Goal: Task Accomplishment & Management: Use online tool/utility

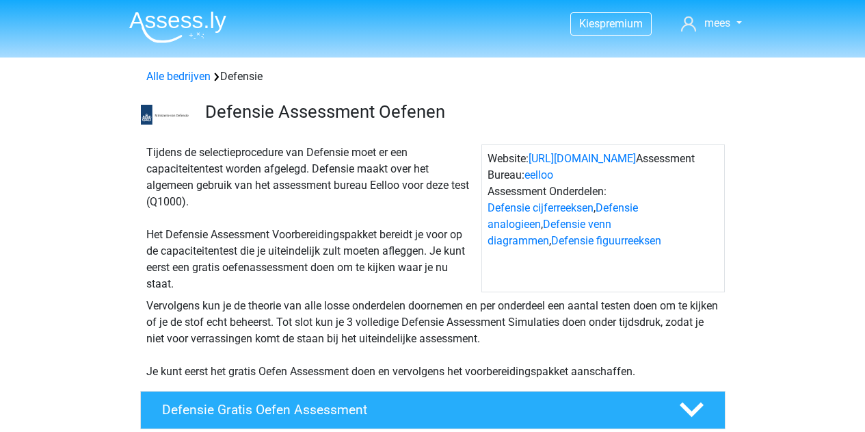
scroll to position [1343, 0]
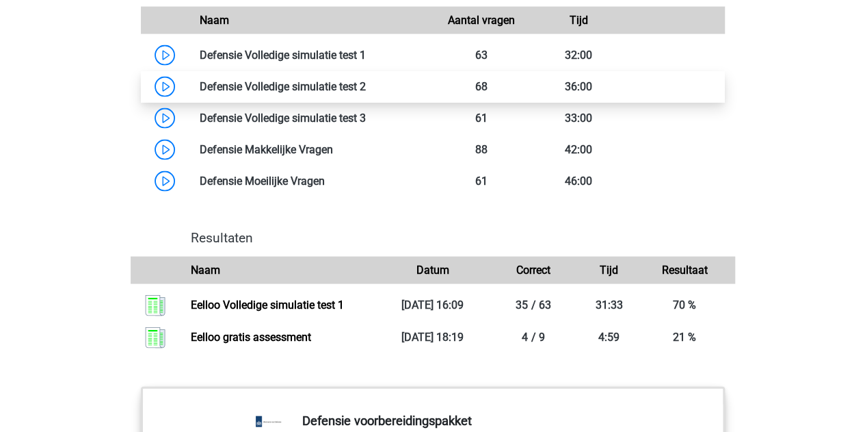
click at [366, 93] on link at bounding box center [366, 86] width 0 height 13
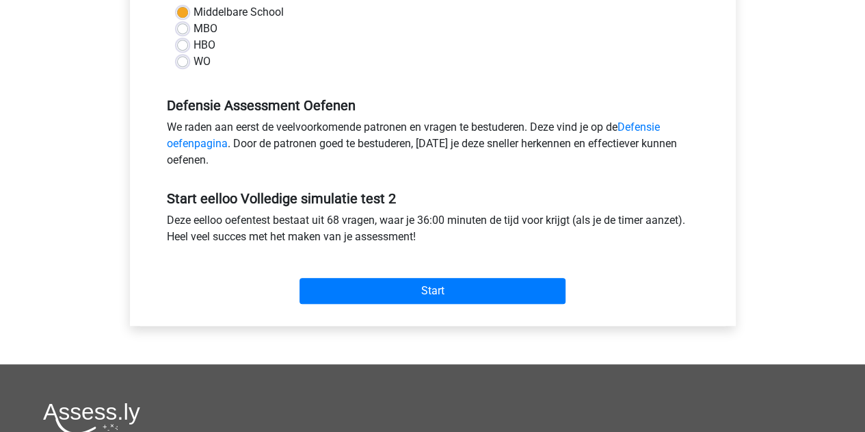
scroll to position [351, 0]
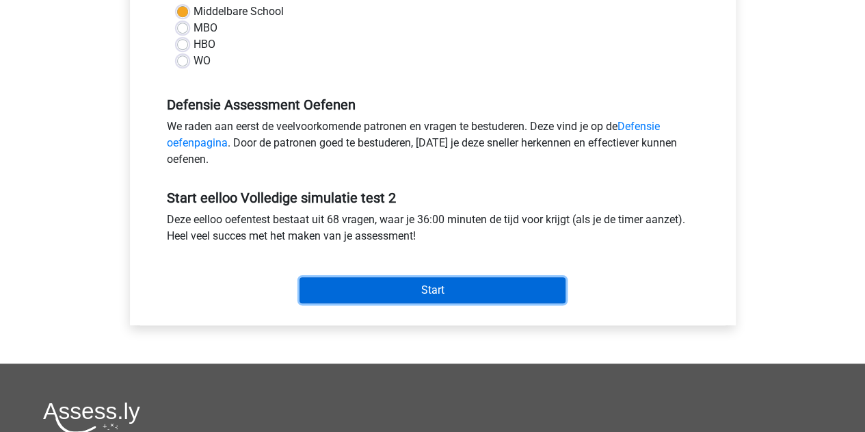
click at [458, 284] on input "Start" at bounding box center [433, 290] width 266 height 26
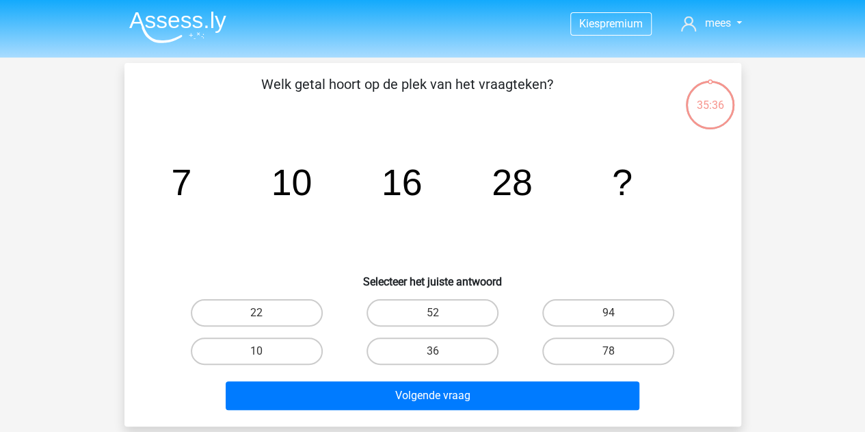
click at [435, 313] on input "52" at bounding box center [436, 317] width 9 height 9
radio input "true"
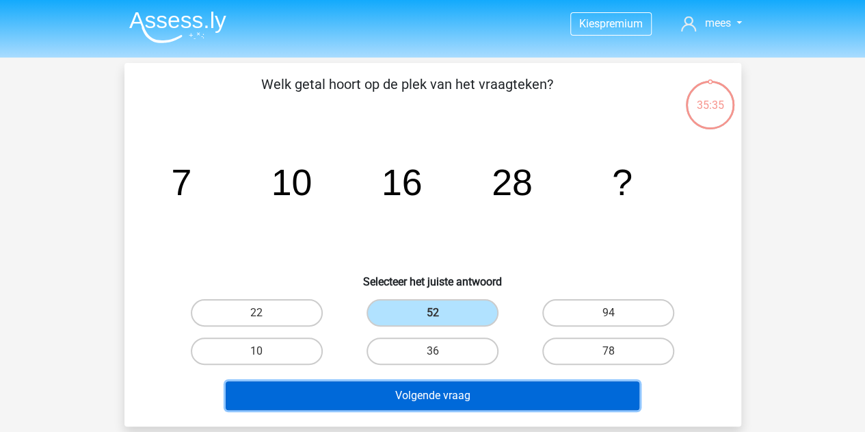
click at [453, 393] on button "Volgende vraag" at bounding box center [433, 395] width 414 height 29
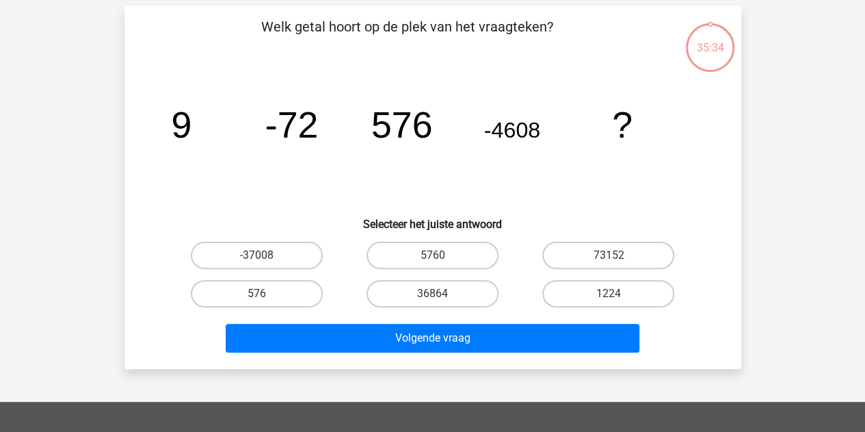
scroll to position [63, 0]
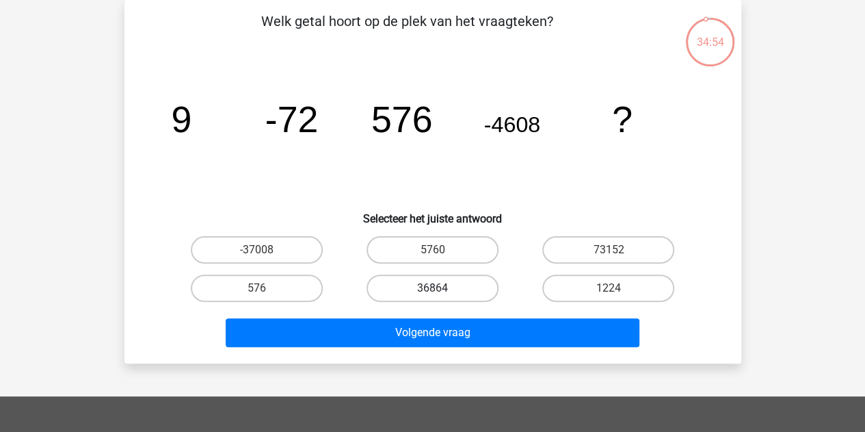
click at [451, 287] on label "36864" at bounding box center [433, 287] width 132 height 27
click at [441, 288] on input "36864" at bounding box center [436, 292] width 9 height 9
radio input "true"
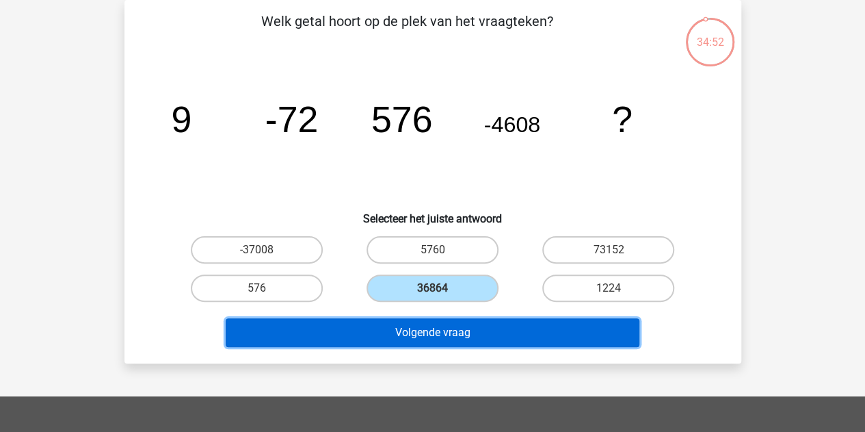
click at [475, 335] on button "Volgende vraag" at bounding box center [433, 332] width 414 height 29
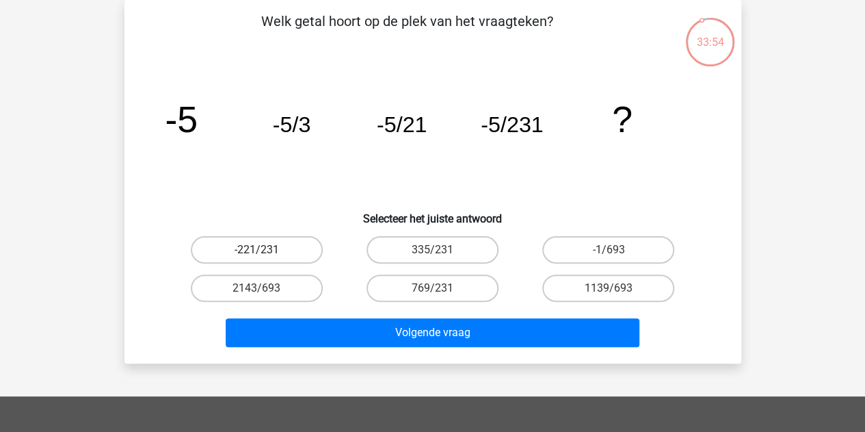
click at [275, 257] on label "-221/231" at bounding box center [257, 249] width 132 height 27
click at [265, 257] on input "-221/231" at bounding box center [261, 254] width 9 height 9
radio input "true"
click at [474, 296] on label "769/231" at bounding box center [433, 287] width 132 height 27
click at [441, 296] on input "769/231" at bounding box center [436, 292] width 9 height 9
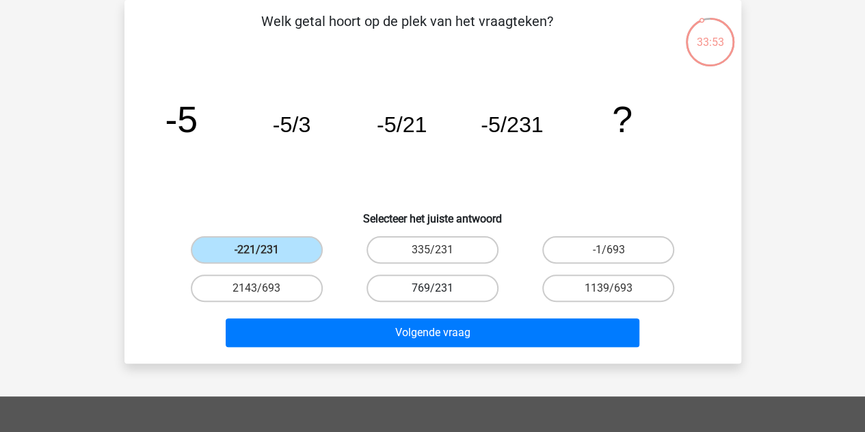
radio input "true"
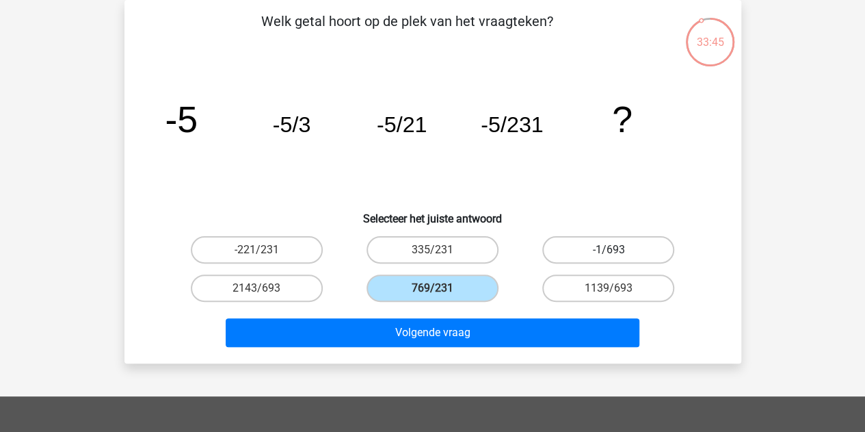
click at [599, 246] on label "-1/693" at bounding box center [609, 249] width 132 height 27
click at [609, 250] on input "-1/693" at bounding box center [613, 254] width 9 height 9
radio input "true"
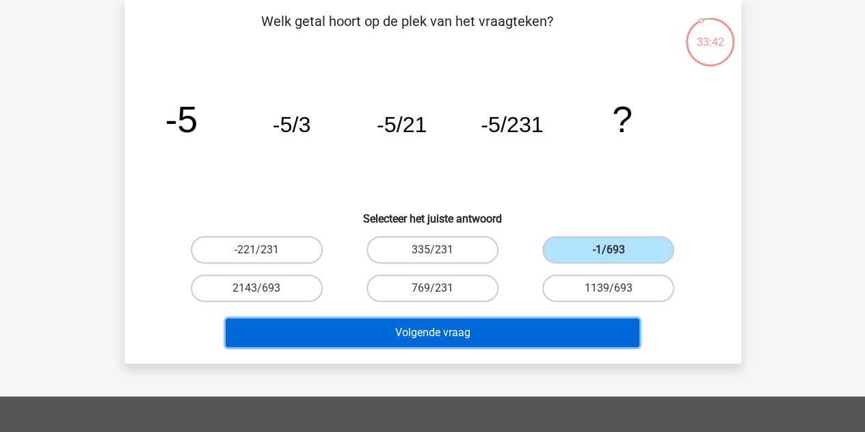
click at [473, 328] on button "Volgende vraag" at bounding box center [433, 332] width 414 height 29
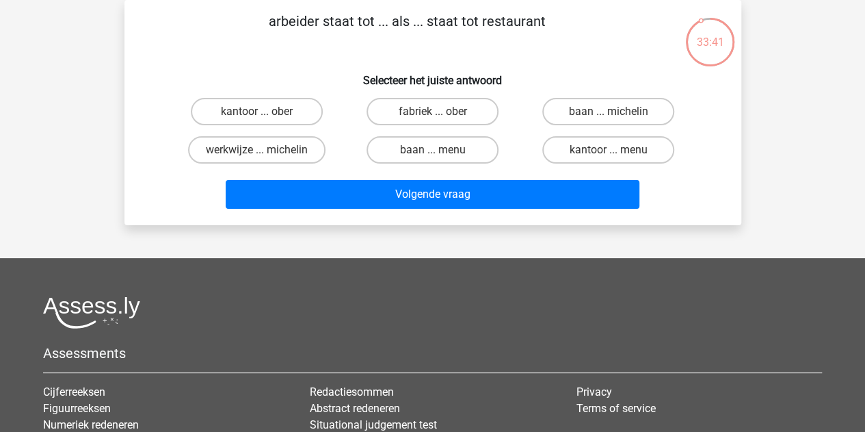
scroll to position [0, 0]
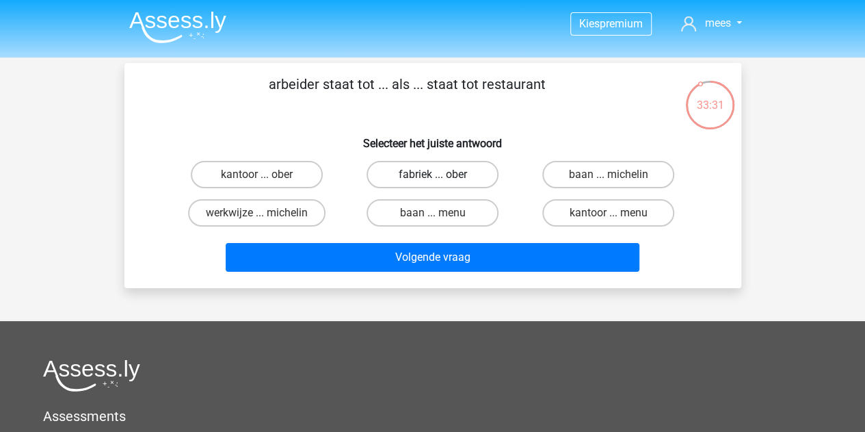
click at [428, 172] on label "fabriek ... ober" at bounding box center [433, 174] width 132 height 27
click at [432, 174] on input "fabriek ... ober" at bounding box center [436, 178] width 9 height 9
radio input "true"
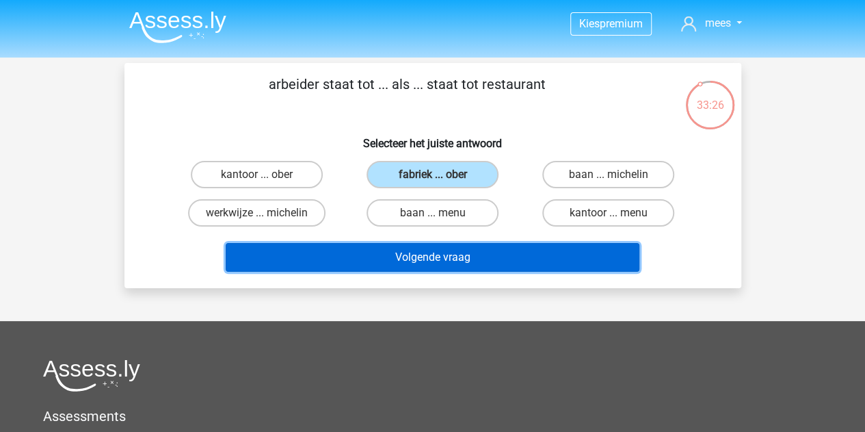
click at [506, 254] on button "Volgende vraag" at bounding box center [433, 257] width 414 height 29
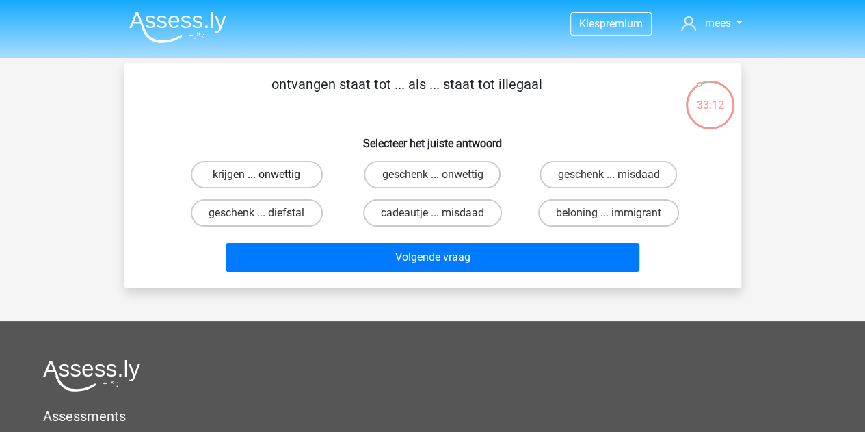
click at [301, 179] on label "krijgen ... onwettig" at bounding box center [257, 174] width 132 height 27
click at [265, 179] on input "krijgen ... onwettig" at bounding box center [261, 178] width 9 height 9
radio input "true"
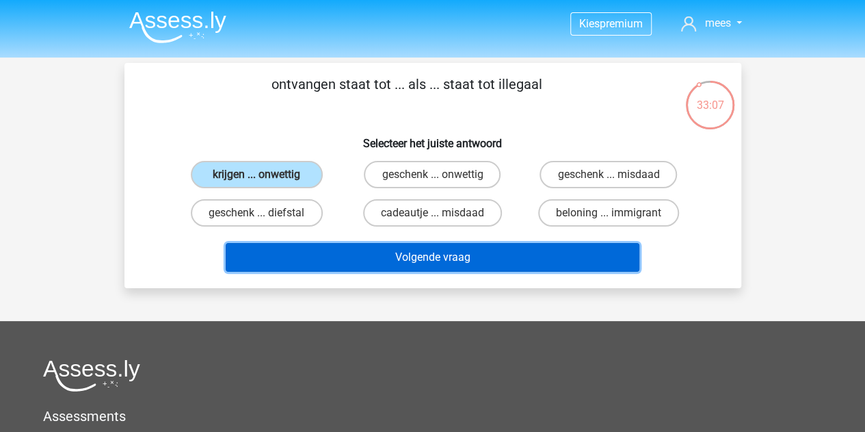
click at [429, 252] on button "Volgende vraag" at bounding box center [433, 257] width 414 height 29
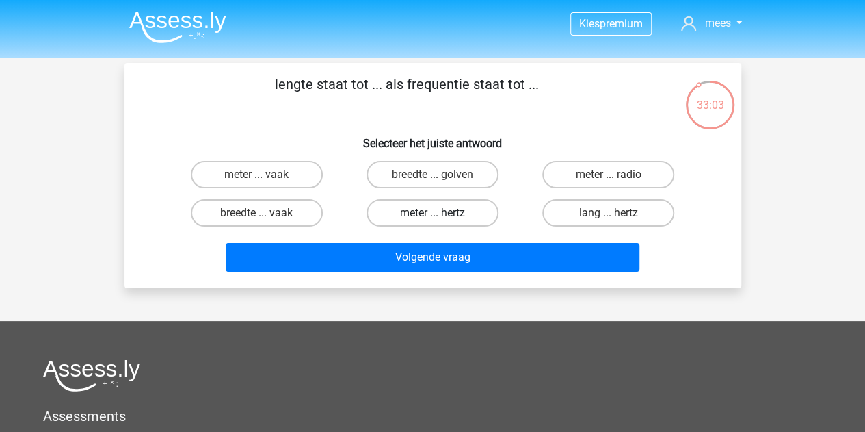
click at [456, 209] on label "meter ... hertz" at bounding box center [433, 212] width 132 height 27
click at [441, 213] on input "meter ... hertz" at bounding box center [436, 217] width 9 height 9
radio input "true"
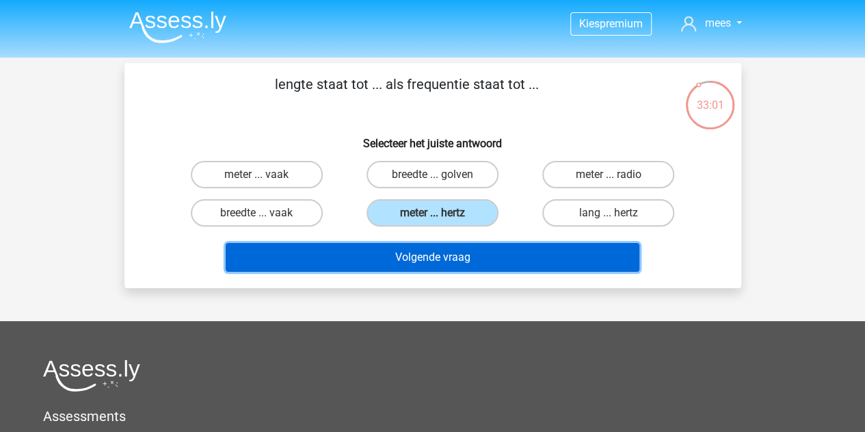
click at [416, 248] on button "Volgende vraag" at bounding box center [433, 257] width 414 height 29
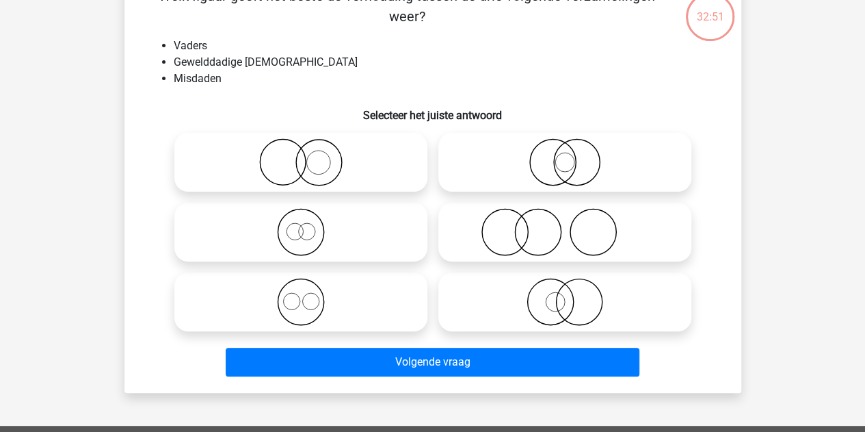
scroll to position [88, 0]
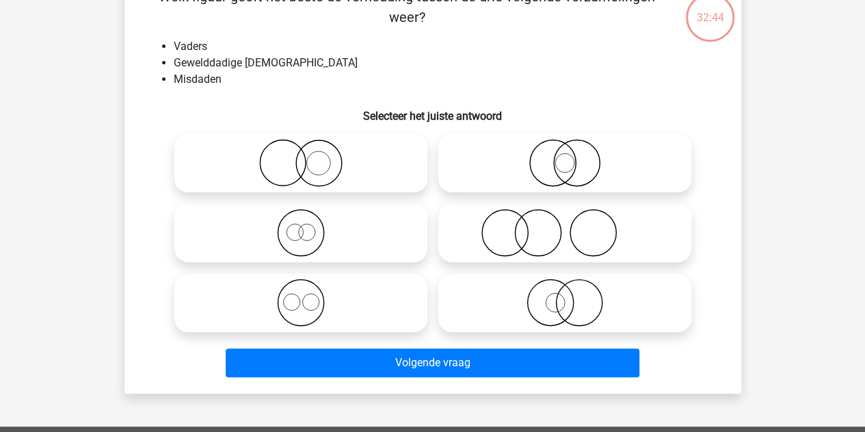
click at [530, 237] on icon at bounding box center [565, 233] width 242 height 48
click at [565, 226] on input "radio" at bounding box center [569, 221] width 9 height 9
radio input "true"
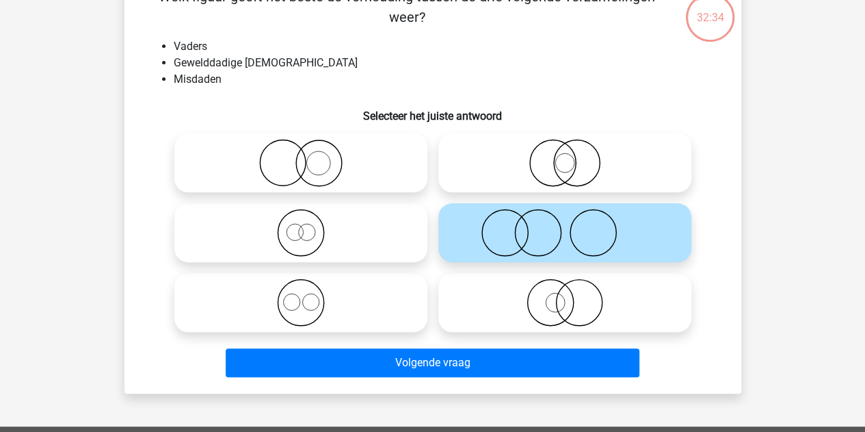
click at [341, 172] on icon at bounding box center [301, 163] width 242 height 48
click at [310, 156] on input "radio" at bounding box center [305, 151] width 9 height 9
radio input "true"
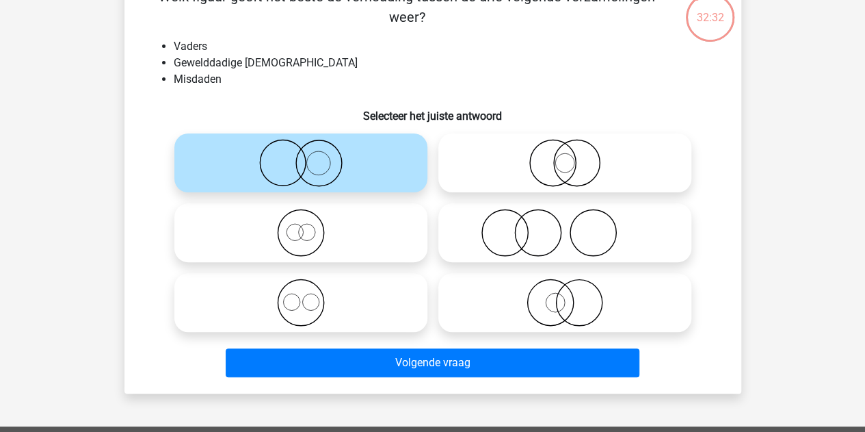
click at [528, 162] on icon at bounding box center [565, 163] width 242 height 48
click at [565, 156] on input "radio" at bounding box center [569, 151] width 9 height 9
radio input "true"
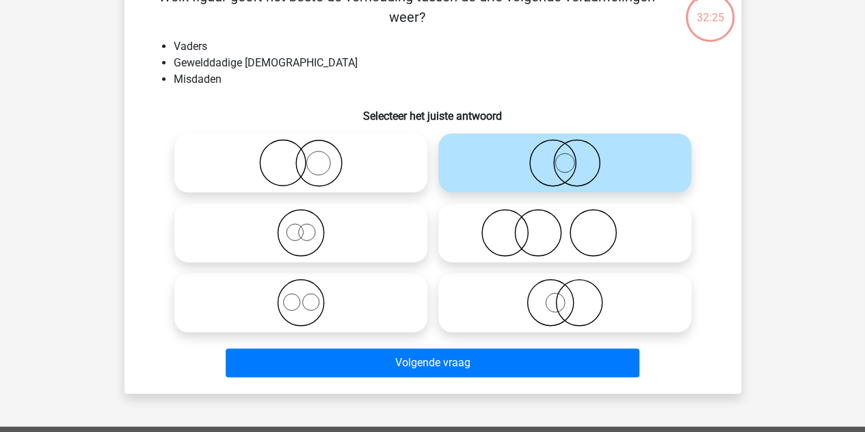
click at [533, 285] on icon at bounding box center [565, 302] width 242 height 48
click at [565, 287] on input "radio" at bounding box center [569, 291] width 9 height 9
radio input "true"
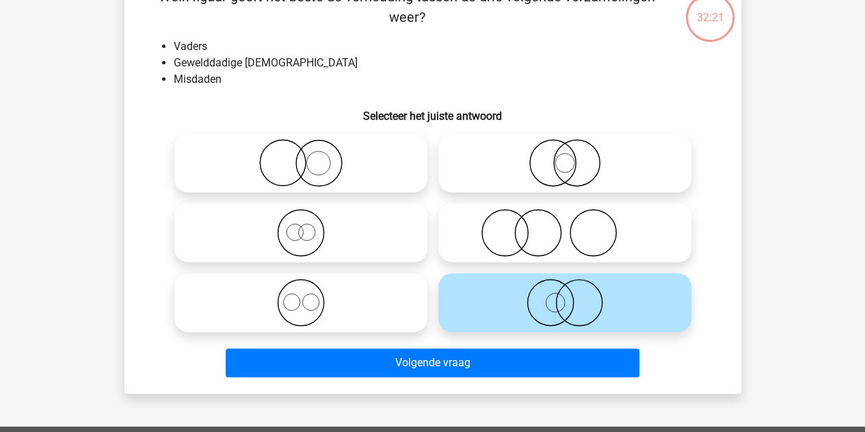
click at [346, 241] on icon at bounding box center [301, 233] width 242 height 48
click at [310, 226] on input "radio" at bounding box center [305, 221] width 9 height 9
radio input "true"
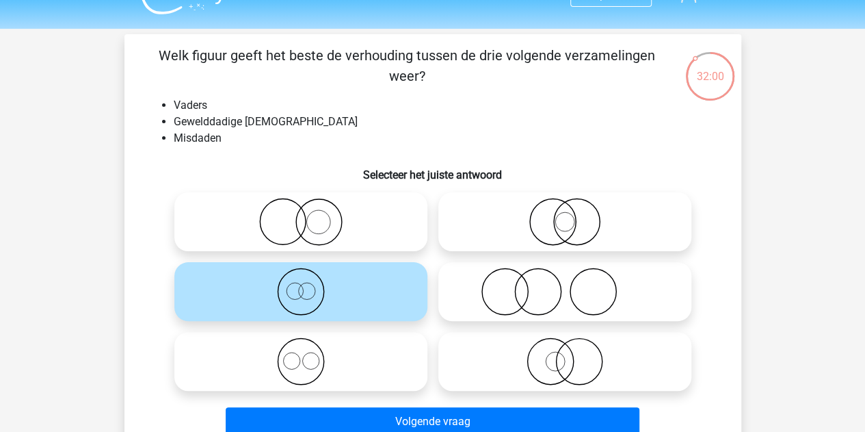
scroll to position [29, 0]
click at [320, 198] on circle at bounding box center [319, 221] width 46 height 46
click at [310, 205] on input "radio" at bounding box center [305, 209] width 9 height 9
radio input "true"
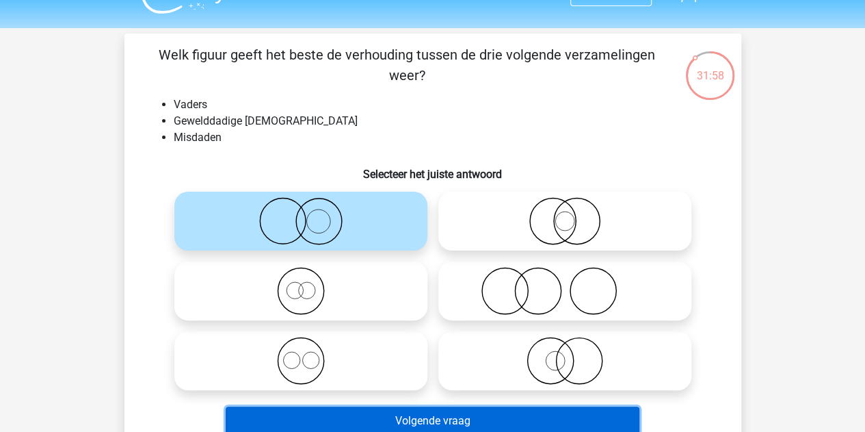
click at [414, 413] on button "Volgende vraag" at bounding box center [433, 420] width 414 height 29
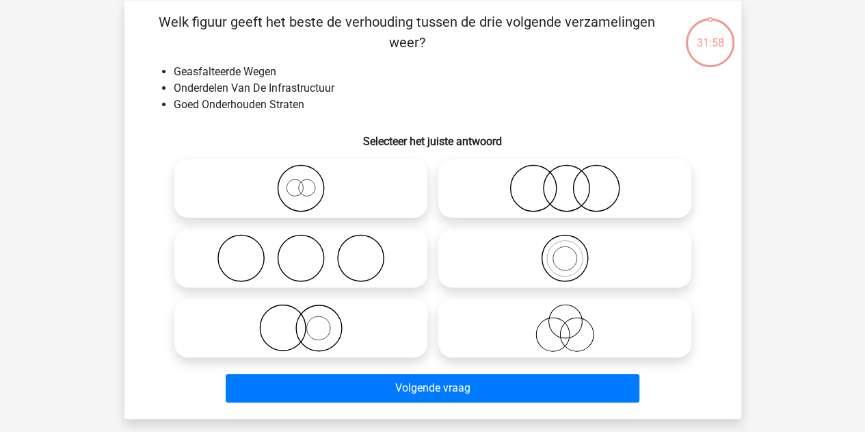
scroll to position [63, 0]
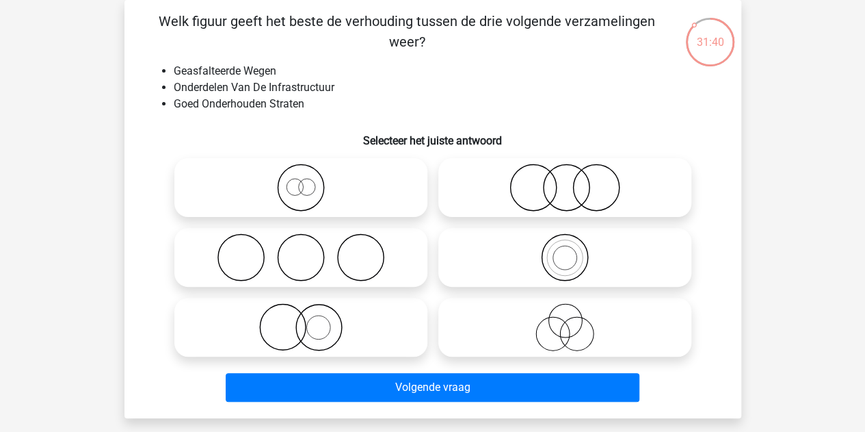
click at [539, 317] on icon at bounding box center [565, 327] width 242 height 48
click at [565, 317] on input "radio" at bounding box center [569, 315] width 9 height 9
radio input "true"
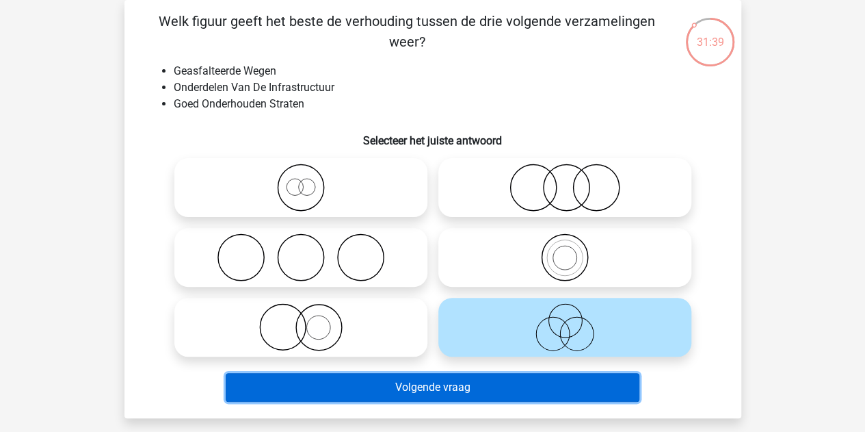
click at [471, 381] on button "Volgende vraag" at bounding box center [433, 387] width 414 height 29
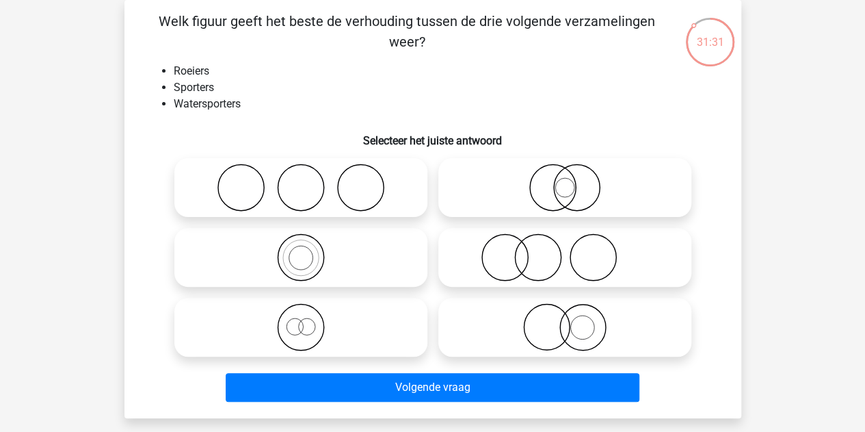
click at [323, 252] on circle at bounding box center [301, 258] width 46 height 46
click at [310, 250] on input "radio" at bounding box center [305, 245] width 9 height 9
radio input "true"
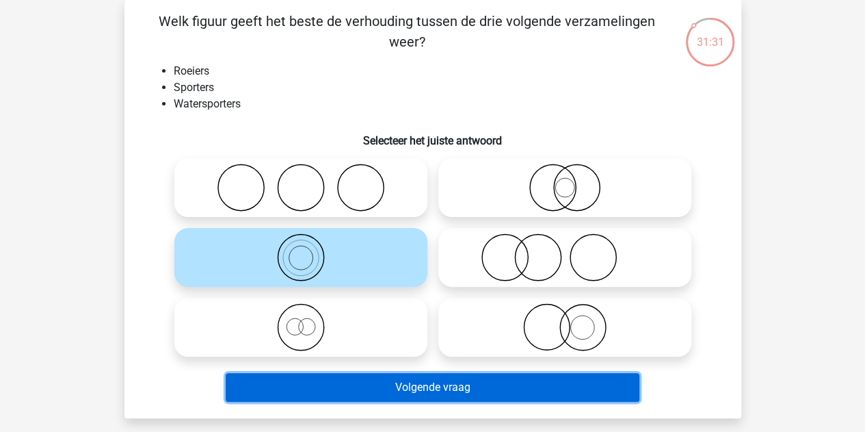
click at [389, 392] on button "Volgende vraag" at bounding box center [433, 387] width 414 height 29
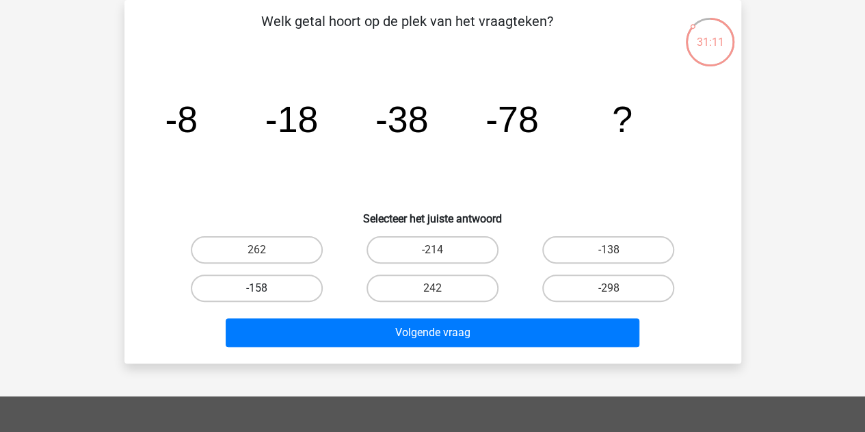
click at [280, 278] on label "-158" at bounding box center [257, 287] width 132 height 27
click at [265, 288] on input "-158" at bounding box center [261, 292] width 9 height 9
radio input "true"
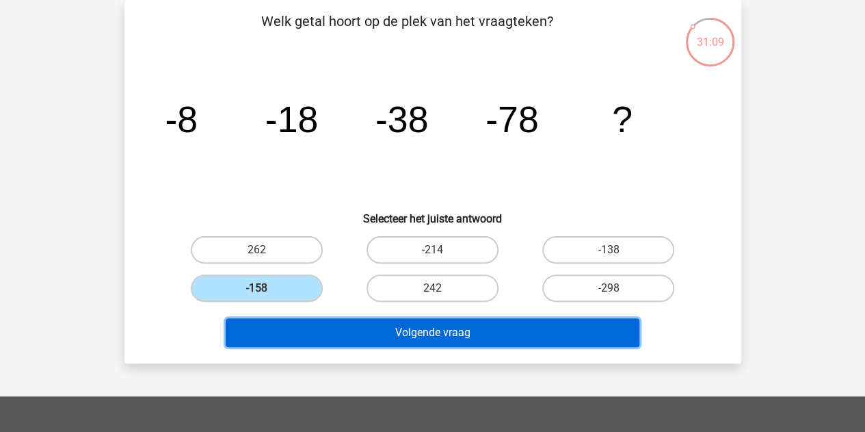
click at [390, 338] on button "Volgende vraag" at bounding box center [433, 332] width 414 height 29
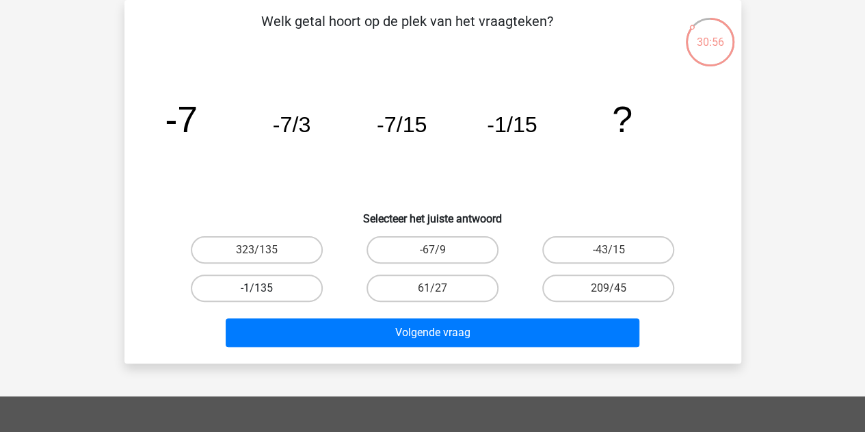
click at [278, 296] on label "-1/135" at bounding box center [257, 287] width 132 height 27
click at [265, 296] on input "-1/135" at bounding box center [261, 292] width 9 height 9
radio input "true"
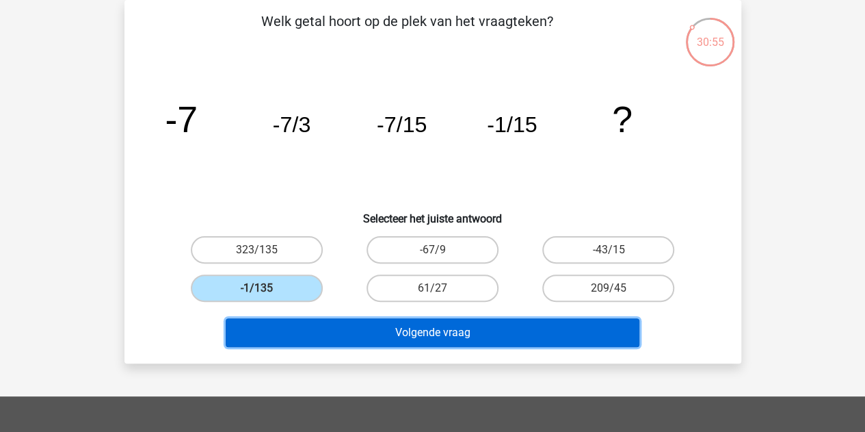
click at [378, 337] on button "Volgende vraag" at bounding box center [433, 332] width 414 height 29
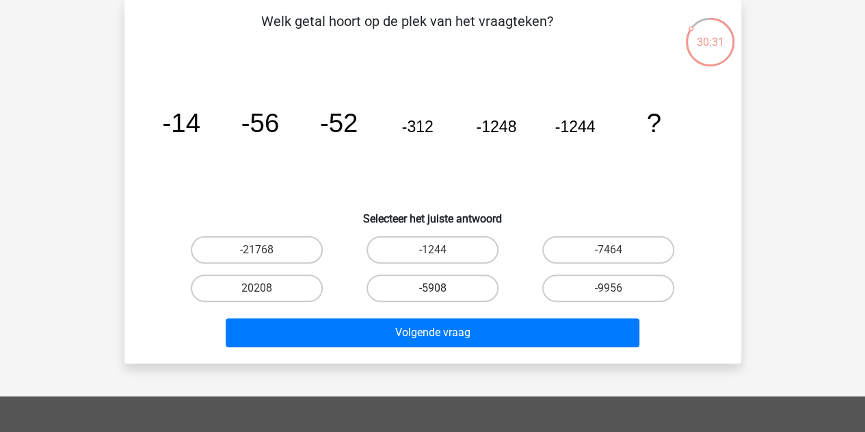
click at [454, 295] on label "-5908" at bounding box center [433, 287] width 132 height 27
click at [441, 295] on input "-5908" at bounding box center [436, 292] width 9 height 9
radio input "true"
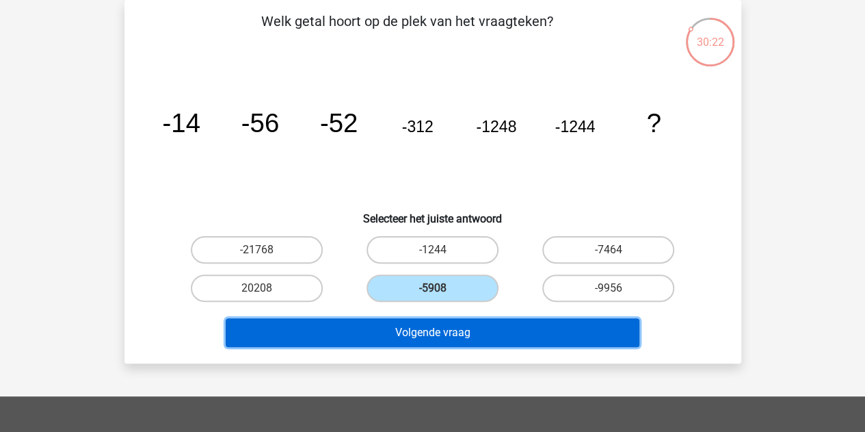
click at [447, 335] on button "Volgende vraag" at bounding box center [433, 332] width 414 height 29
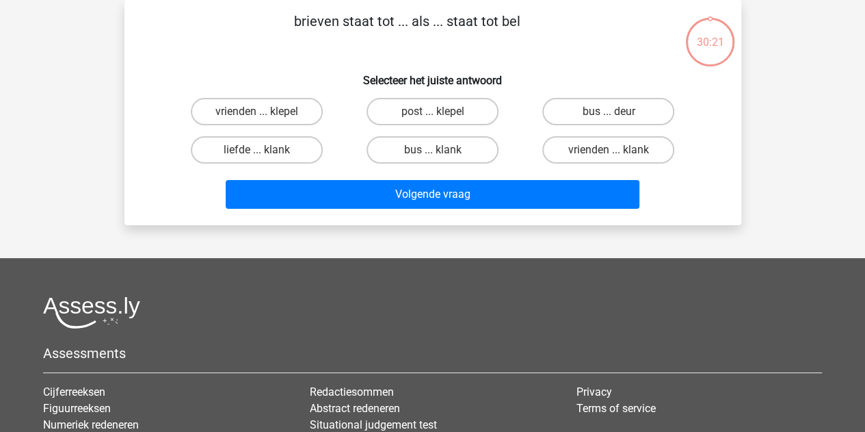
scroll to position [0, 0]
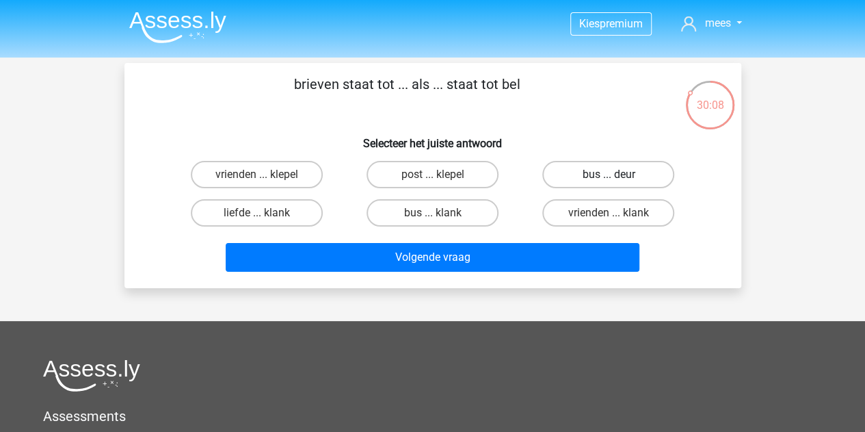
click at [596, 174] on label "bus ... deur" at bounding box center [609, 174] width 132 height 27
click at [609, 174] on input "bus ... deur" at bounding box center [613, 178] width 9 height 9
radio input "true"
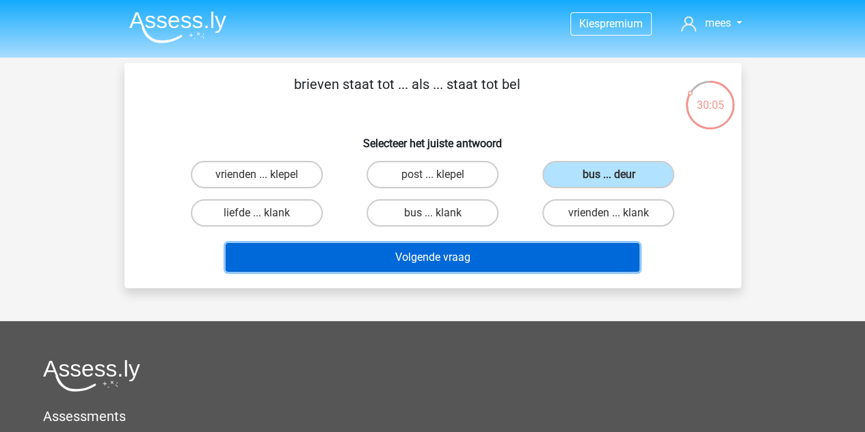
click at [462, 250] on button "Volgende vraag" at bounding box center [433, 257] width 414 height 29
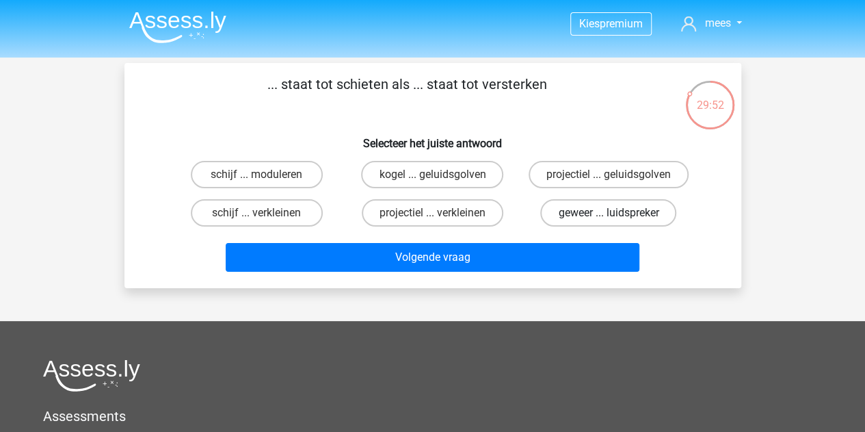
click at [588, 213] on label "geweer ... luidspreker" at bounding box center [608, 212] width 136 height 27
click at [609, 213] on input "geweer ... luidspreker" at bounding box center [613, 217] width 9 height 9
radio input "true"
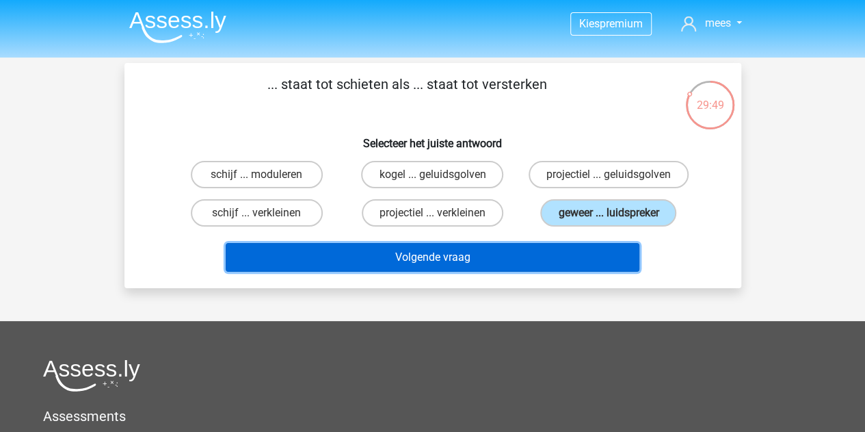
click at [459, 247] on button "Volgende vraag" at bounding box center [433, 257] width 414 height 29
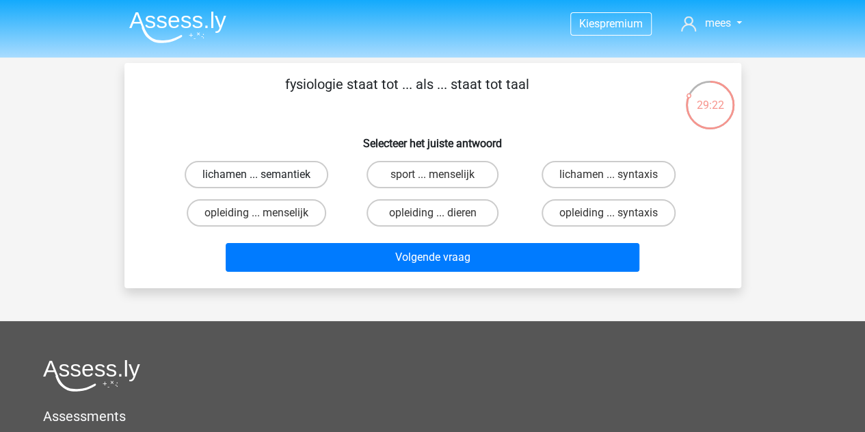
click at [276, 178] on label "lichamen ... semantiek" at bounding box center [257, 174] width 144 height 27
click at [265, 178] on input "lichamen ... semantiek" at bounding box center [261, 178] width 9 height 9
radio input "true"
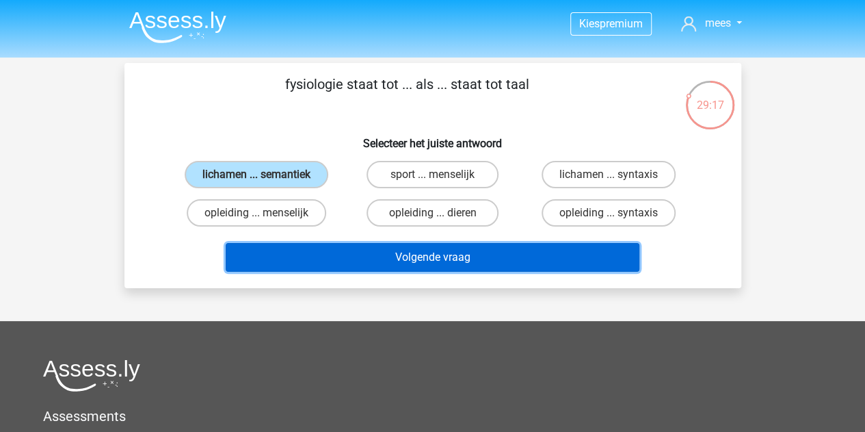
click at [513, 254] on button "Volgende vraag" at bounding box center [433, 257] width 414 height 29
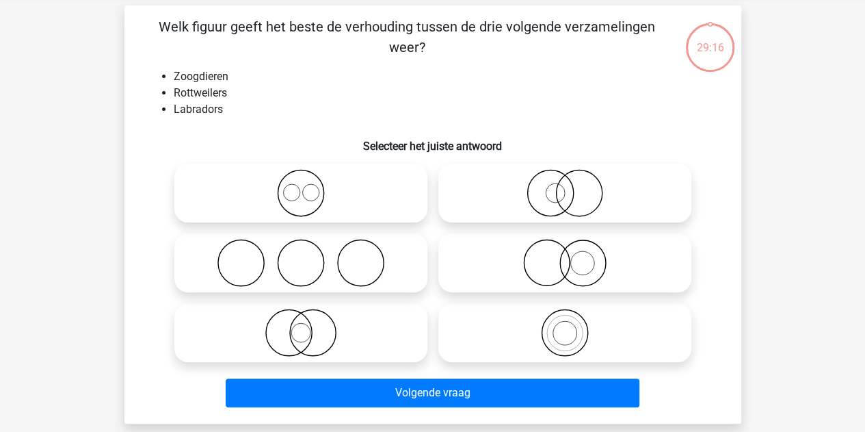
scroll to position [63, 0]
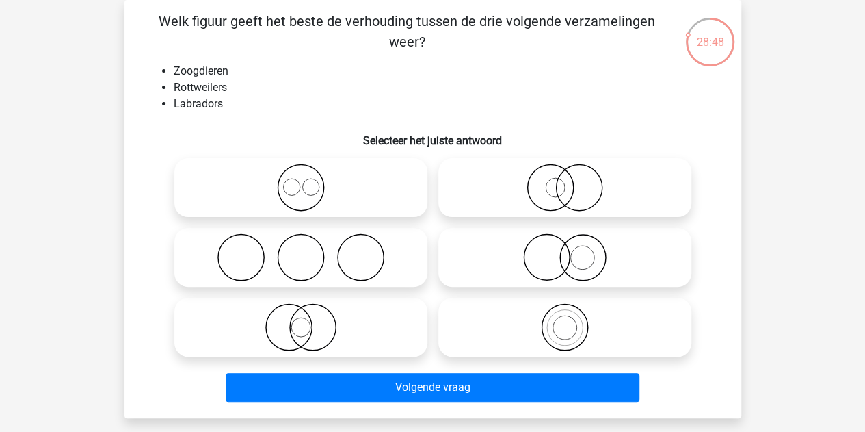
click at [224, 193] on icon at bounding box center [301, 188] width 242 height 48
click at [301, 181] on input "radio" at bounding box center [305, 176] width 9 height 9
radio input "true"
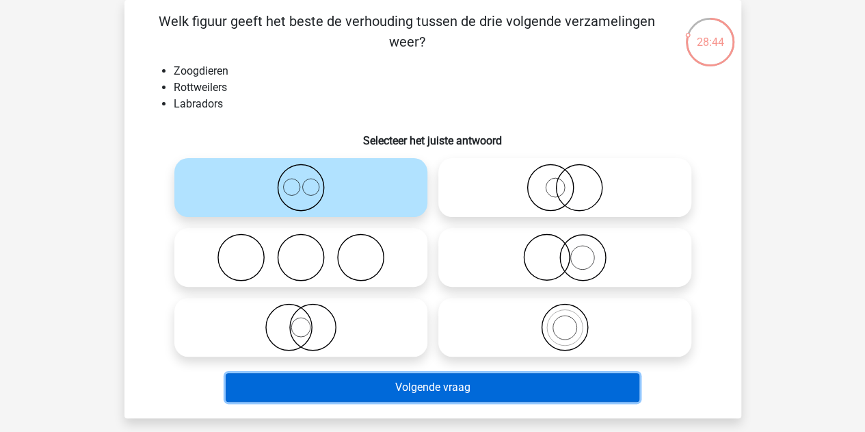
click at [397, 394] on button "Volgende vraag" at bounding box center [433, 387] width 414 height 29
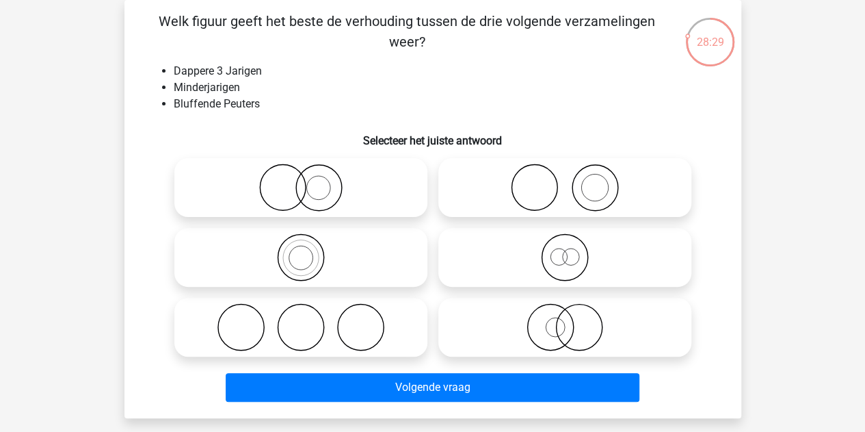
click at [557, 252] on icon at bounding box center [565, 257] width 242 height 48
click at [565, 250] on input "radio" at bounding box center [569, 245] width 9 height 9
radio input "true"
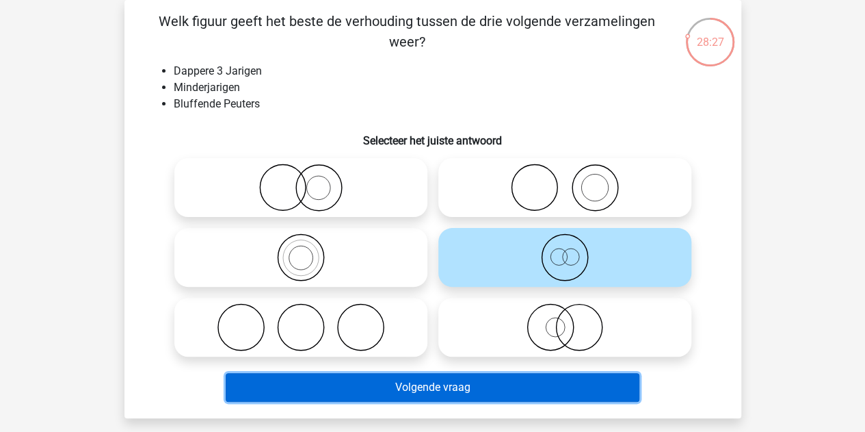
click at [471, 377] on button "Volgende vraag" at bounding box center [433, 387] width 414 height 29
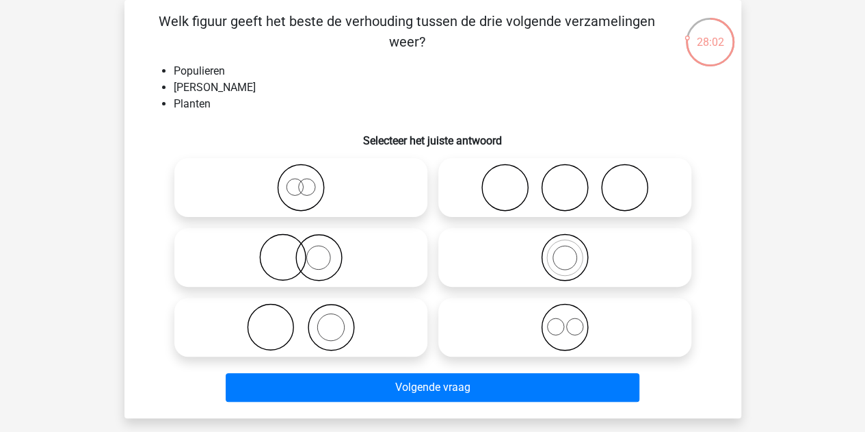
click at [296, 320] on icon at bounding box center [301, 327] width 242 height 48
click at [301, 320] on input "radio" at bounding box center [305, 315] width 9 height 9
radio input "true"
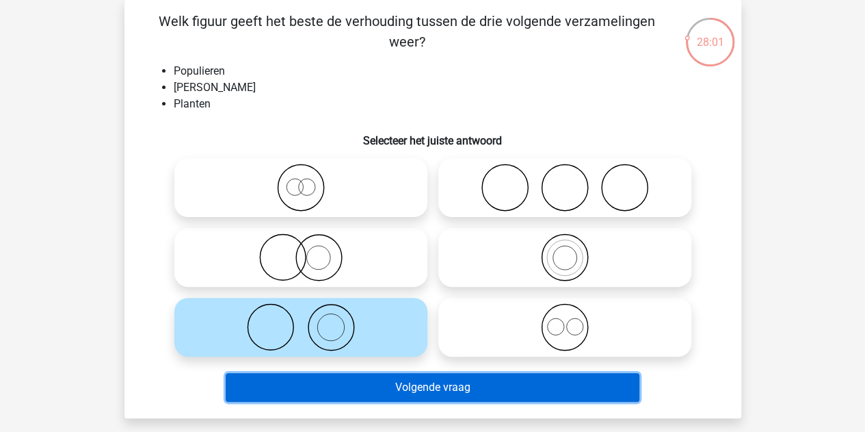
click at [408, 387] on button "Volgende vraag" at bounding box center [433, 387] width 414 height 29
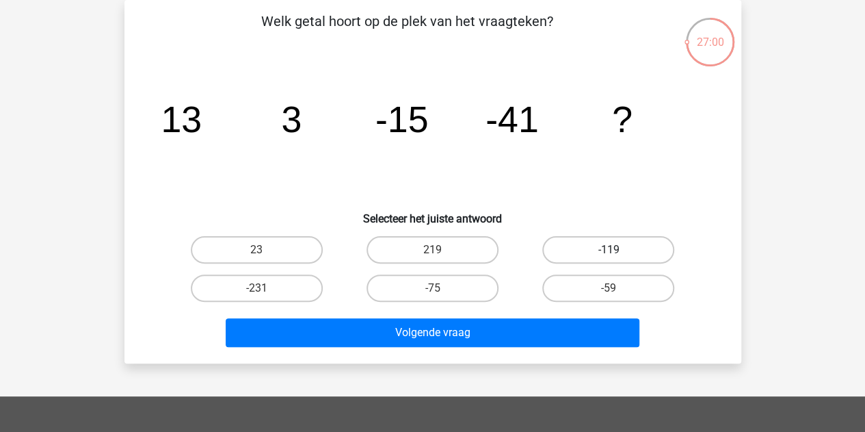
click at [595, 250] on label "-119" at bounding box center [609, 249] width 132 height 27
click at [609, 250] on input "-119" at bounding box center [613, 254] width 9 height 9
radio input "true"
click at [449, 284] on label "-75" at bounding box center [433, 287] width 132 height 27
click at [441, 288] on input "-75" at bounding box center [436, 292] width 9 height 9
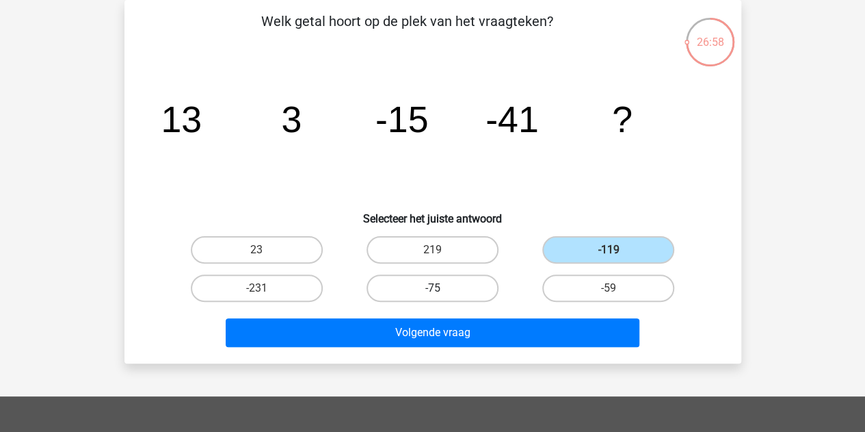
radio input "true"
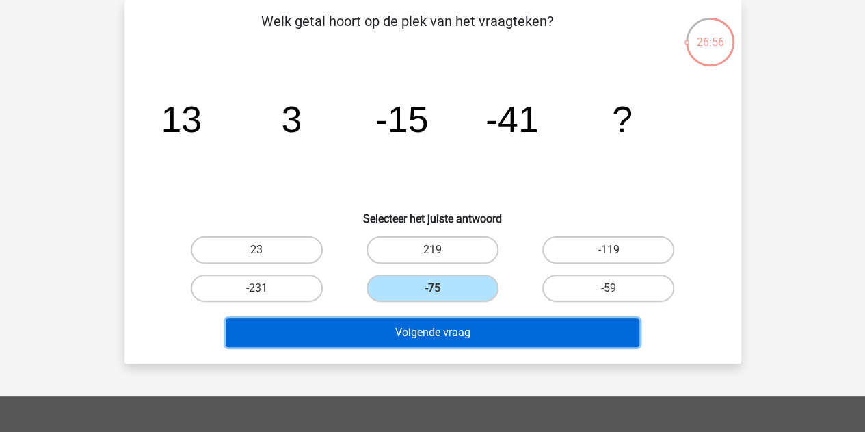
click at [419, 332] on button "Volgende vraag" at bounding box center [433, 332] width 414 height 29
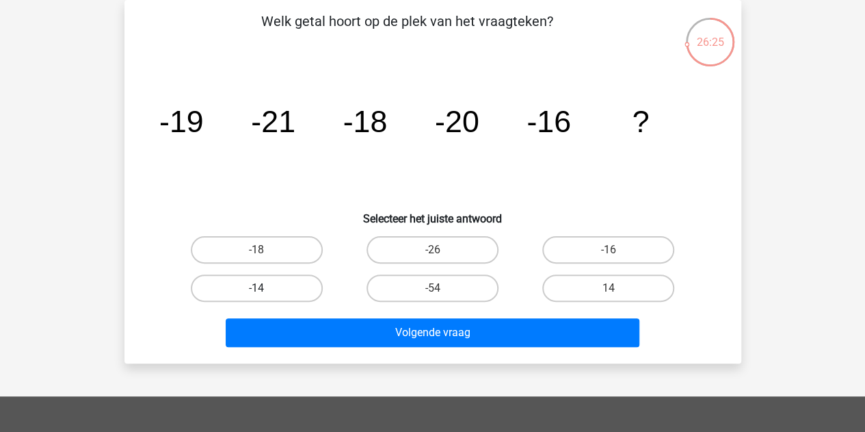
click at [284, 285] on label "-14" at bounding box center [257, 287] width 132 height 27
click at [265, 288] on input "-14" at bounding box center [261, 292] width 9 height 9
radio input "true"
click at [294, 257] on label "-18" at bounding box center [257, 249] width 132 height 27
click at [265, 257] on input "-18" at bounding box center [261, 254] width 9 height 9
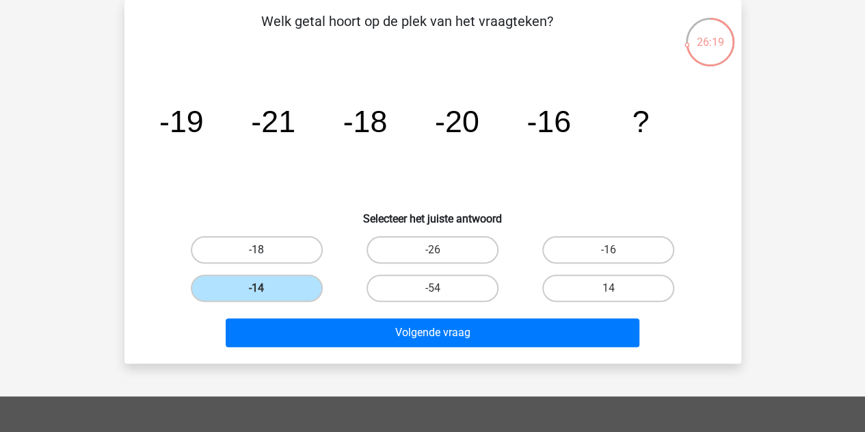
radio input "true"
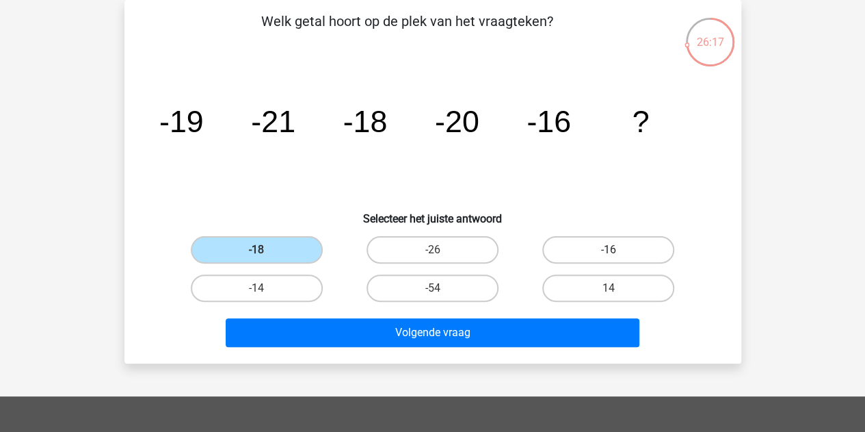
click at [636, 252] on label "-16" at bounding box center [609, 249] width 132 height 27
click at [618, 252] on input "-16" at bounding box center [613, 254] width 9 height 9
radio input "true"
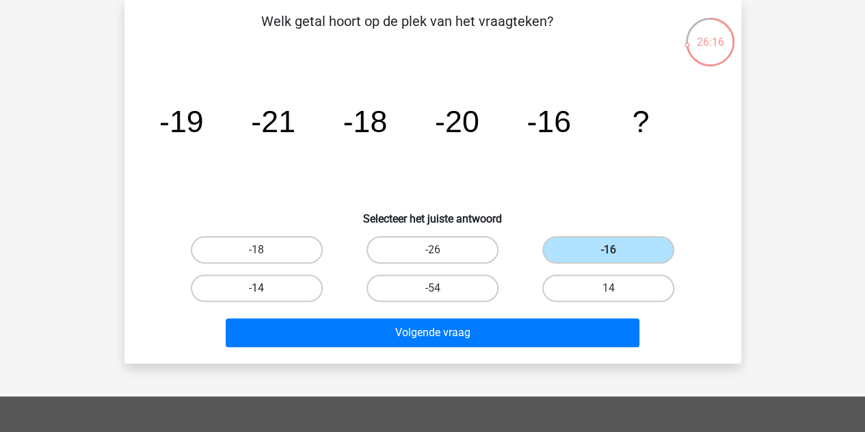
click at [307, 277] on label "-14" at bounding box center [257, 287] width 132 height 27
click at [265, 288] on input "-14" at bounding box center [261, 292] width 9 height 9
radio input "true"
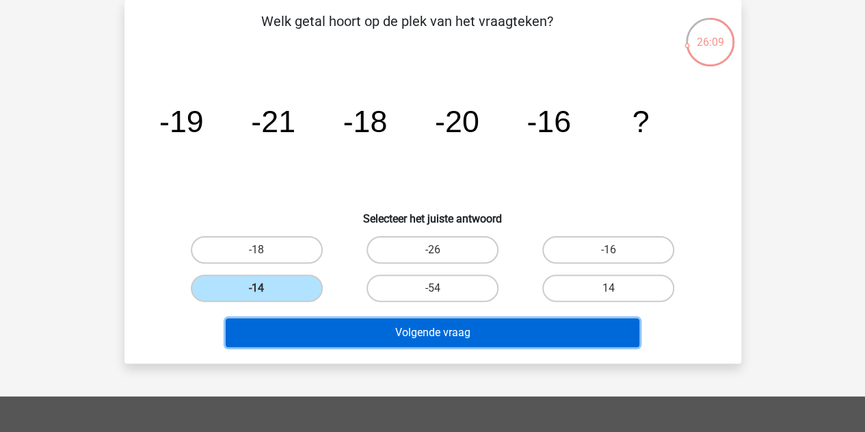
click at [324, 325] on button "Volgende vraag" at bounding box center [433, 332] width 414 height 29
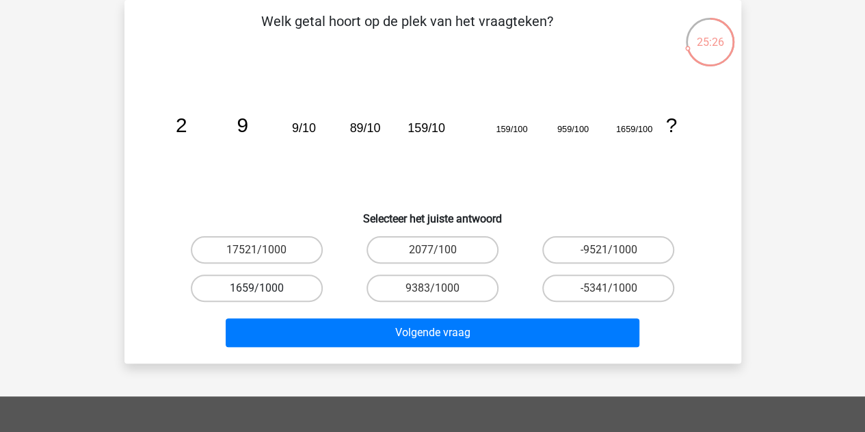
click at [298, 285] on label "1659/1000" at bounding box center [257, 287] width 132 height 27
click at [265, 288] on input "1659/1000" at bounding box center [261, 292] width 9 height 9
radio input "true"
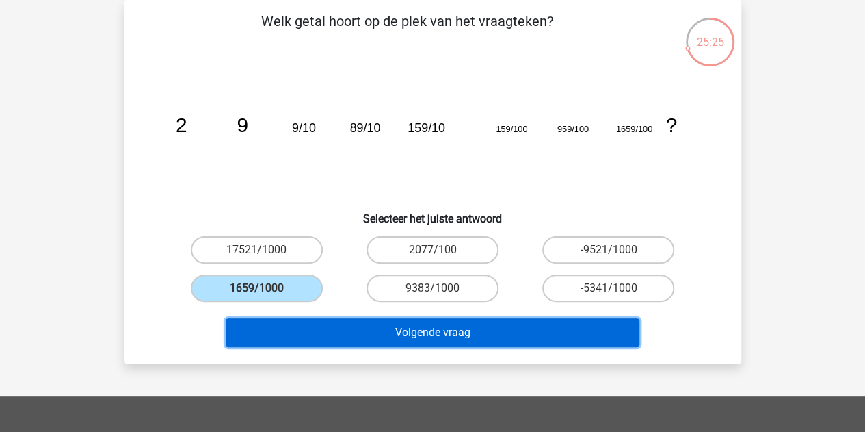
click at [358, 330] on button "Volgende vraag" at bounding box center [433, 332] width 414 height 29
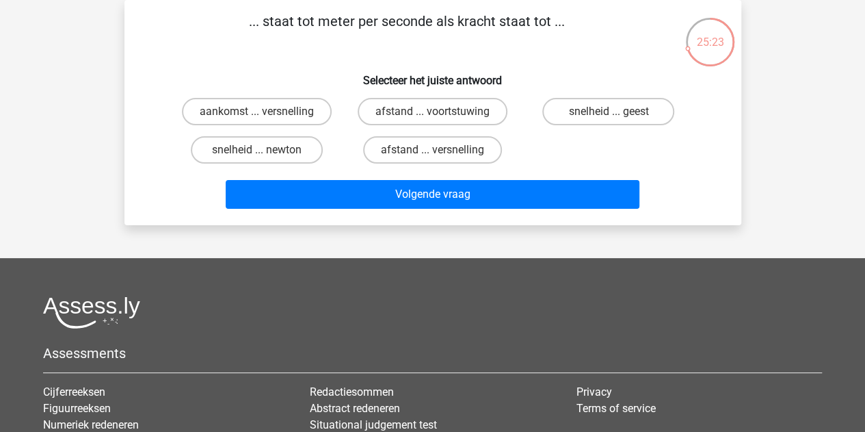
scroll to position [0, 0]
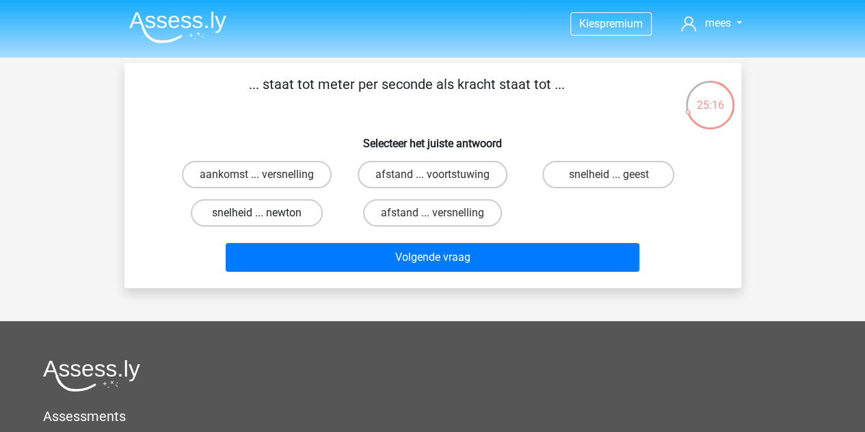
click at [274, 216] on label "snelheid ... newton" at bounding box center [257, 212] width 132 height 27
click at [265, 216] on input "snelheid ... newton" at bounding box center [261, 217] width 9 height 9
radio input "true"
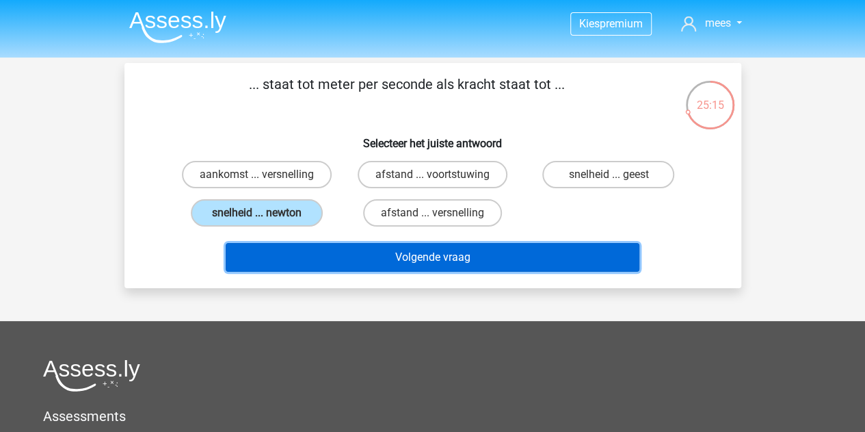
click at [346, 253] on button "Volgende vraag" at bounding box center [433, 257] width 414 height 29
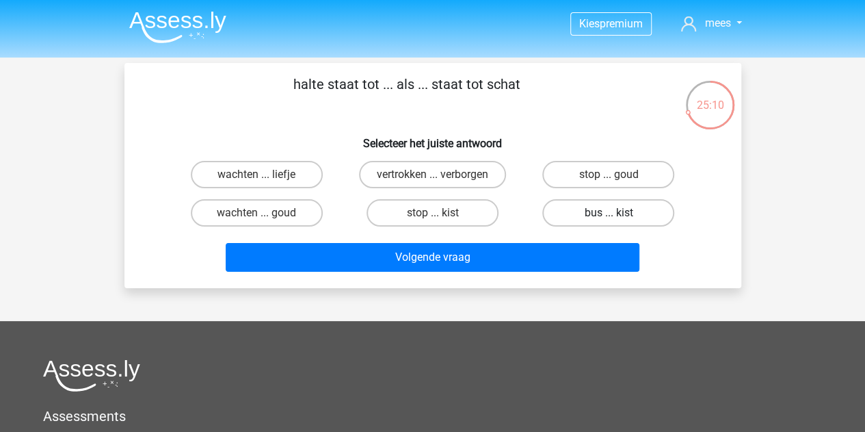
click at [572, 211] on label "bus ... kist" at bounding box center [609, 212] width 132 height 27
click at [609, 213] on input "bus ... kist" at bounding box center [613, 217] width 9 height 9
radio input "true"
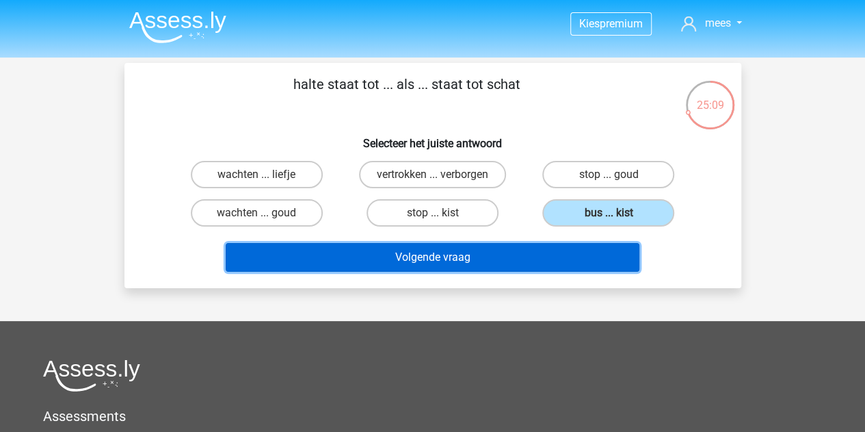
click at [484, 255] on button "Volgende vraag" at bounding box center [433, 257] width 414 height 29
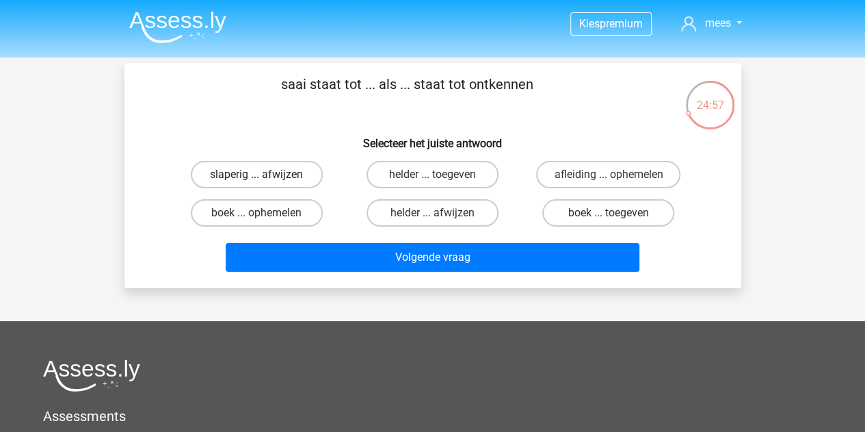
click at [267, 176] on label "slaperig ... afwijzen" at bounding box center [257, 174] width 132 height 27
click at [265, 176] on input "slaperig ... afwijzen" at bounding box center [261, 178] width 9 height 9
radio input "true"
click at [590, 213] on label "boek ... toegeven" at bounding box center [609, 212] width 132 height 27
click at [609, 213] on input "boek ... toegeven" at bounding box center [613, 217] width 9 height 9
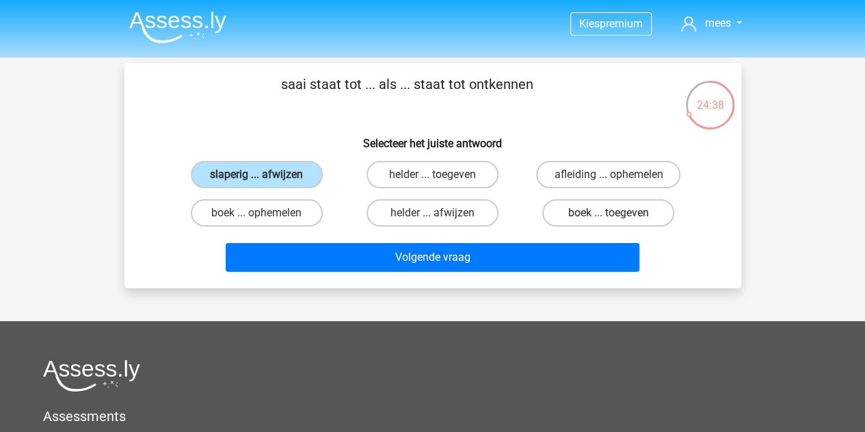
radio input "true"
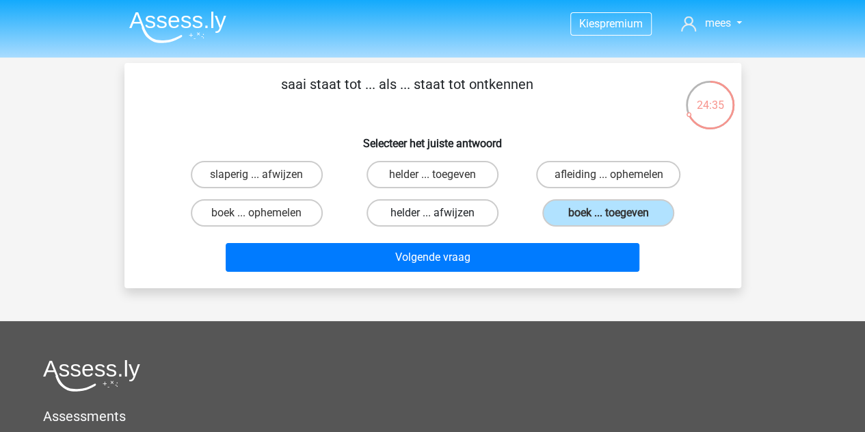
click at [415, 207] on label "helder ... afwijzen" at bounding box center [433, 212] width 132 height 27
click at [432, 213] on input "helder ... afwijzen" at bounding box center [436, 217] width 9 height 9
radio input "true"
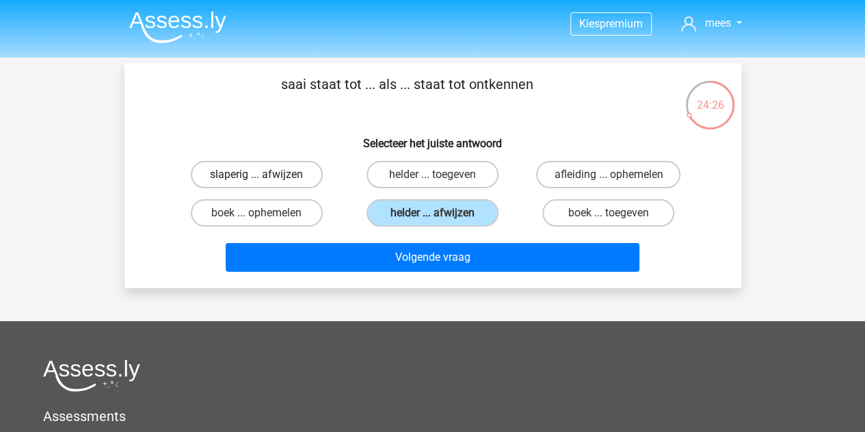
click at [267, 165] on label "slaperig ... afwijzen" at bounding box center [257, 174] width 132 height 27
click at [265, 174] on input "slaperig ... afwijzen" at bounding box center [261, 178] width 9 height 9
radio input "true"
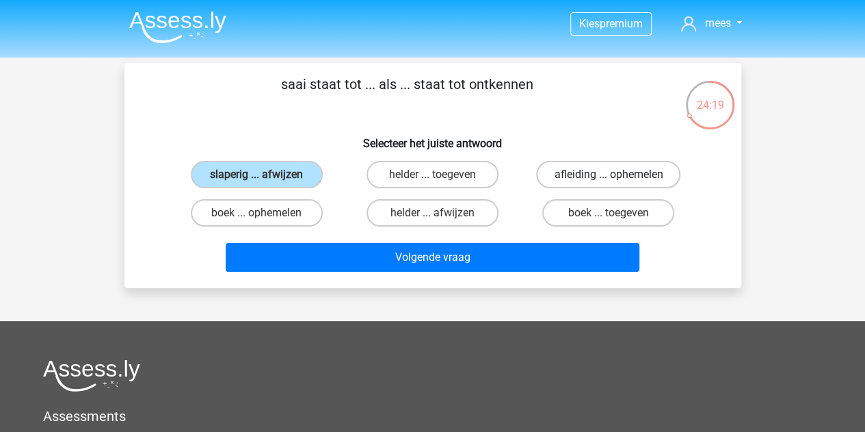
click at [602, 179] on label "afleiding ... ophemelen" at bounding box center [608, 174] width 144 height 27
click at [609, 179] on input "afleiding ... ophemelen" at bounding box center [613, 178] width 9 height 9
radio input "true"
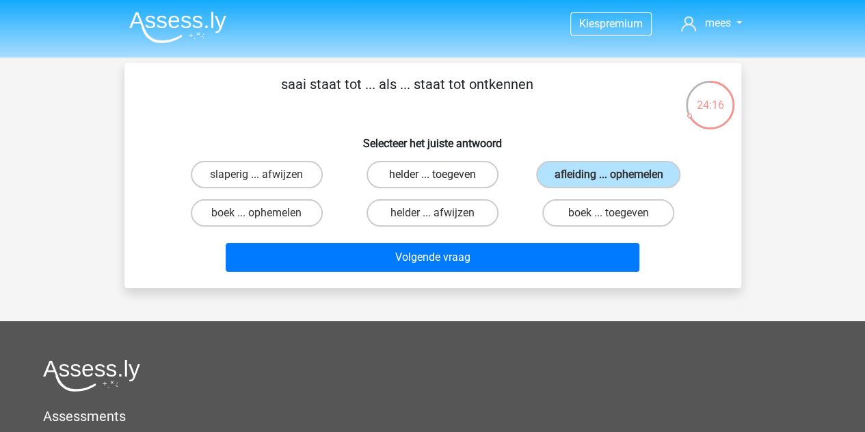
click at [464, 179] on label "helder ... toegeven" at bounding box center [433, 174] width 132 height 27
click at [441, 179] on input "helder ... toegeven" at bounding box center [436, 178] width 9 height 9
radio input "true"
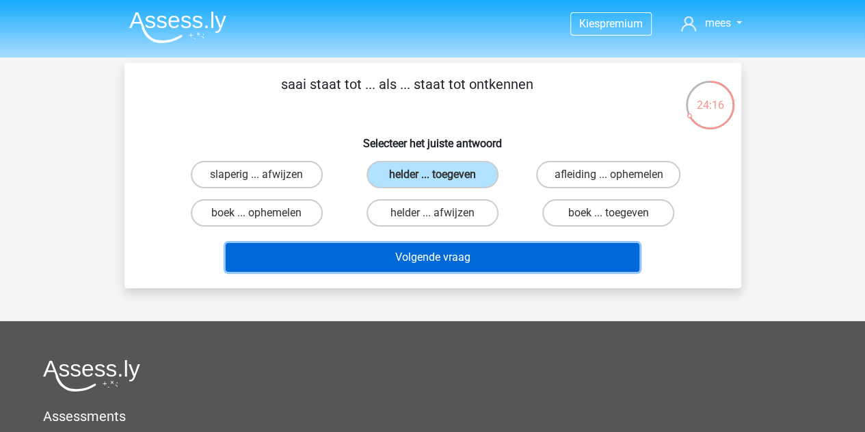
click at [437, 263] on button "Volgende vraag" at bounding box center [433, 257] width 414 height 29
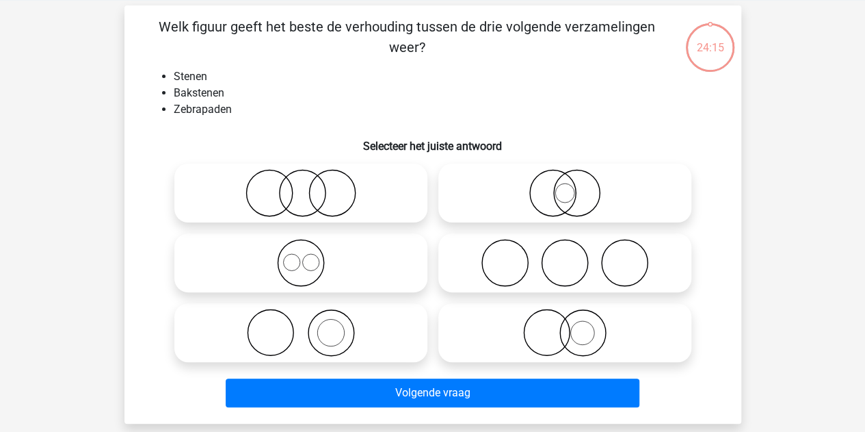
scroll to position [63, 0]
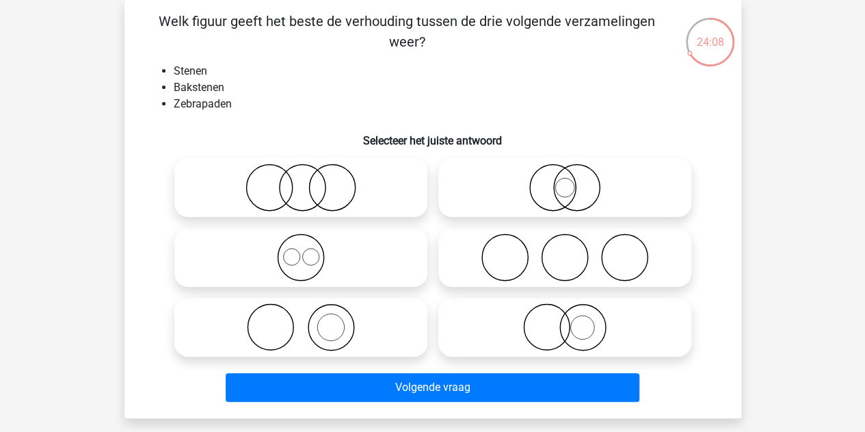
click at [345, 325] on icon at bounding box center [301, 327] width 242 height 48
click at [310, 320] on input "radio" at bounding box center [305, 315] width 9 height 9
radio input "true"
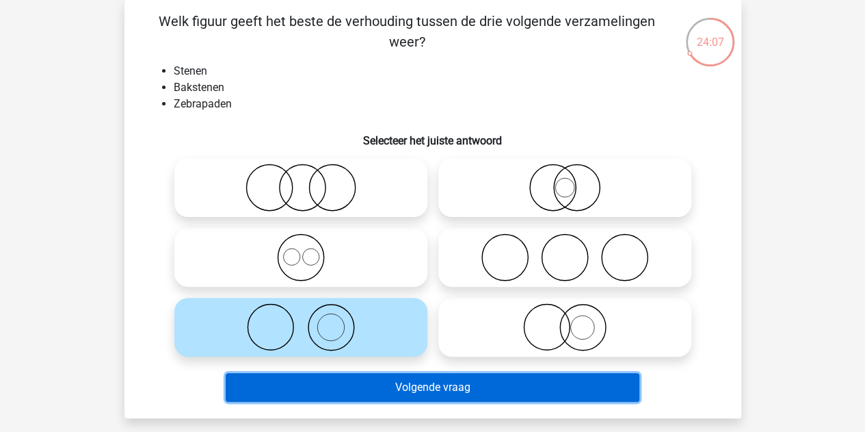
click at [408, 387] on button "Volgende vraag" at bounding box center [433, 387] width 414 height 29
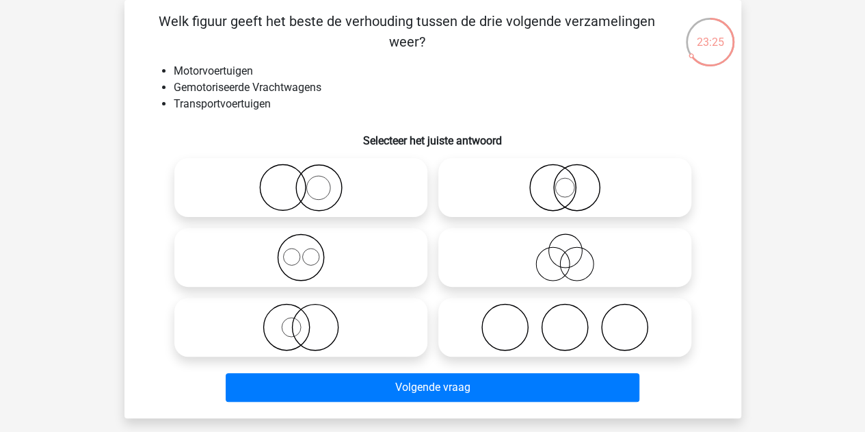
click at [341, 251] on icon at bounding box center [301, 257] width 242 height 48
click at [310, 250] on input "radio" at bounding box center [305, 245] width 9 height 9
radio input "true"
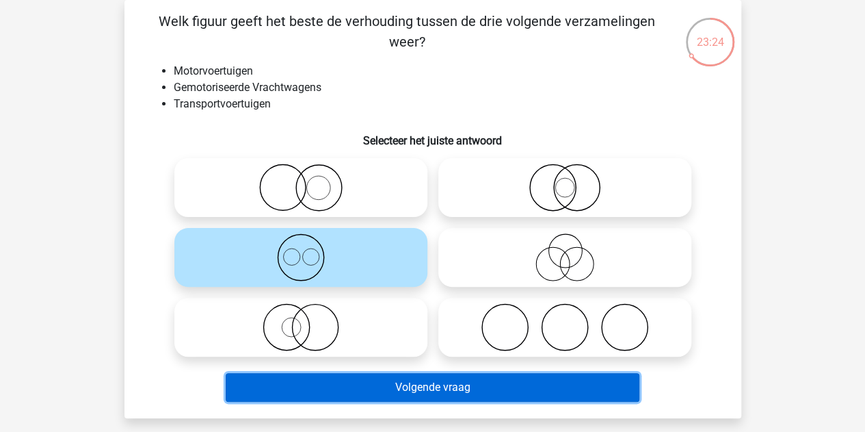
click at [390, 388] on button "Volgende vraag" at bounding box center [433, 387] width 414 height 29
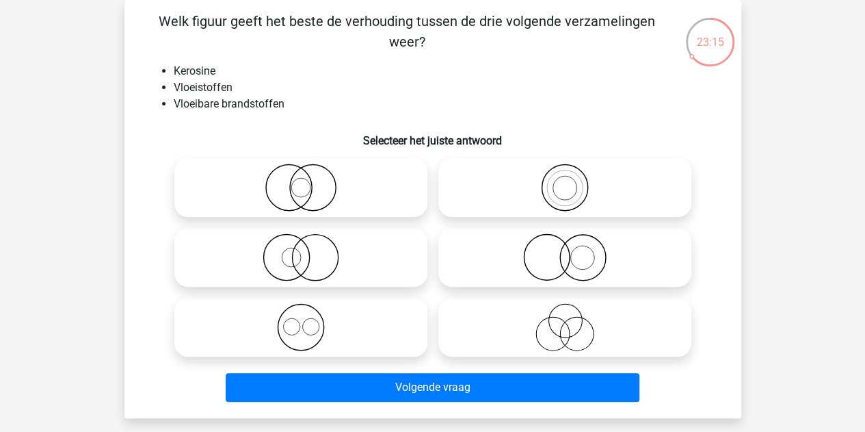
click at [532, 194] on icon at bounding box center [565, 188] width 242 height 48
click at [565, 181] on input "radio" at bounding box center [569, 176] width 9 height 9
radio input "true"
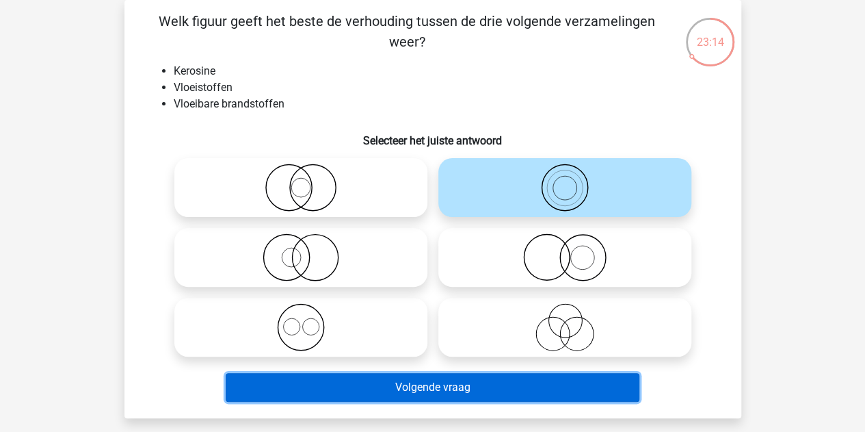
click at [456, 382] on button "Volgende vraag" at bounding box center [433, 387] width 414 height 29
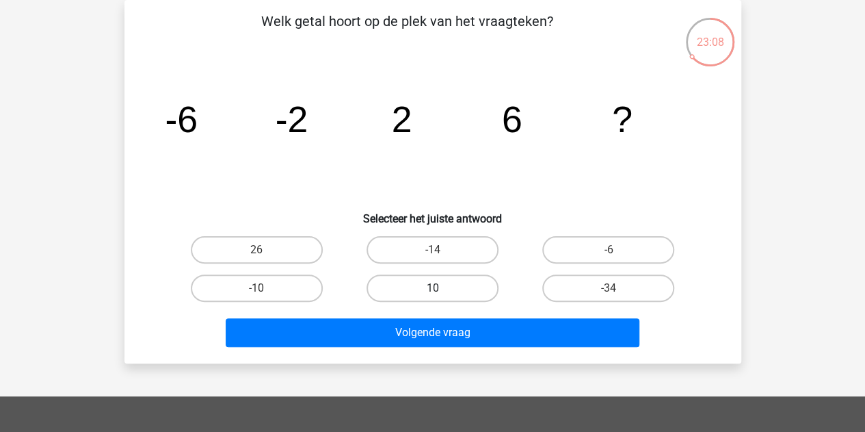
click at [475, 278] on label "10" at bounding box center [433, 287] width 132 height 27
click at [441, 288] on input "10" at bounding box center [436, 292] width 9 height 9
radio input "true"
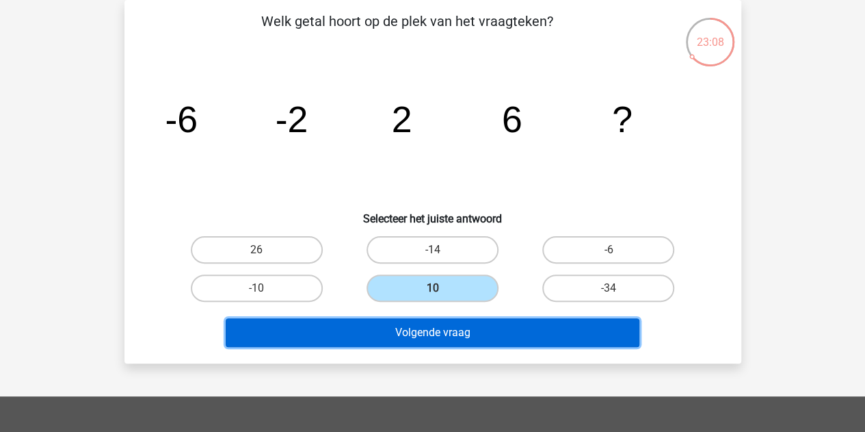
click at [431, 328] on button "Volgende vraag" at bounding box center [433, 332] width 414 height 29
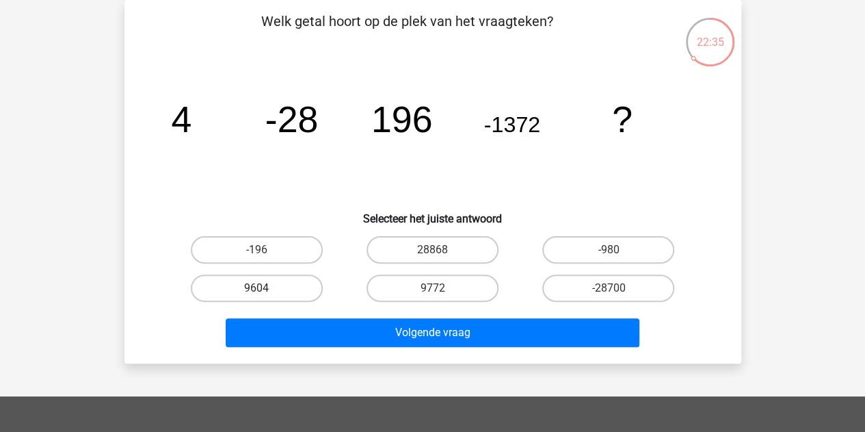
click at [265, 281] on label "9604" at bounding box center [257, 287] width 132 height 27
click at [265, 288] on input "9604" at bounding box center [261, 292] width 9 height 9
radio input "true"
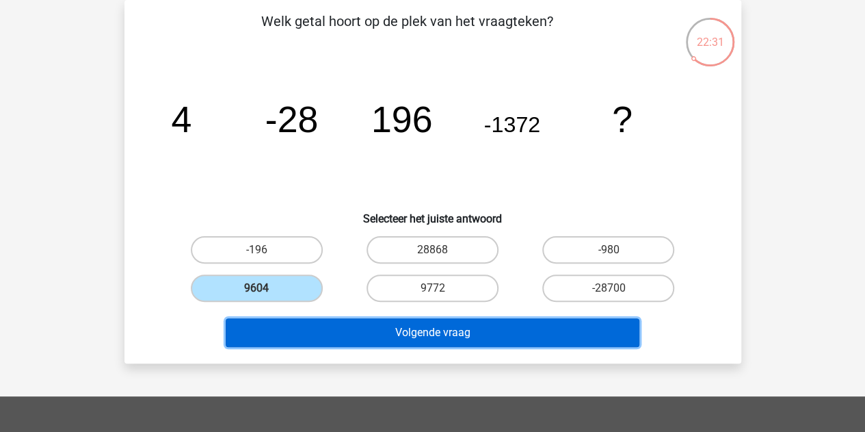
click at [377, 339] on button "Volgende vraag" at bounding box center [433, 332] width 414 height 29
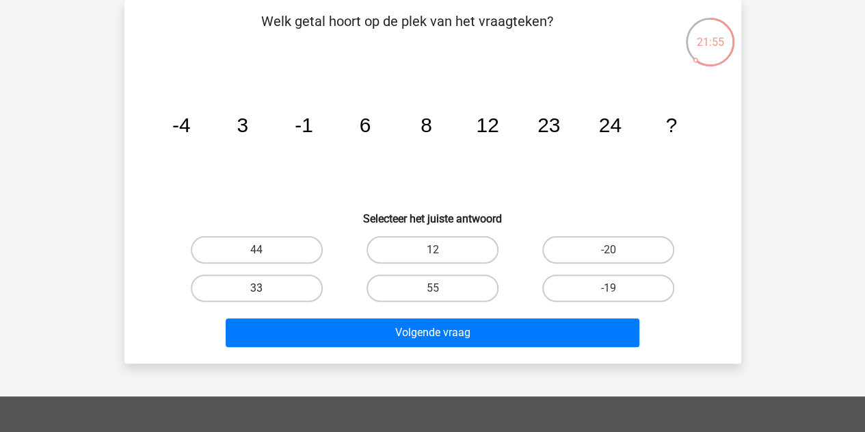
click at [284, 286] on label "33" at bounding box center [257, 287] width 132 height 27
click at [265, 288] on input "33" at bounding box center [261, 292] width 9 height 9
radio input "true"
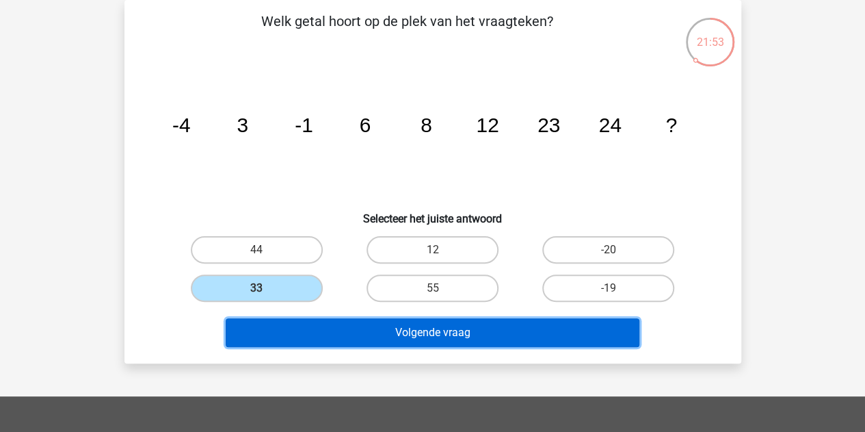
click at [350, 325] on button "Volgende vraag" at bounding box center [433, 332] width 414 height 29
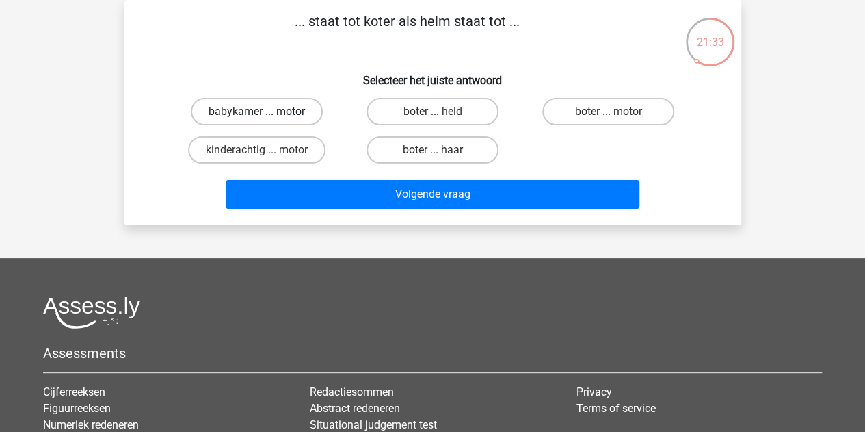
click at [278, 106] on label "babykamer ... motor" at bounding box center [257, 111] width 132 height 27
click at [265, 112] on input "babykamer ... motor" at bounding box center [261, 116] width 9 height 9
radio input "true"
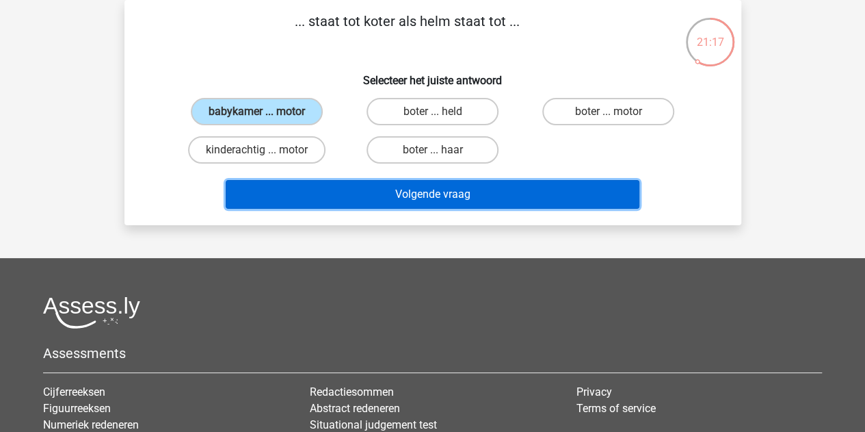
click at [480, 199] on button "Volgende vraag" at bounding box center [433, 194] width 414 height 29
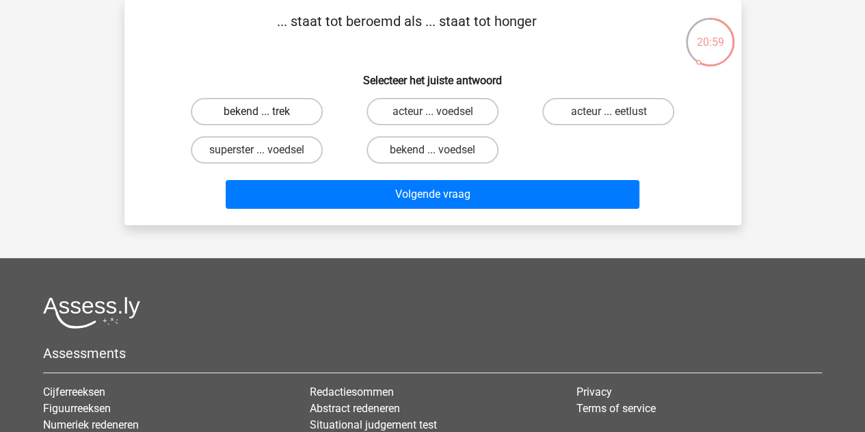
click at [220, 107] on label "bekend ... trek" at bounding box center [257, 111] width 132 height 27
click at [257, 112] on input "bekend ... trek" at bounding box center [261, 116] width 9 height 9
radio input "true"
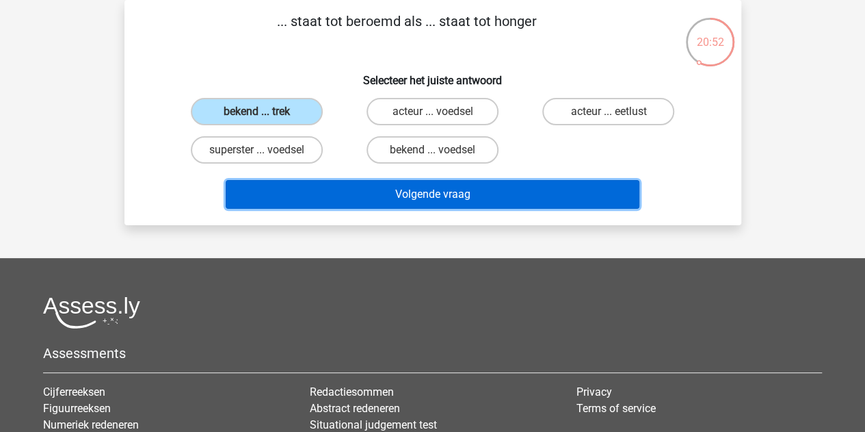
click at [319, 180] on button "Volgende vraag" at bounding box center [433, 194] width 414 height 29
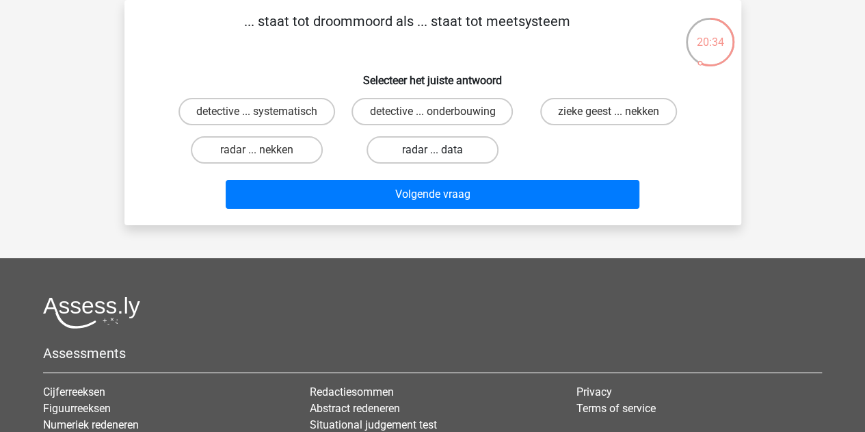
click at [473, 147] on label "radar ... data" at bounding box center [433, 149] width 132 height 27
click at [441, 150] on input "radar ... data" at bounding box center [436, 154] width 9 height 9
radio input "true"
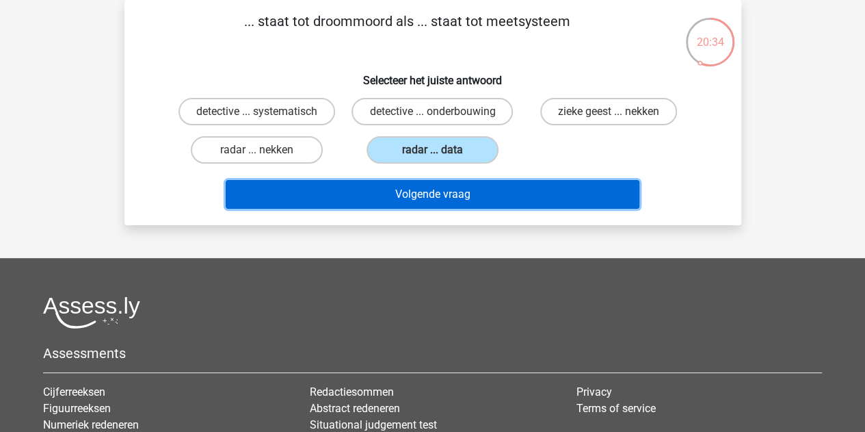
click at [431, 190] on button "Volgende vraag" at bounding box center [433, 194] width 414 height 29
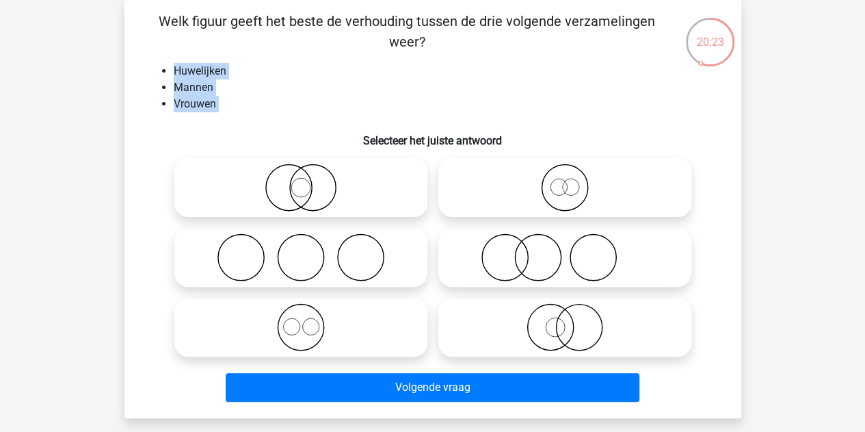
drag, startPoint x: 174, startPoint y: 70, endPoint x: 282, endPoint y: 119, distance: 117.9
click at [282, 119] on div "Welk figuur geeft het beste de verhouding tussen de drie volgende verzamelingen…" at bounding box center [433, 209] width 606 height 396
click at [287, 177] on icon at bounding box center [301, 188] width 242 height 48
click at [301, 177] on input "radio" at bounding box center [305, 176] width 9 height 9
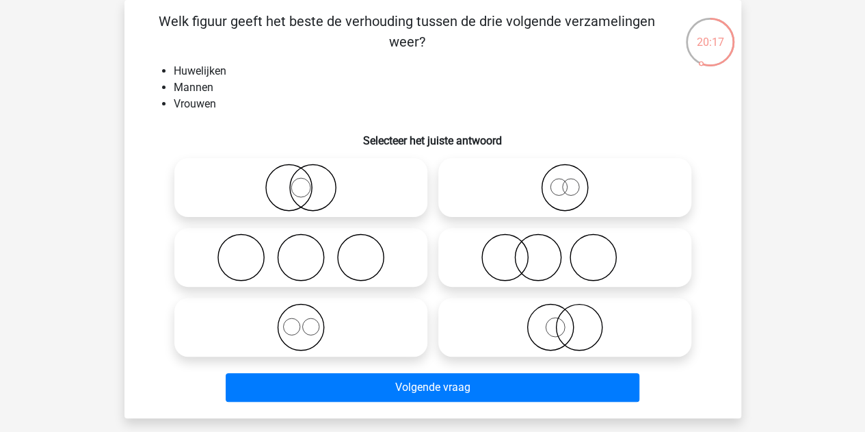
radio input "true"
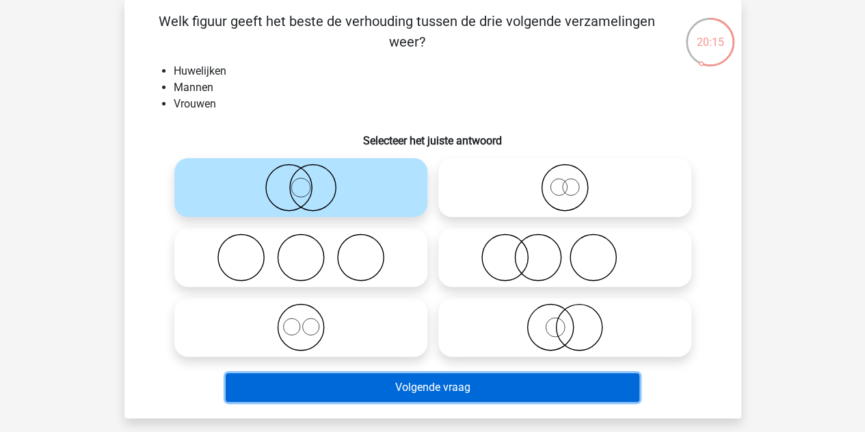
click at [406, 384] on button "Volgende vraag" at bounding box center [433, 387] width 414 height 29
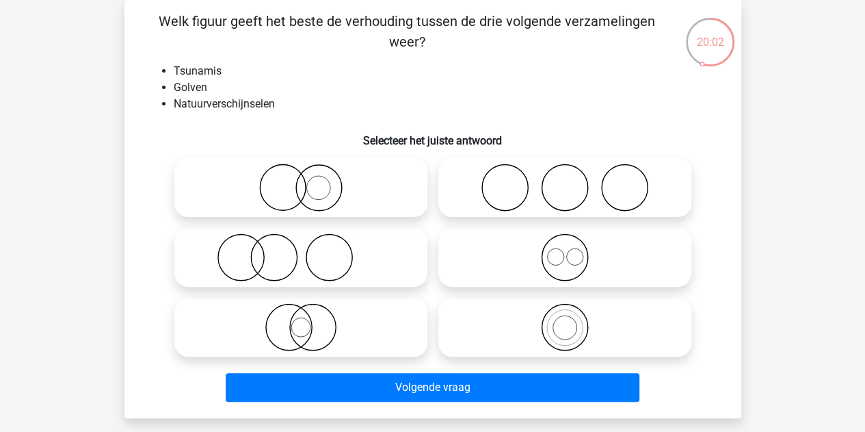
click at [299, 313] on icon at bounding box center [301, 327] width 242 height 48
click at [301, 313] on input "radio" at bounding box center [305, 315] width 9 height 9
radio input "true"
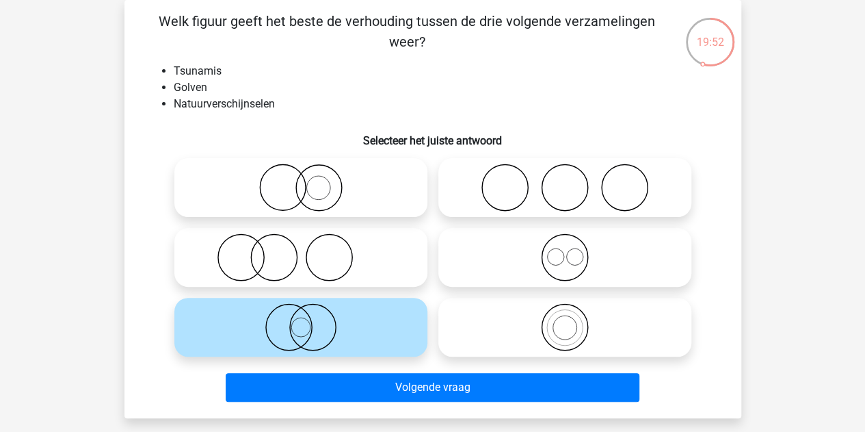
click at [493, 276] on icon at bounding box center [565, 257] width 242 height 48
click at [565, 250] on input "radio" at bounding box center [569, 245] width 9 height 9
radio input "true"
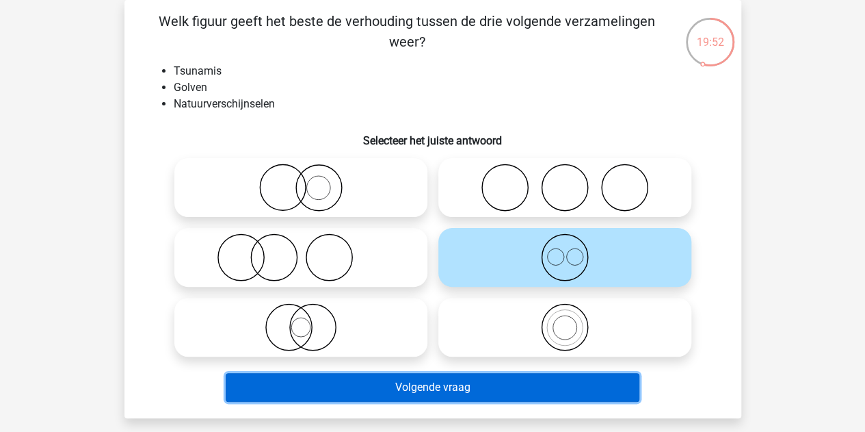
click at [412, 398] on button "Volgende vraag" at bounding box center [433, 387] width 414 height 29
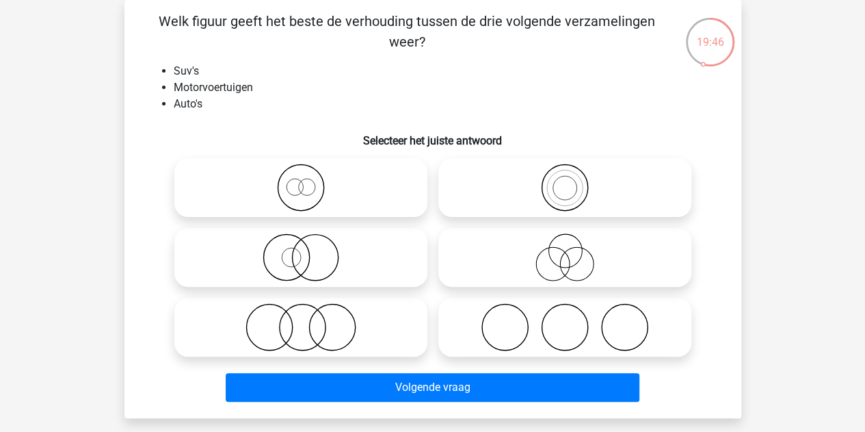
click at [522, 198] on icon at bounding box center [565, 188] width 242 height 48
click at [565, 181] on input "radio" at bounding box center [569, 176] width 9 height 9
radio input "true"
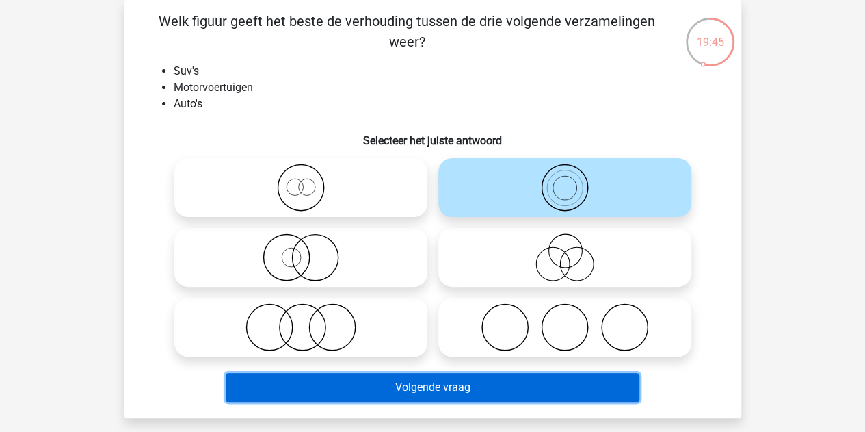
click at [430, 384] on button "Volgende vraag" at bounding box center [433, 387] width 414 height 29
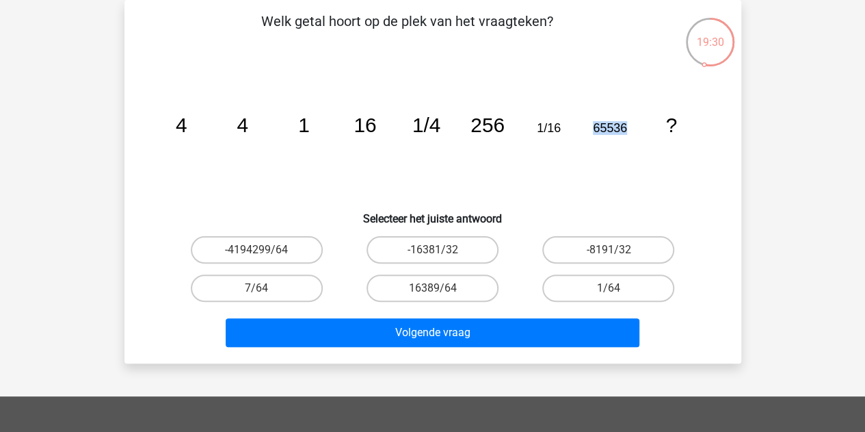
drag, startPoint x: 627, startPoint y: 128, endPoint x: 583, endPoint y: 125, distance: 43.9
click at [583, 125] on icon "image/svg+xml 4 4 1 16 1/4 256 1/16 65536 ?" at bounding box center [432, 132] width 551 height 138
click at [595, 288] on label "1/64" at bounding box center [609, 287] width 132 height 27
click at [609, 288] on input "1/64" at bounding box center [613, 292] width 9 height 9
radio input "true"
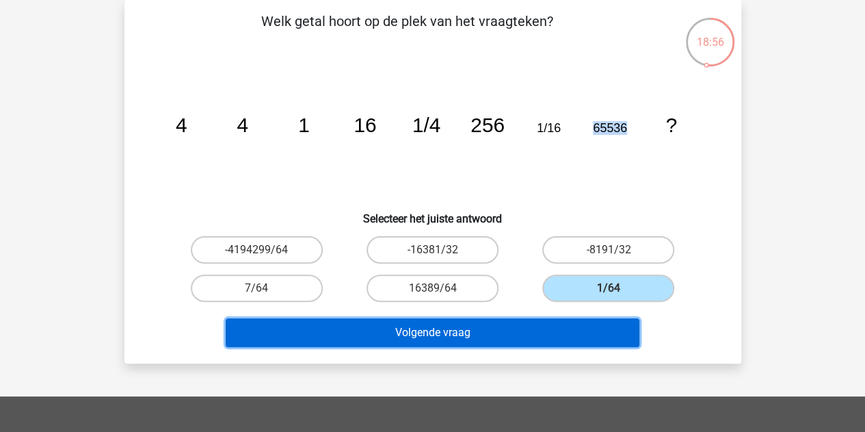
click at [532, 330] on button "Volgende vraag" at bounding box center [433, 332] width 414 height 29
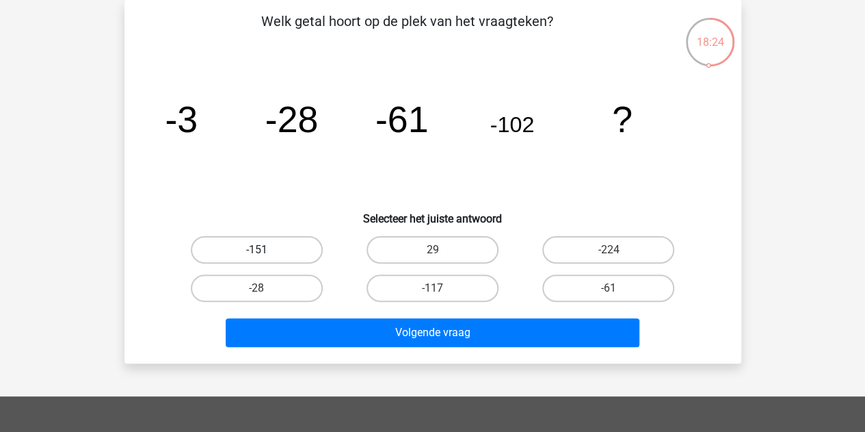
click at [256, 250] on label "-151" at bounding box center [257, 249] width 132 height 27
click at [257, 250] on input "-151" at bounding box center [261, 254] width 9 height 9
radio input "true"
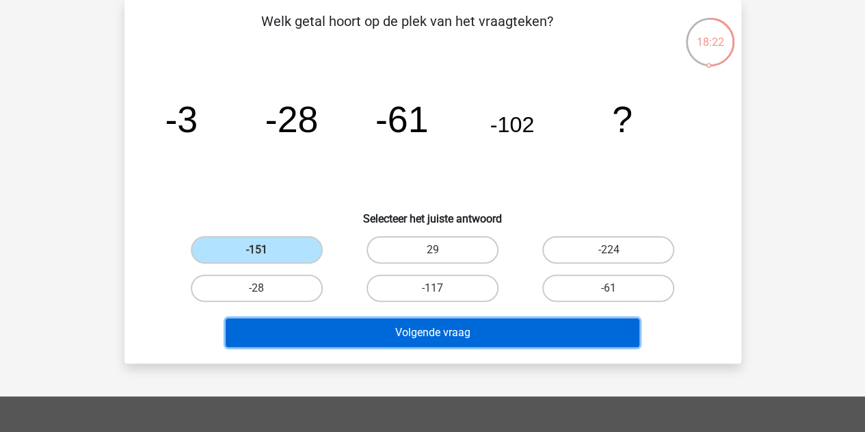
click at [350, 335] on button "Volgende vraag" at bounding box center [433, 332] width 414 height 29
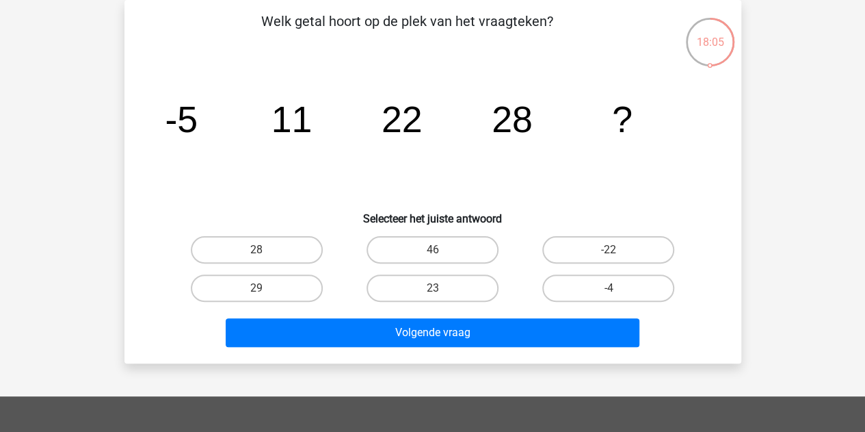
drag, startPoint x: 324, startPoint y: 132, endPoint x: 368, endPoint y: 125, distance: 44.3
click at [368, 125] on icon "image/svg+xml -5 11 22 28 ?" at bounding box center [432, 132] width 551 height 138
click at [287, 285] on label "29" at bounding box center [257, 287] width 132 height 27
click at [265, 288] on input "29" at bounding box center [261, 292] width 9 height 9
radio input "true"
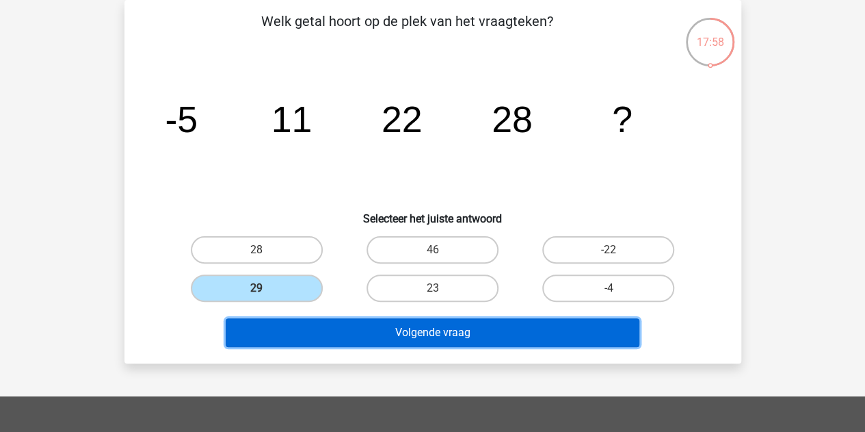
click at [369, 329] on button "Volgende vraag" at bounding box center [433, 332] width 414 height 29
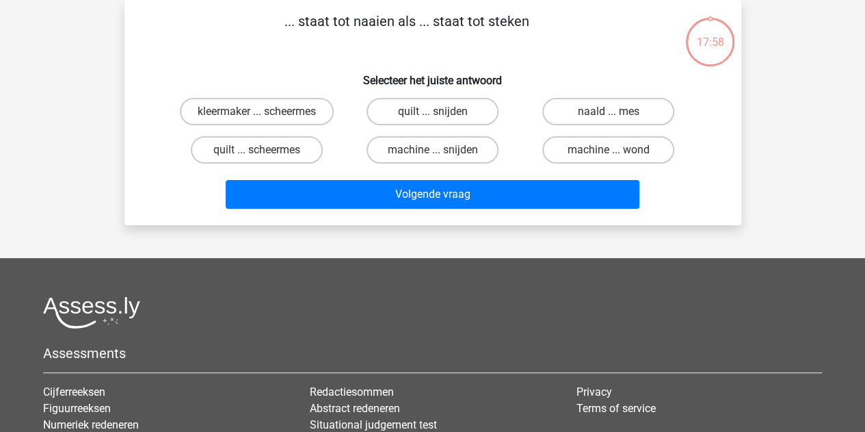
scroll to position [0, 0]
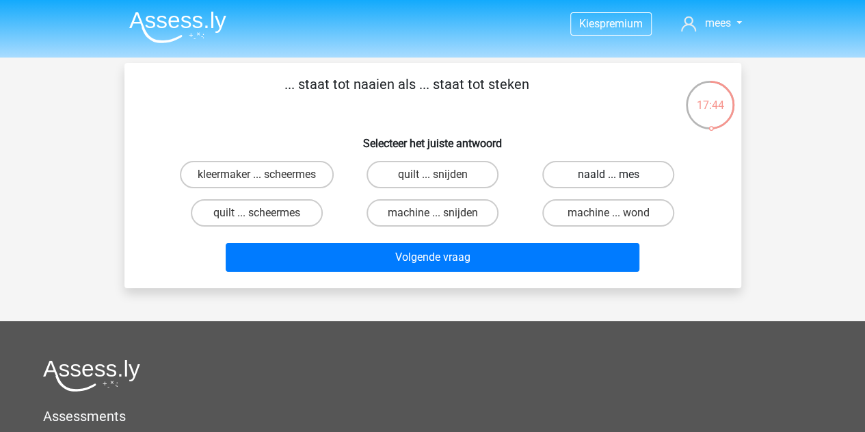
click at [592, 181] on label "naald ... mes" at bounding box center [609, 174] width 132 height 27
click at [609, 181] on input "naald ... mes" at bounding box center [613, 178] width 9 height 9
radio input "true"
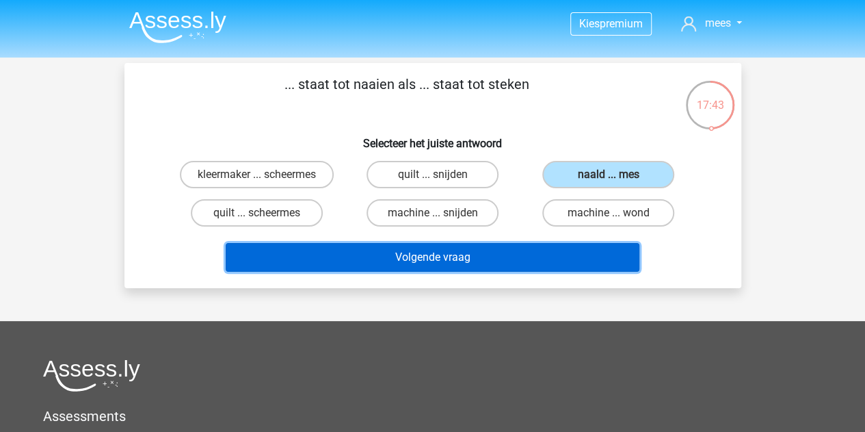
click at [506, 253] on button "Volgende vraag" at bounding box center [433, 257] width 414 height 29
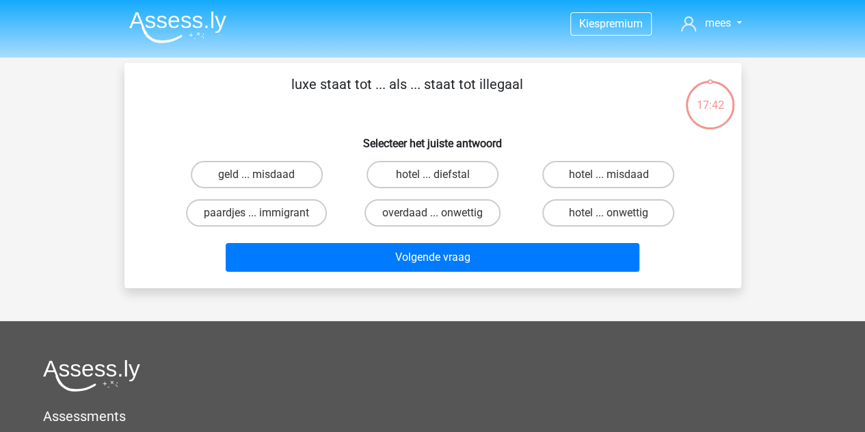
scroll to position [63, 0]
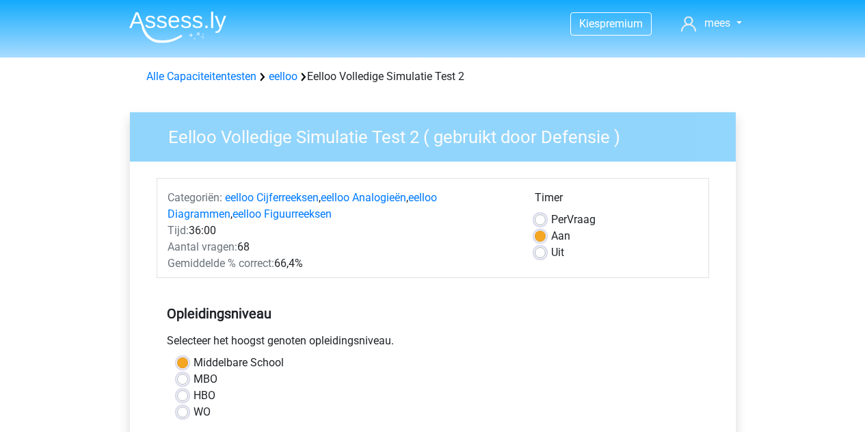
scroll to position [351, 0]
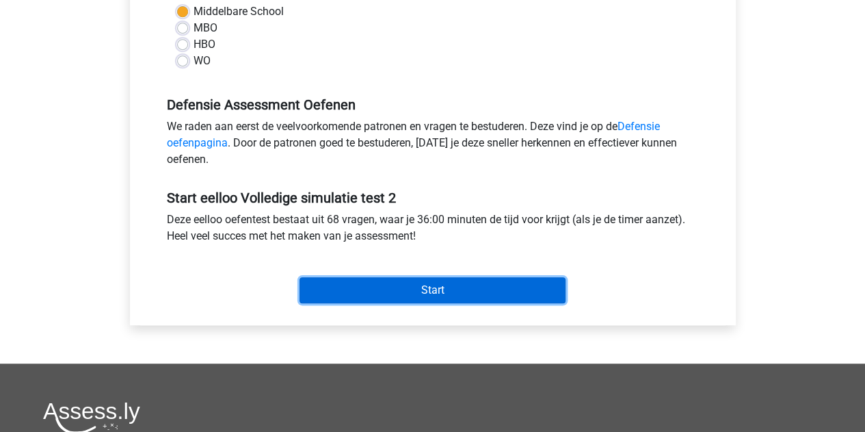
click at [414, 277] on input "Start" at bounding box center [433, 290] width 266 height 26
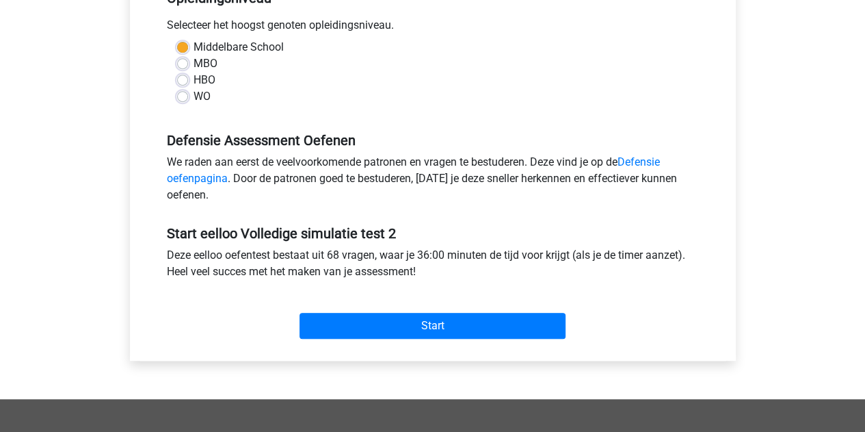
scroll to position [317, 0]
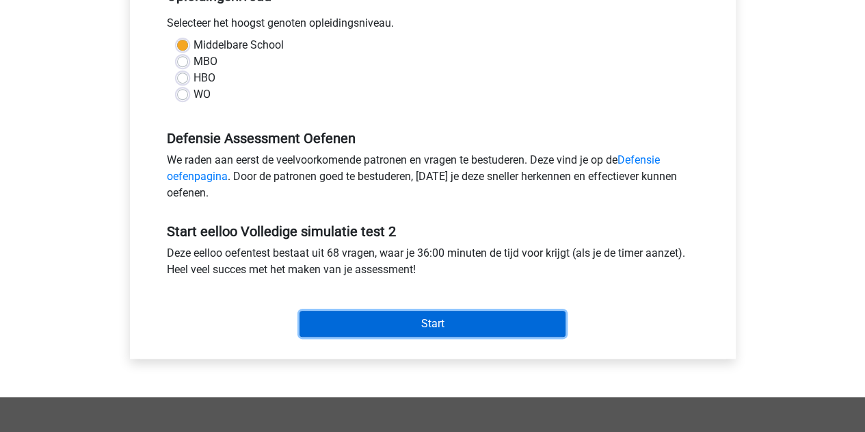
click at [443, 322] on input "Start" at bounding box center [433, 324] width 266 height 26
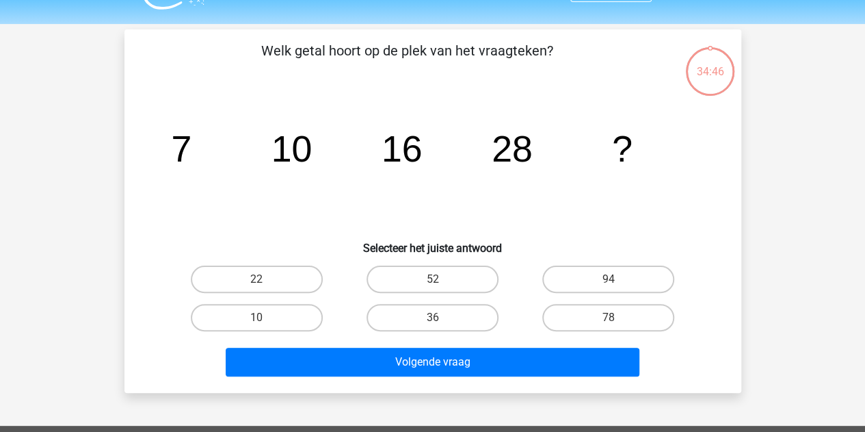
scroll to position [34, 0]
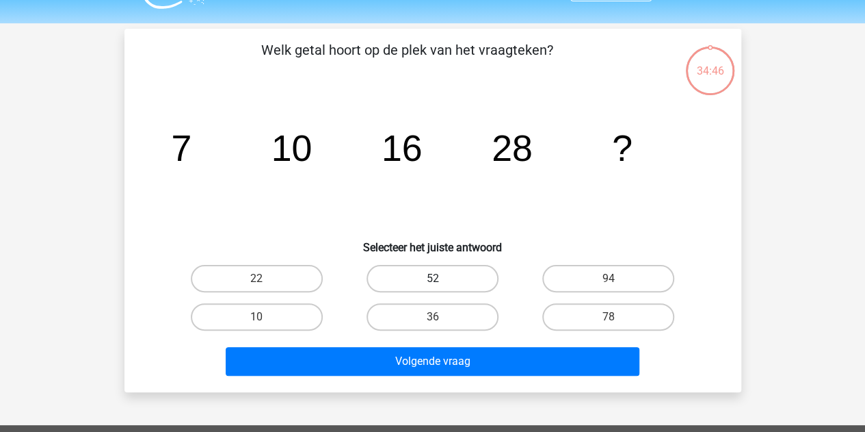
click at [434, 272] on label "52" at bounding box center [433, 278] width 132 height 27
click at [434, 278] on input "52" at bounding box center [436, 282] width 9 height 9
radio input "true"
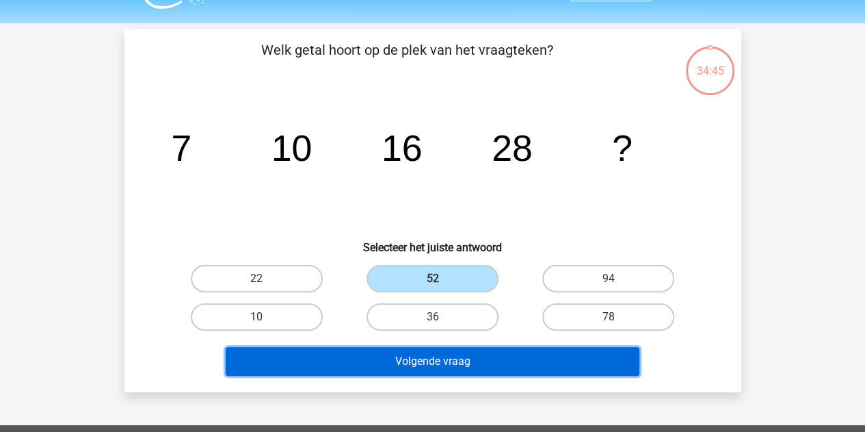
click at [426, 354] on button "Volgende vraag" at bounding box center [433, 361] width 414 height 29
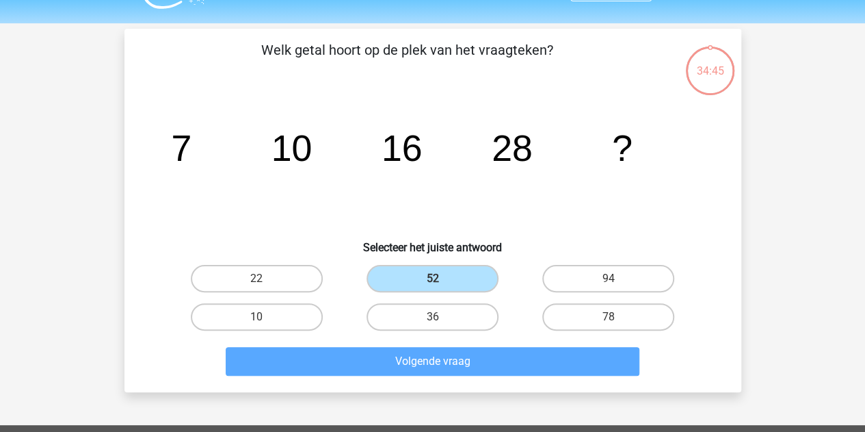
scroll to position [63, 0]
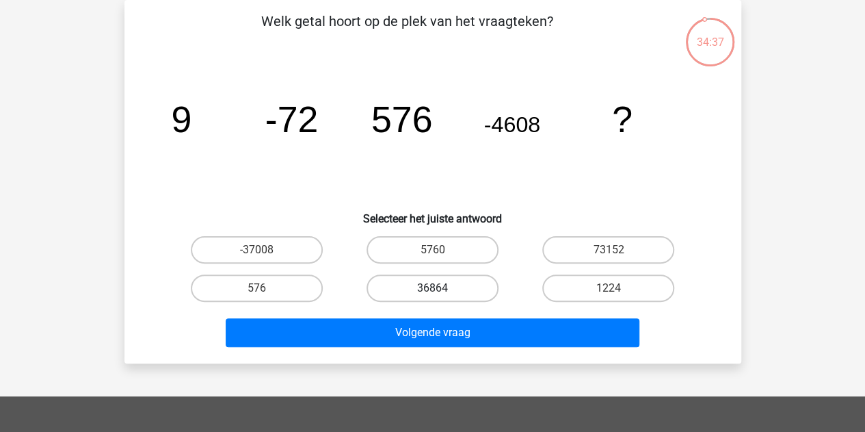
click at [412, 283] on label "36864" at bounding box center [433, 287] width 132 height 27
click at [432, 288] on input "36864" at bounding box center [436, 292] width 9 height 9
radio input "true"
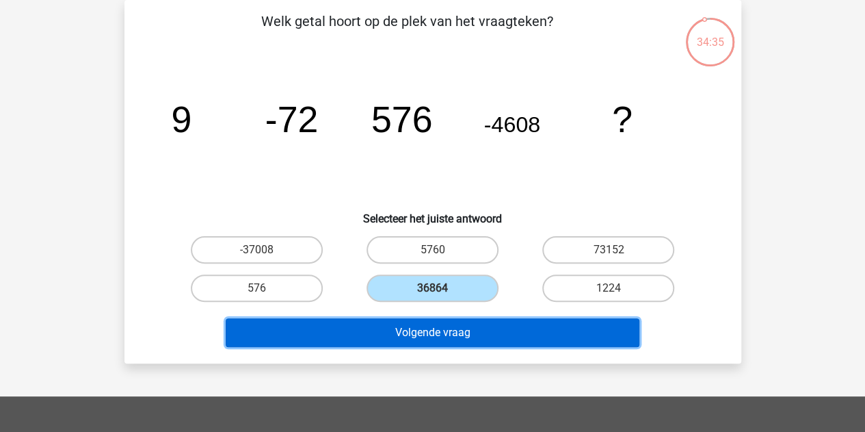
click at [447, 333] on button "Volgende vraag" at bounding box center [433, 332] width 414 height 29
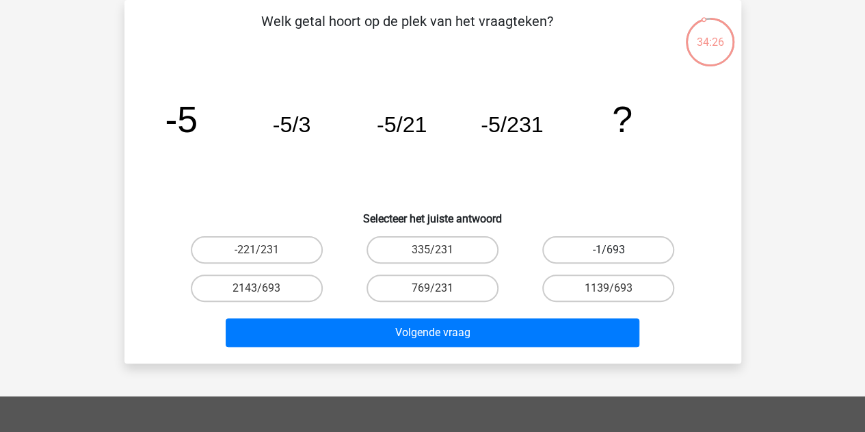
click at [579, 241] on label "-1/693" at bounding box center [609, 249] width 132 height 27
click at [609, 250] on input "-1/693" at bounding box center [613, 254] width 9 height 9
radio input "true"
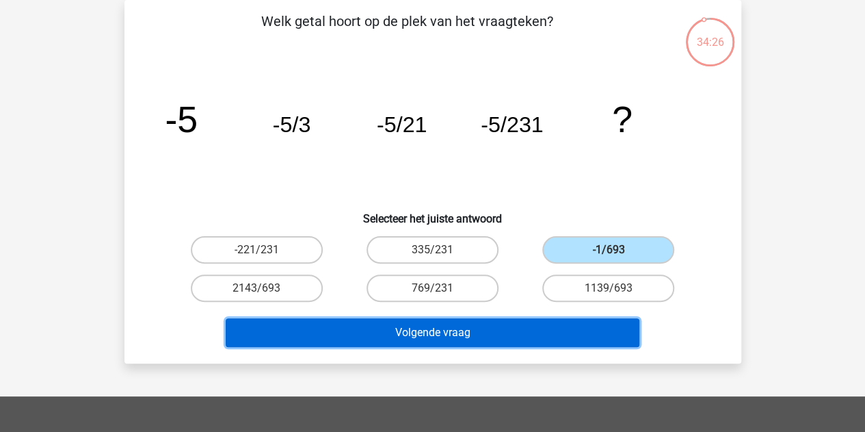
click at [499, 330] on button "Volgende vraag" at bounding box center [433, 332] width 414 height 29
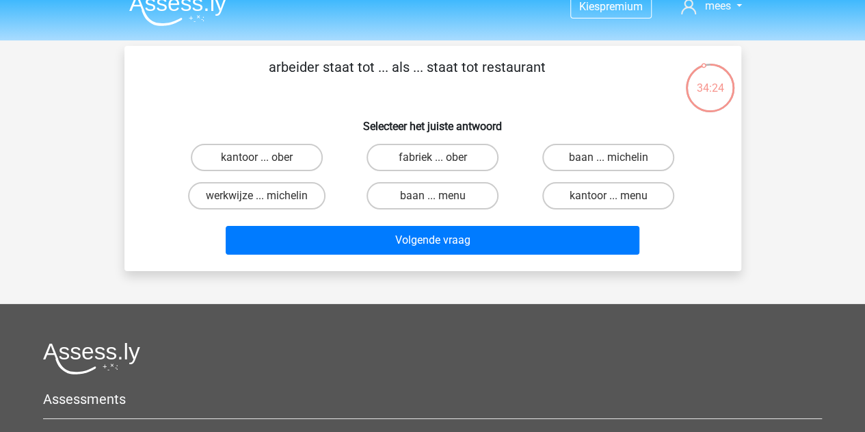
scroll to position [8, 0]
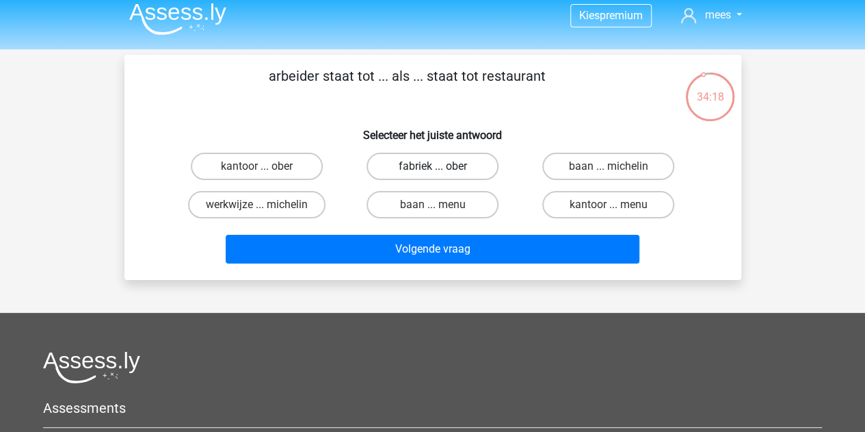
click at [424, 164] on label "fabriek ... ober" at bounding box center [433, 166] width 132 height 27
click at [432, 166] on input "fabriek ... ober" at bounding box center [436, 170] width 9 height 9
radio input "true"
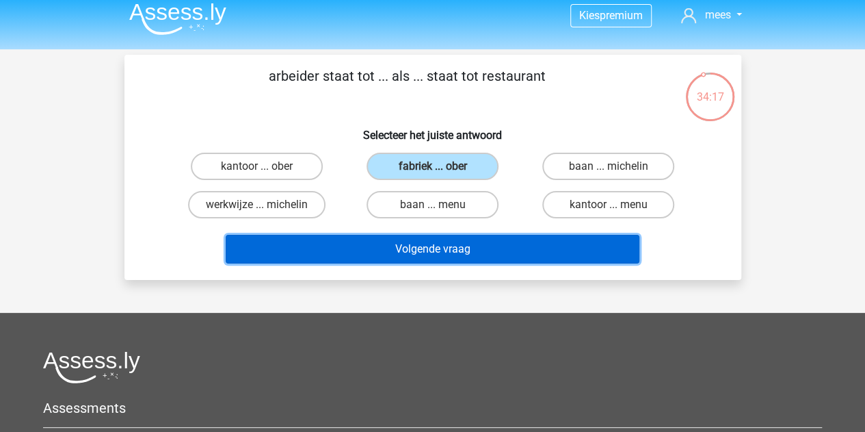
click at [403, 248] on button "Volgende vraag" at bounding box center [433, 249] width 414 height 29
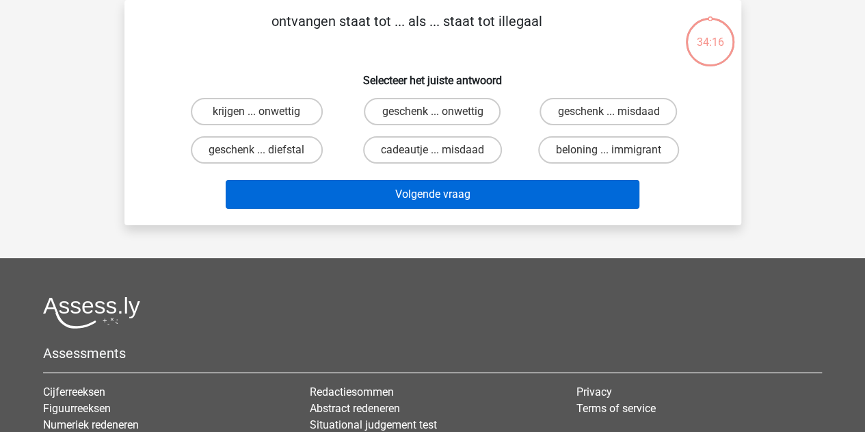
scroll to position [0, 0]
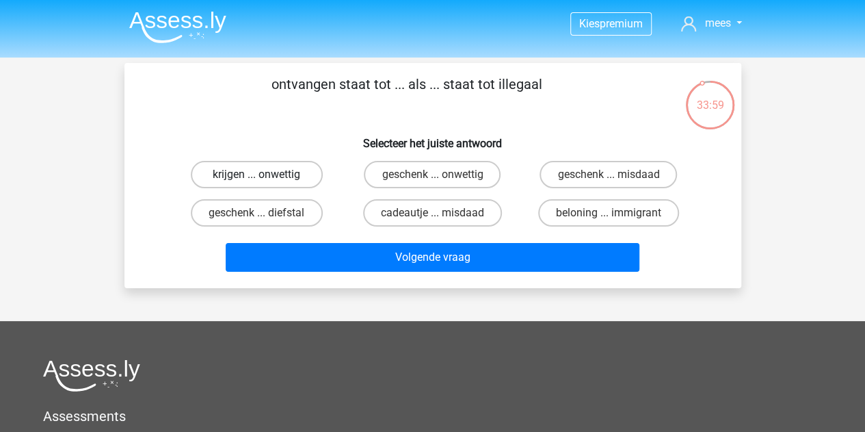
click at [276, 172] on label "krijgen ... onwettig" at bounding box center [257, 174] width 132 height 27
click at [265, 174] on input "krijgen ... onwettig" at bounding box center [261, 178] width 9 height 9
radio input "true"
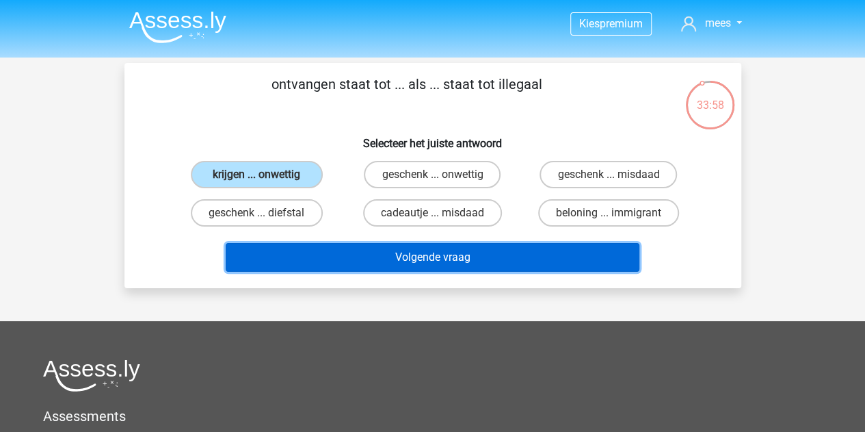
click at [333, 251] on button "Volgende vraag" at bounding box center [433, 257] width 414 height 29
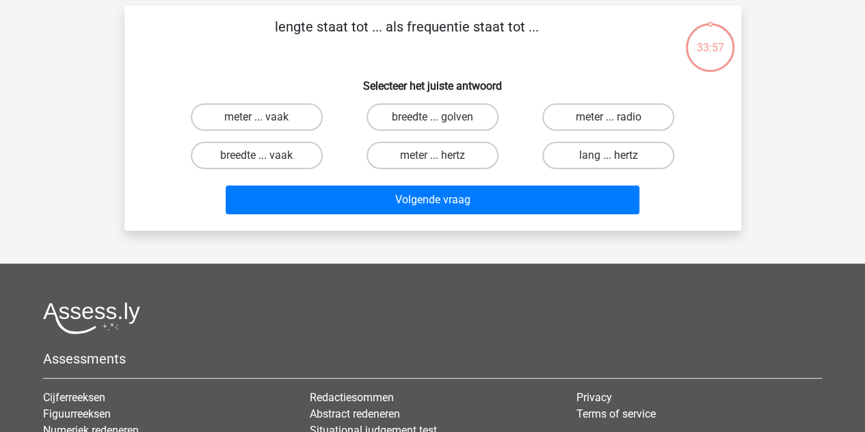
scroll to position [63, 0]
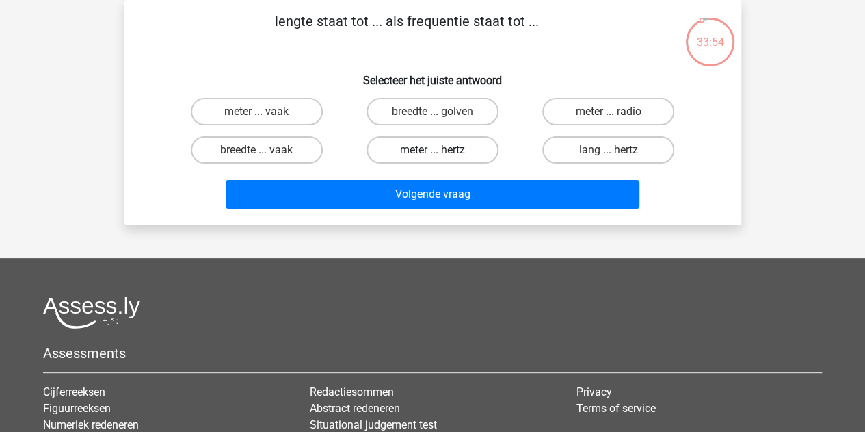
click at [445, 151] on label "meter ... hertz" at bounding box center [433, 149] width 132 height 27
click at [441, 151] on input "meter ... hertz" at bounding box center [436, 154] width 9 height 9
radio input "true"
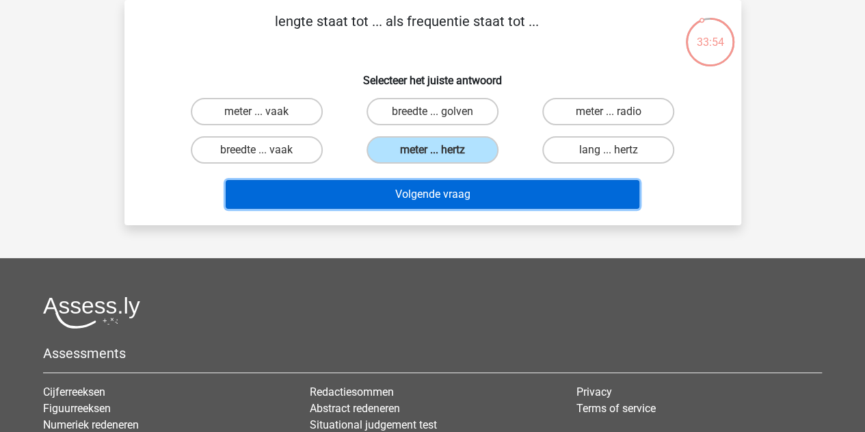
click at [412, 187] on button "Volgende vraag" at bounding box center [433, 194] width 414 height 29
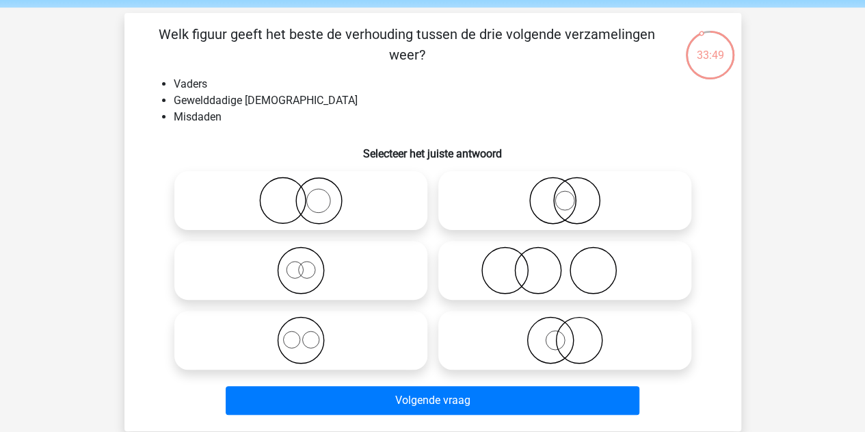
scroll to position [51, 0]
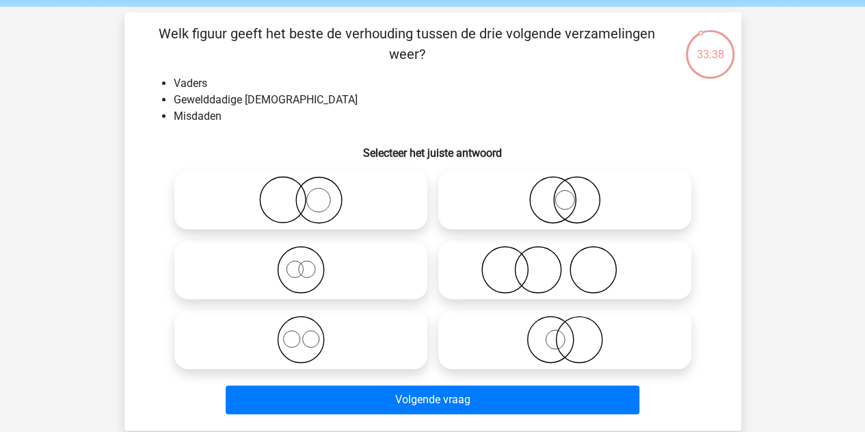
click at [525, 284] on icon at bounding box center [565, 270] width 242 height 48
click at [565, 263] on input "radio" at bounding box center [569, 258] width 9 height 9
radio input "true"
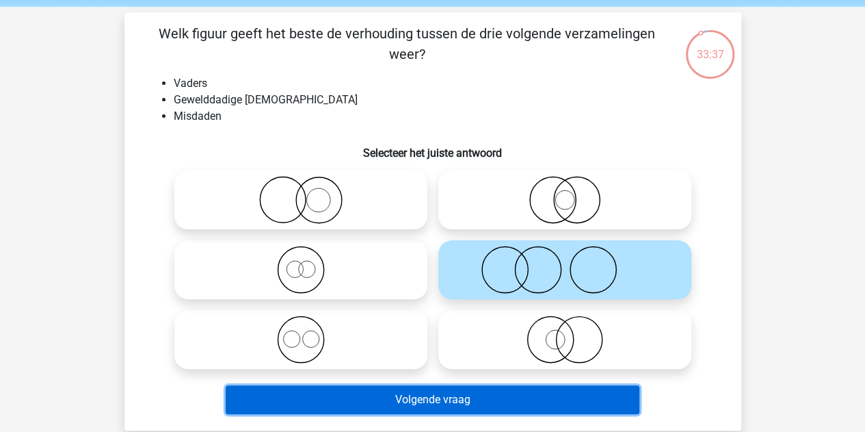
click at [452, 394] on button "Volgende vraag" at bounding box center [433, 399] width 414 height 29
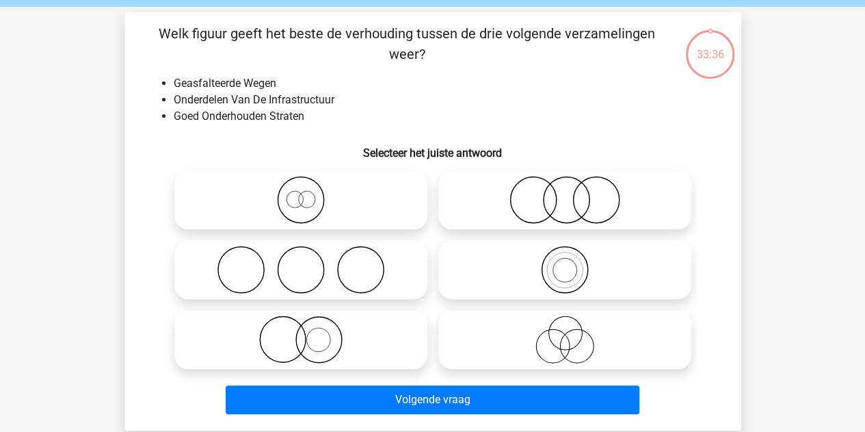
scroll to position [63, 0]
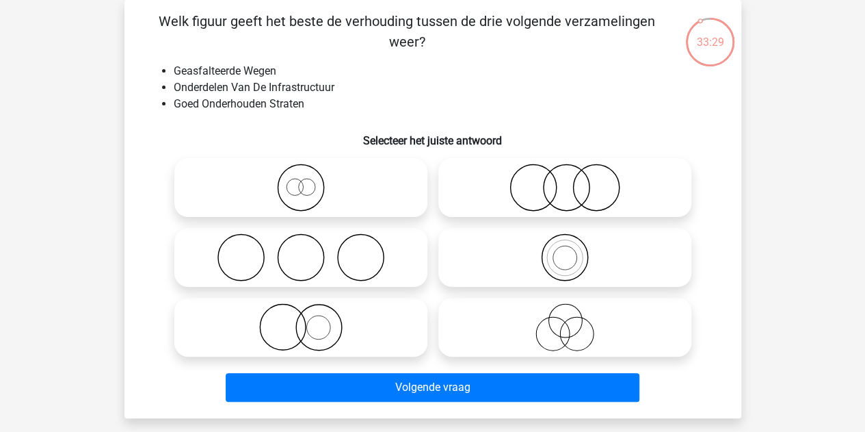
click at [339, 206] on icon at bounding box center [301, 188] width 242 height 48
click at [310, 181] on input "radio" at bounding box center [305, 176] width 9 height 9
radio input "true"
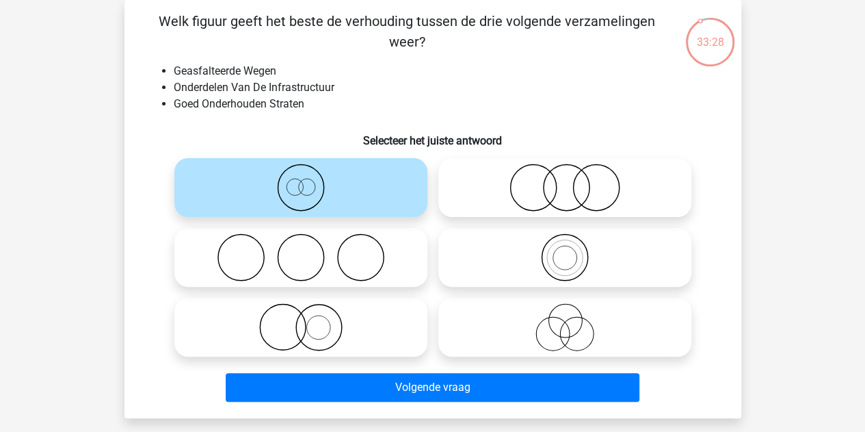
click at [432, 404] on div "Volgende vraag" at bounding box center [433, 390] width 528 height 34
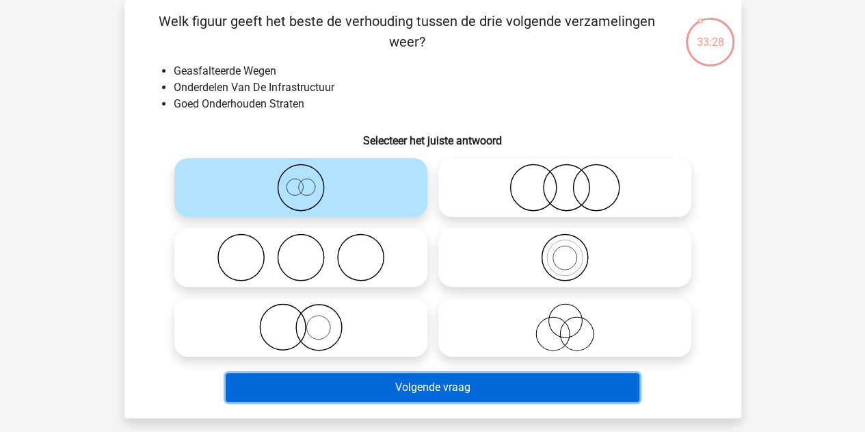
click at [416, 388] on button "Volgende vraag" at bounding box center [433, 387] width 414 height 29
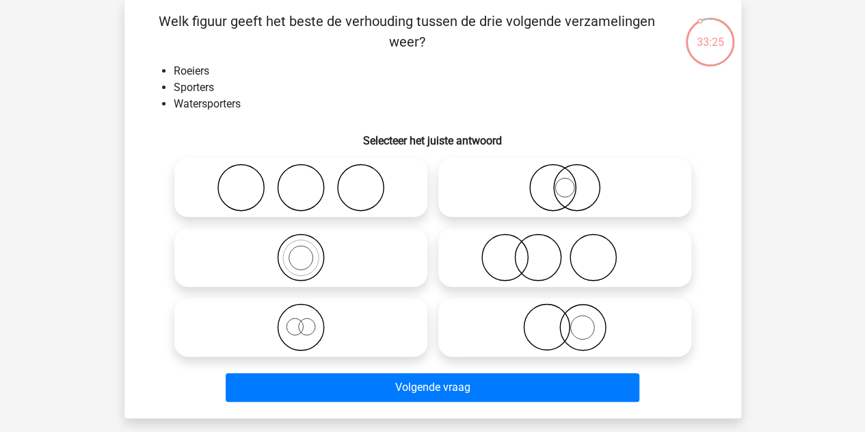
click at [350, 250] on icon at bounding box center [301, 257] width 242 height 48
click at [310, 250] on input "radio" at bounding box center [305, 245] width 9 height 9
radio input "true"
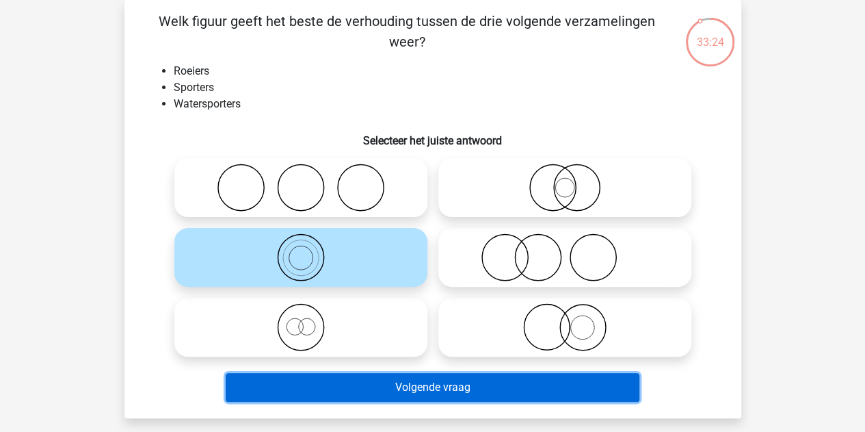
click at [373, 394] on button "Volgende vraag" at bounding box center [433, 387] width 414 height 29
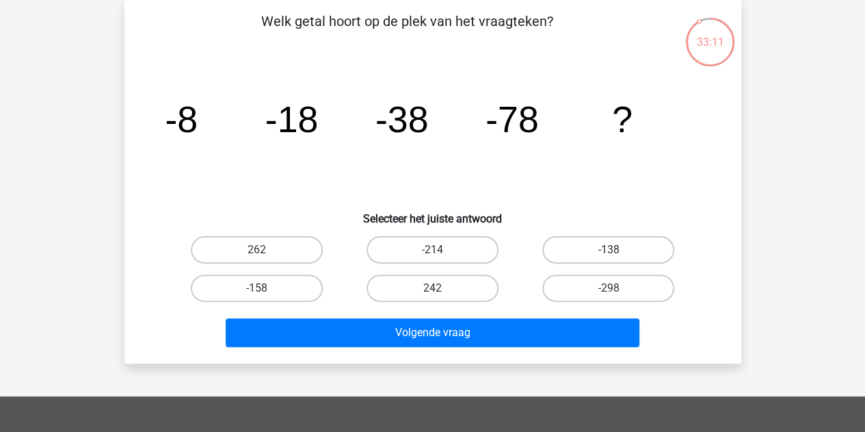
click at [259, 295] on input "-158" at bounding box center [261, 292] width 9 height 9
radio input "true"
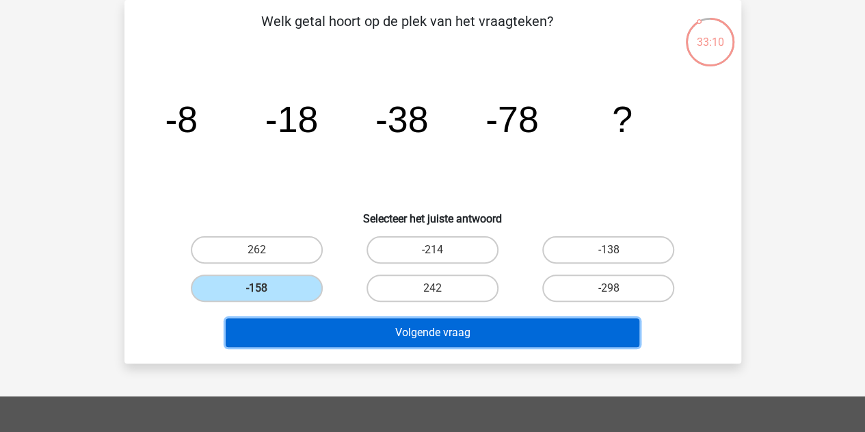
click at [342, 336] on button "Volgende vraag" at bounding box center [433, 332] width 414 height 29
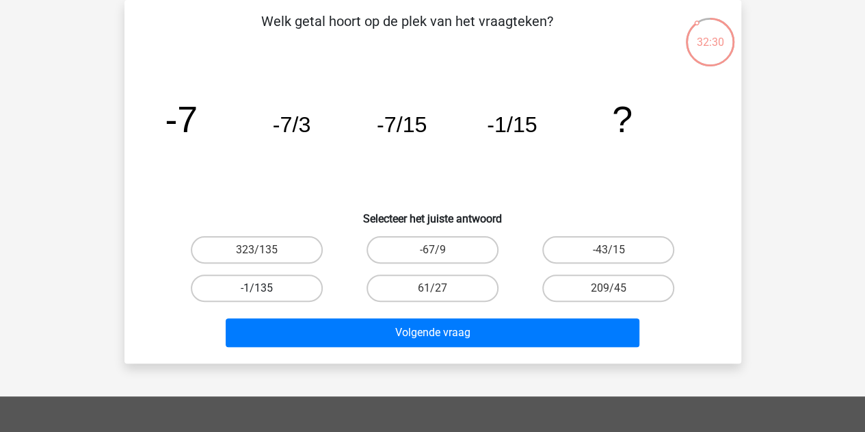
click at [294, 283] on label "-1/135" at bounding box center [257, 287] width 132 height 27
click at [265, 288] on input "-1/135" at bounding box center [261, 292] width 9 height 9
radio input "true"
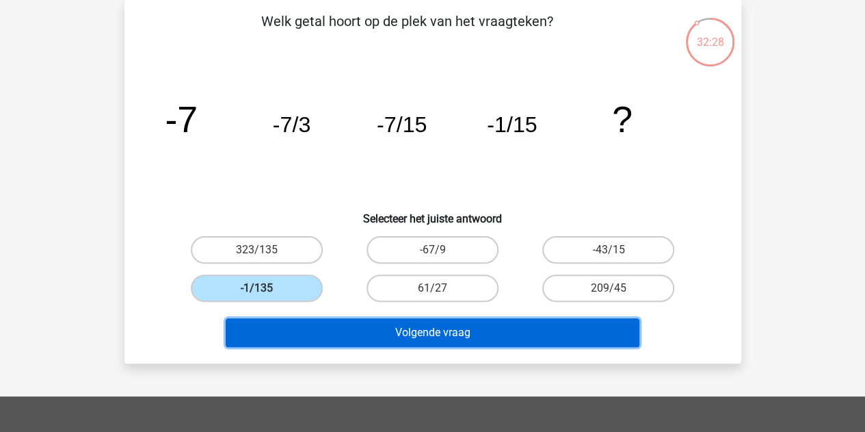
click at [368, 333] on button "Volgende vraag" at bounding box center [433, 332] width 414 height 29
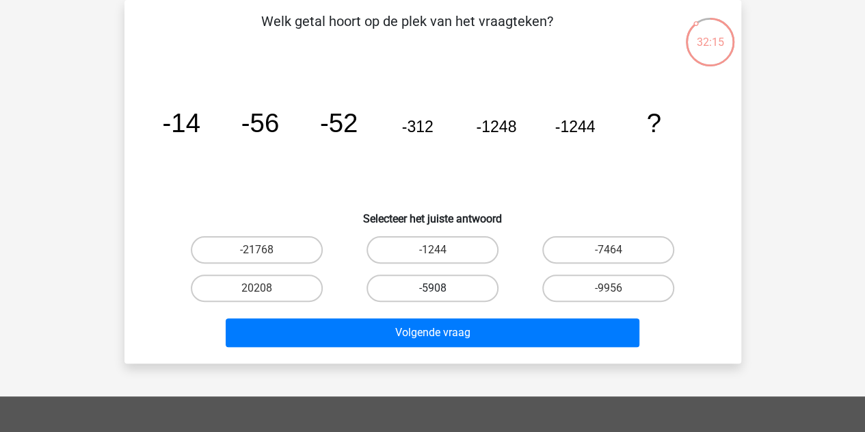
click at [465, 280] on label "-5908" at bounding box center [433, 287] width 132 height 27
click at [441, 288] on input "-5908" at bounding box center [436, 292] width 9 height 9
radio input "true"
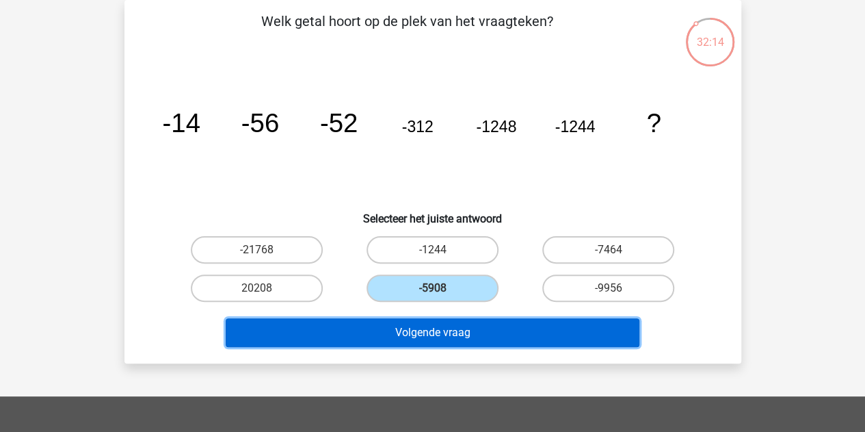
click at [397, 337] on button "Volgende vraag" at bounding box center [433, 332] width 414 height 29
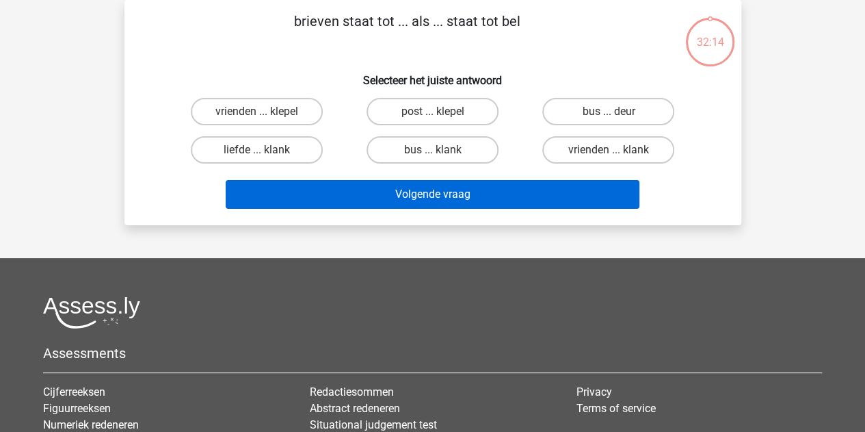
scroll to position [0, 0]
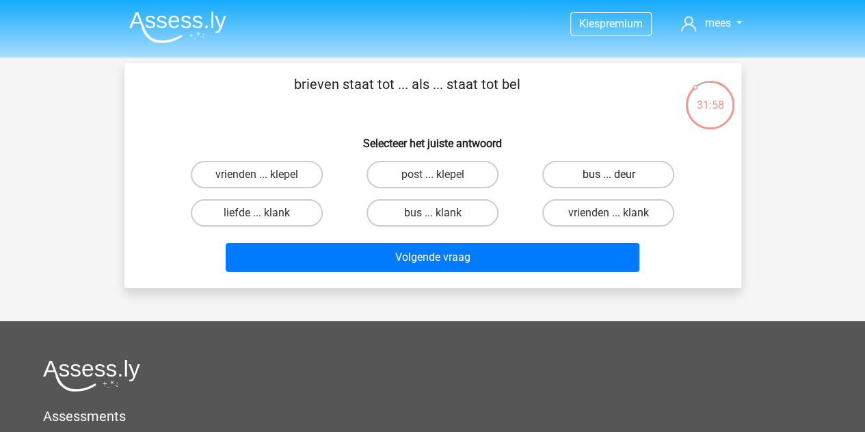
click at [623, 173] on label "bus ... deur" at bounding box center [609, 174] width 132 height 27
click at [618, 174] on input "bus ... deur" at bounding box center [613, 178] width 9 height 9
radio input "true"
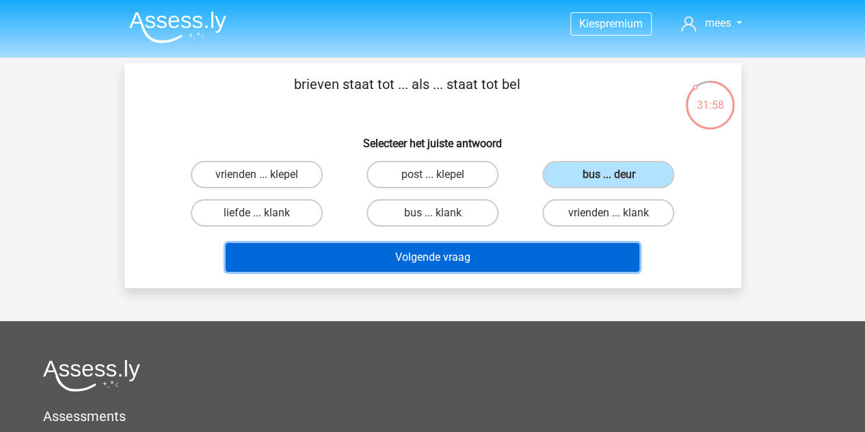
click at [519, 248] on button "Volgende vraag" at bounding box center [433, 257] width 414 height 29
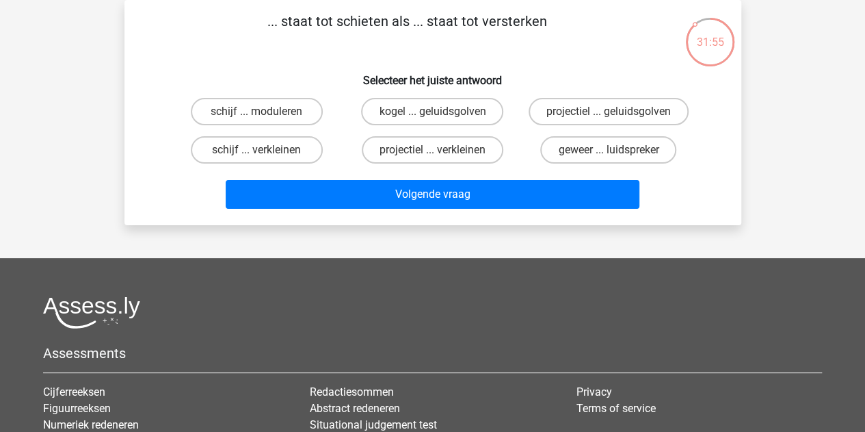
scroll to position [19, 0]
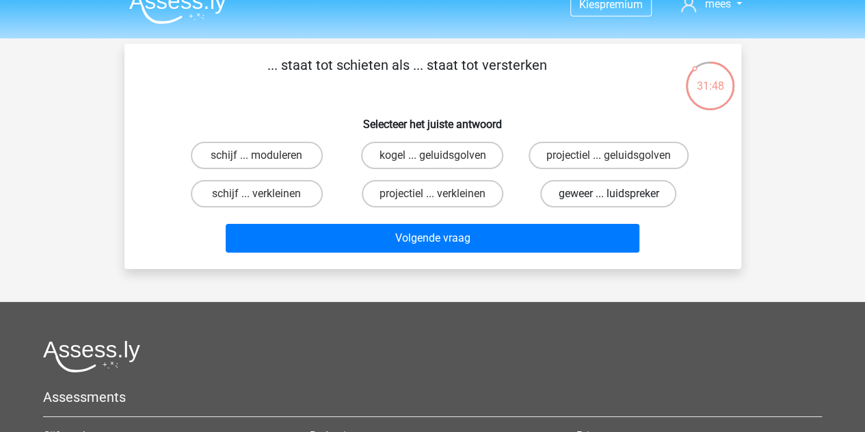
click at [595, 191] on label "geweer ... luidspreker" at bounding box center [608, 193] width 136 height 27
click at [609, 194] on input "geweer ... luidspreker" at bounding box center [613, 198] width 9 height 9
radio input "true"
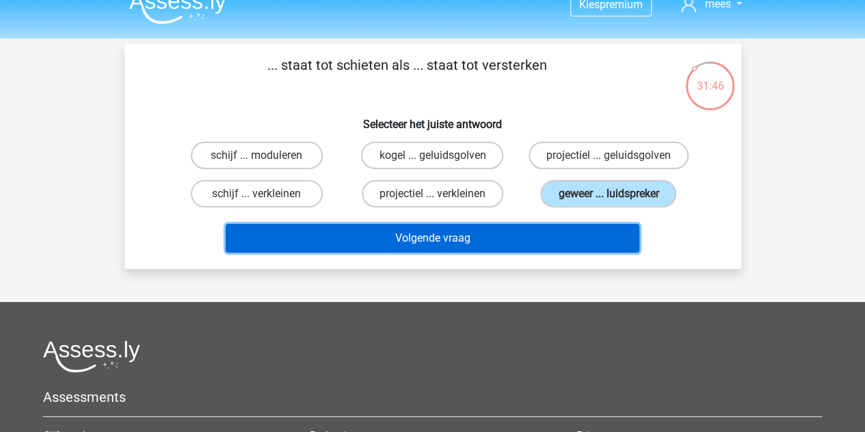
click at [478, 235] on button "Volgende vraag" at bounding box center [433, 238] width 414 height 29
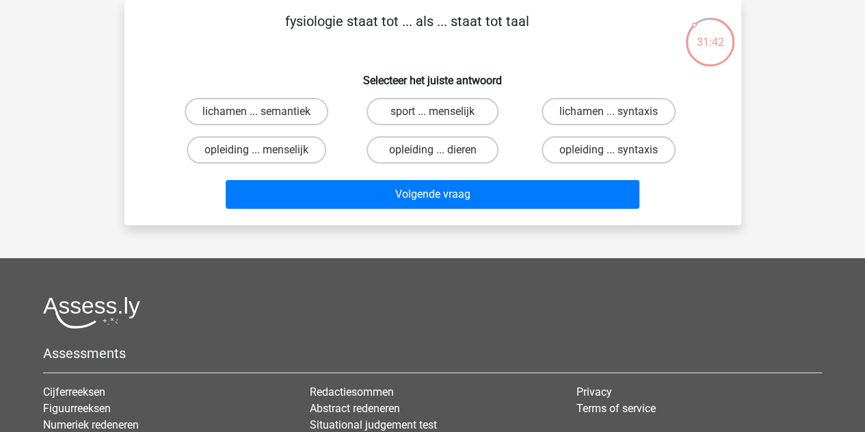
scroll to position [38, 0]
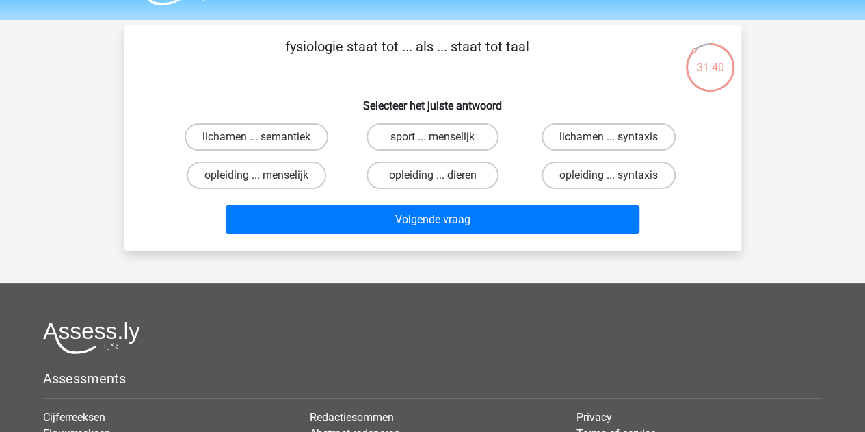
click at [259, 139] on input "lichamen ... semantiek" at bounding box center [261, 141] width 9 height 9
radio input "true"
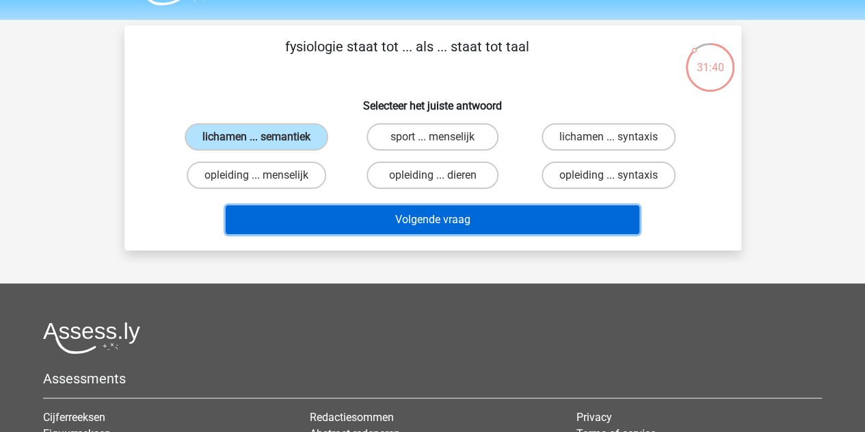
click at [363, 224] on button "Volgende vraag" at bounding box center [433, 219] width 414 height 29
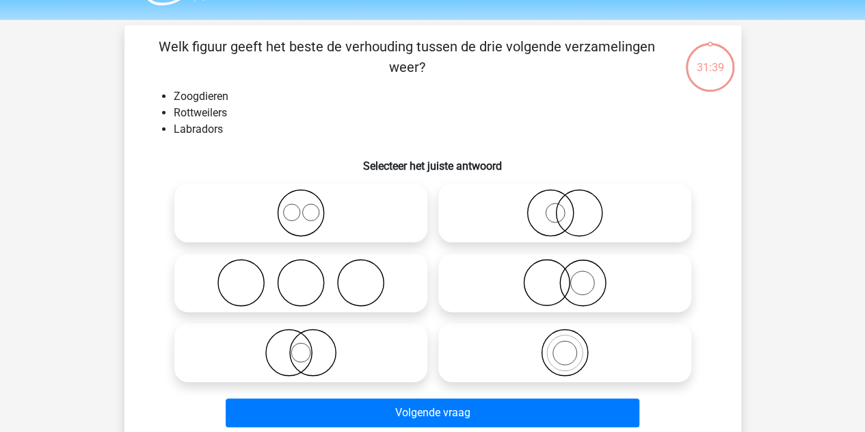
scroll to position [63, 0]
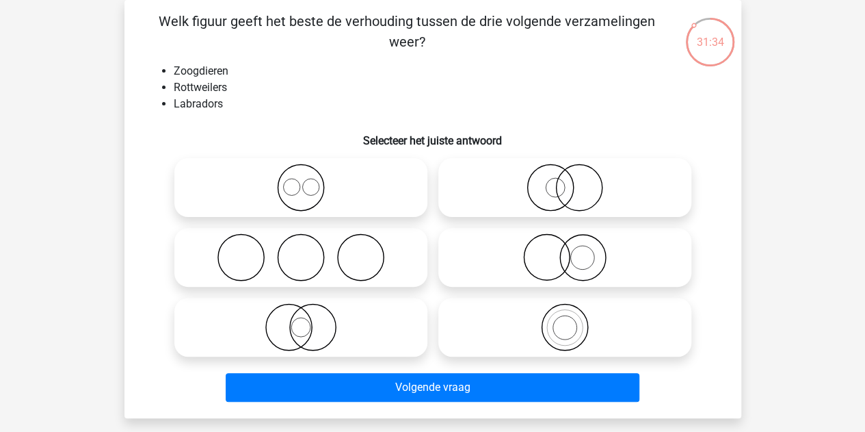
click at [339, 176] on icon at bounding box center [301, 188] width 242 height 48
click at [310, 176] on input "radio" at bounding box center [305, 176] width 9 height 9
radio input "true"
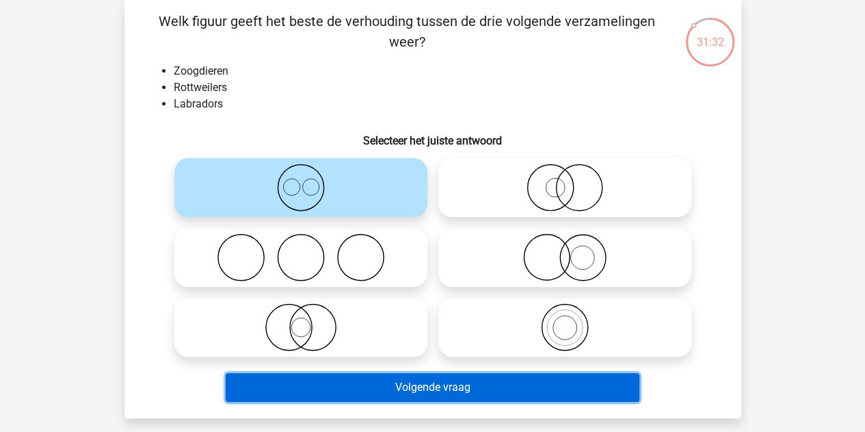
click at [304, 378] on button "Volgende vraag" at bounding box center [433, 387] width 414 height 29
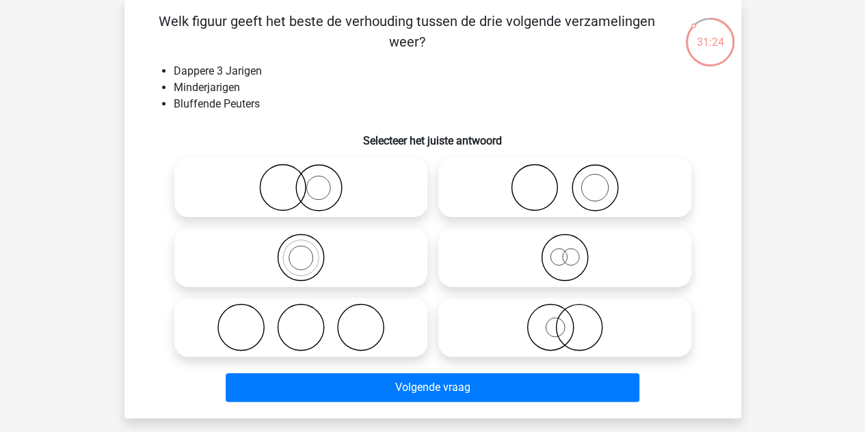
click at [545, 265] on icon at bounding box center [565, 257] width 242 height 48
click at [565, 250] on input "radio" at bounding box center [569, 245] width 9 height 9
radio input "true"
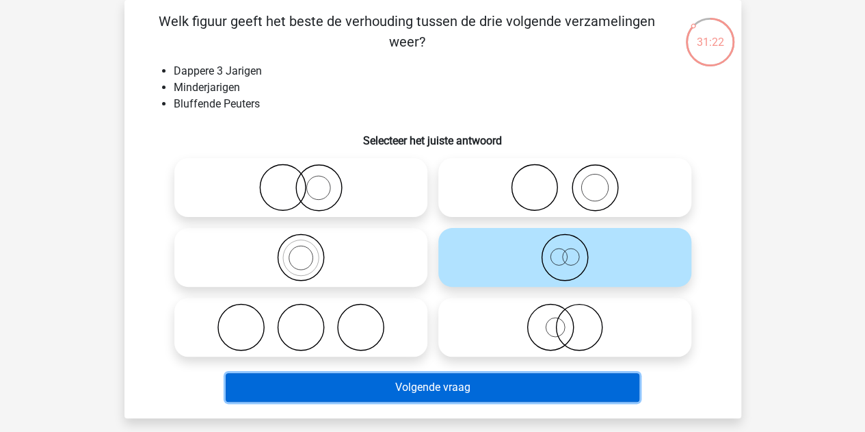
click at [421, 378] on button "Volgende vraag" at bounding box center [433, 387] width 414 height 29
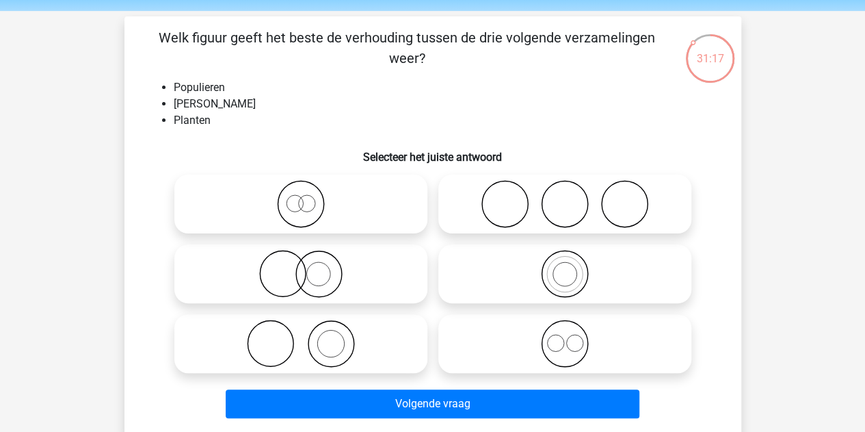
scroll to position [92, 0]
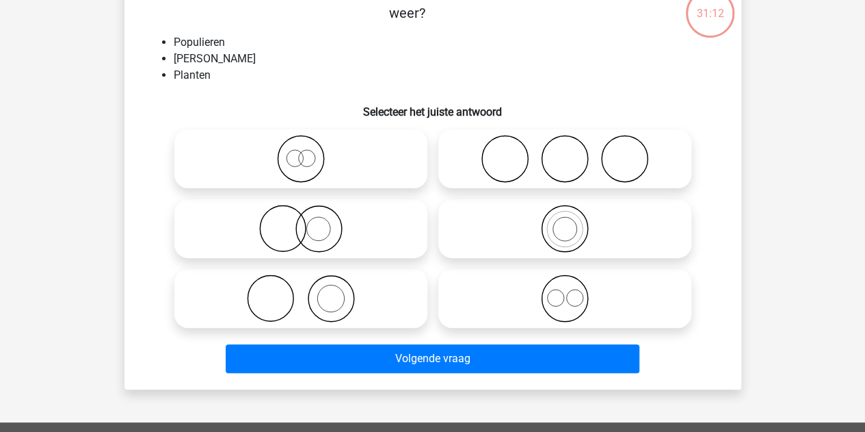
click at [339, 263] on div at bounding box center [301, 229] width 264 height 70
click at [334, 291] on icon at bounding box center [301, 298] width 242 height 48
click at [310, 291] on input "radio" at bounding box center [305, 287] width 9 height 9
radio input "true"
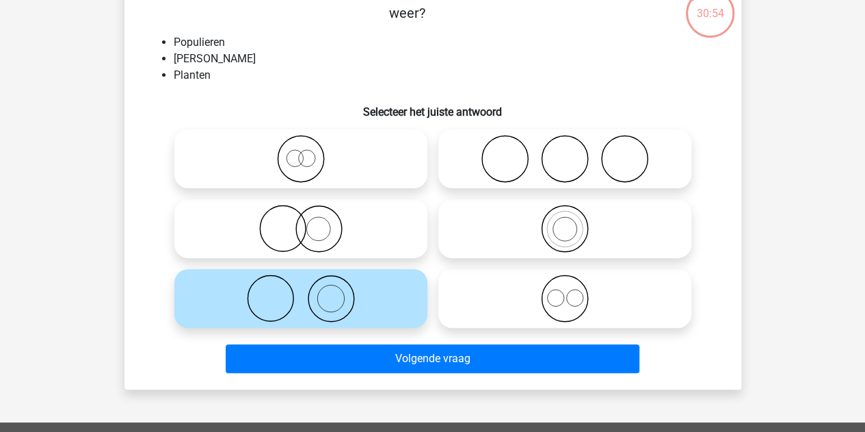
click at [347, 218] on icon at bounding box center [301, 229] width 242 height 48
click at [310, 218] on input "radio" at bounding box center [305, 217] width 9 height 9
radio input "true"
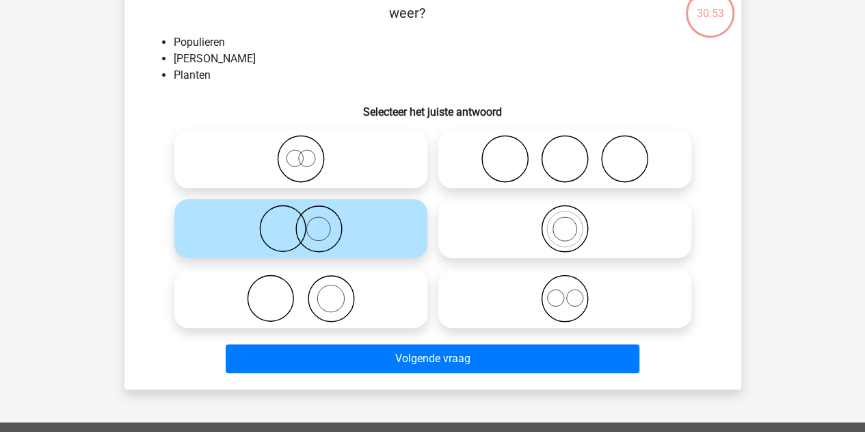
click at [341, 159] on icon at bounding box center [301, 159] width 242 height 48
click at [310, 152] on input "radio" at bounding box center [305, 147] width 9 height 9
radio input "true"
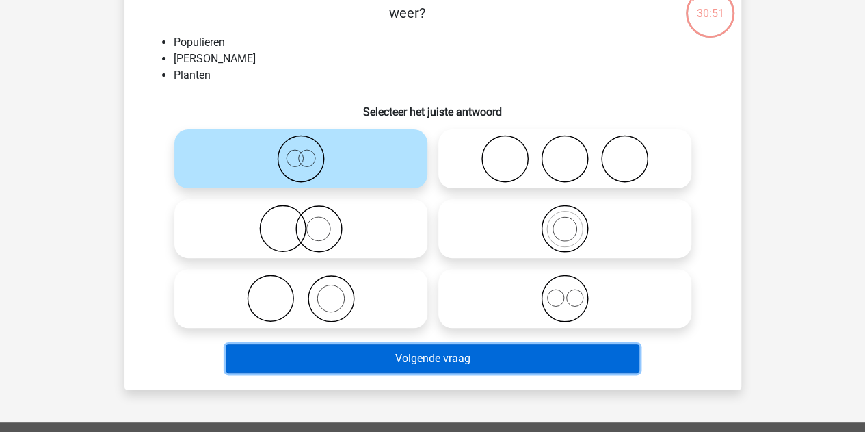
click at [364, 353] on button "Volgende vraag" at bounding box center [433, 358] width 414 height 29
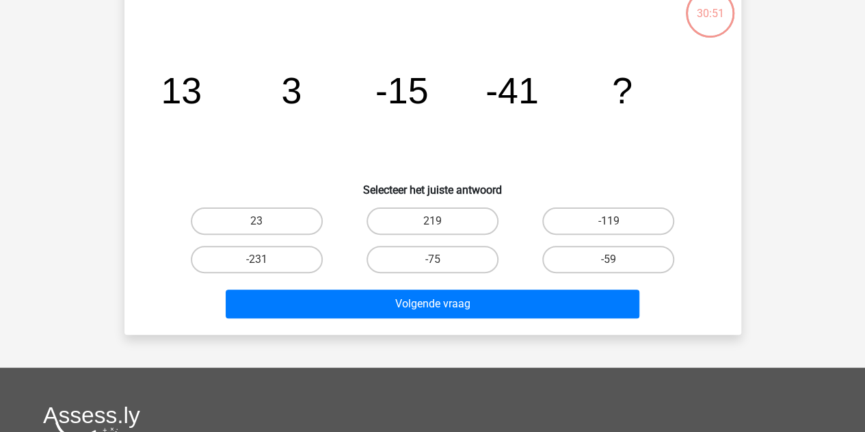
scroll to position [63, 0]
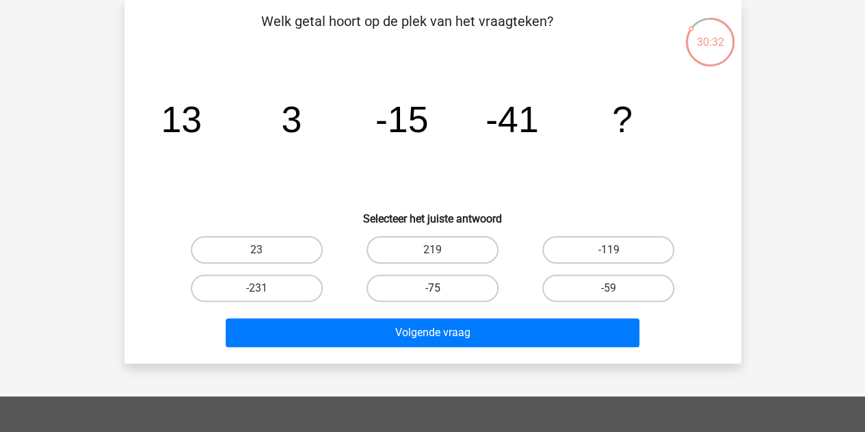
click at [402, 292] on label "-75" at bounding box center [433, 287] width 132 height 27
click at [432, 292] on input "-75" at bounding box center [436, 292] width 9 height 9
radio input "true"
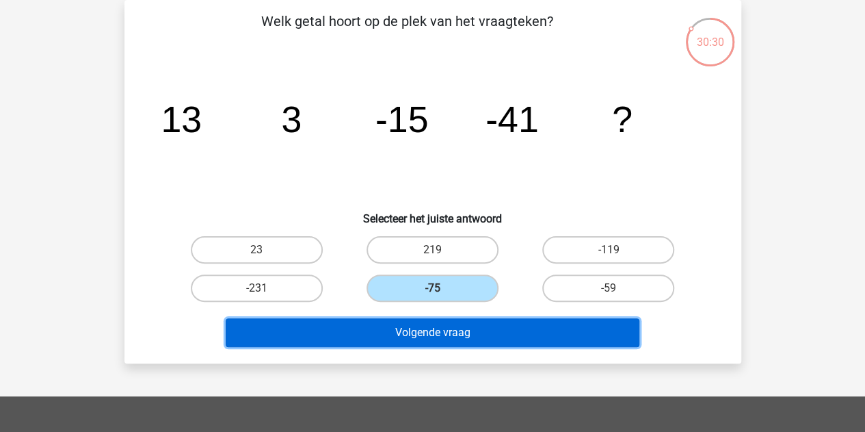
click at [371, 335] on button "Volgende vraag" at bounding box center [433, 332] width 414 height 29
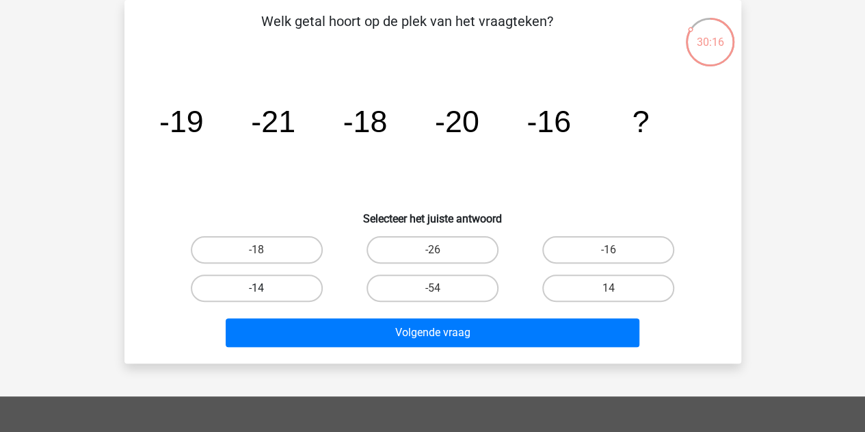
click at [282, 274] on label "-14" at bounding box center [257, 287] width 132 height 27
click at [265, 288] on input "-14" at bounding box center [261, 292] width 9 height 9
radio input "true"
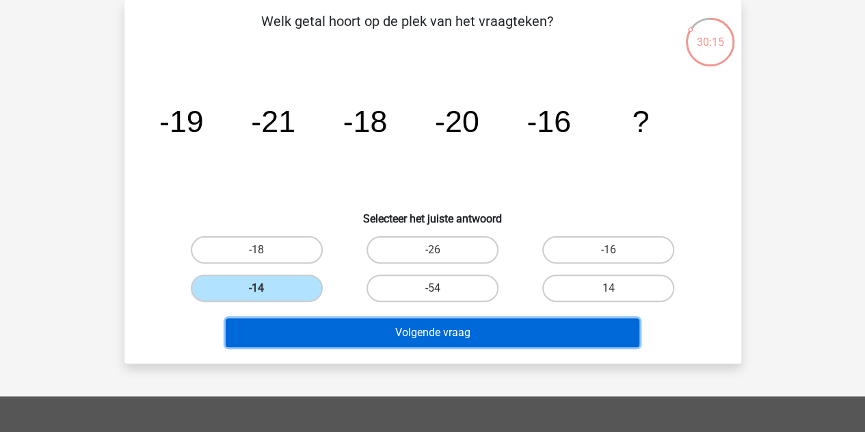
click at [317, 342] on button "Volgende vraag" at bounding box center [433, 332] width 414 height 29
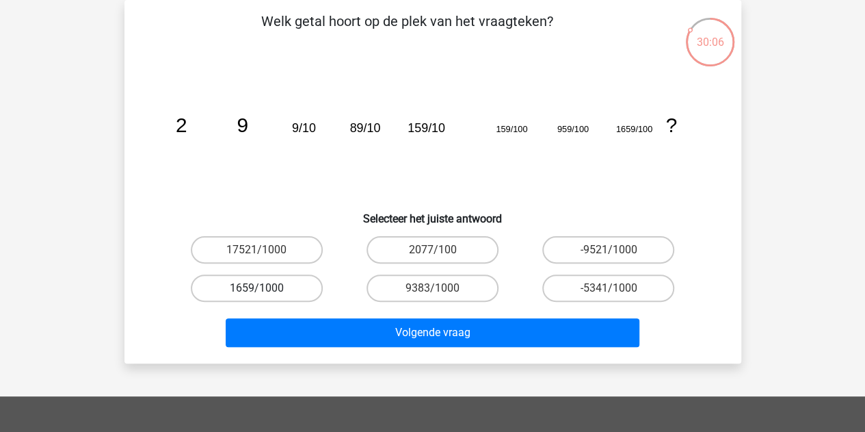
click at [291, 291] on label "1659/1000" at bounding box center [257, 287] width 132 height 27
click at [265, 291] on input "1659/1000" at bounding box center [261, 292] width 9 height 9
radio input "true"
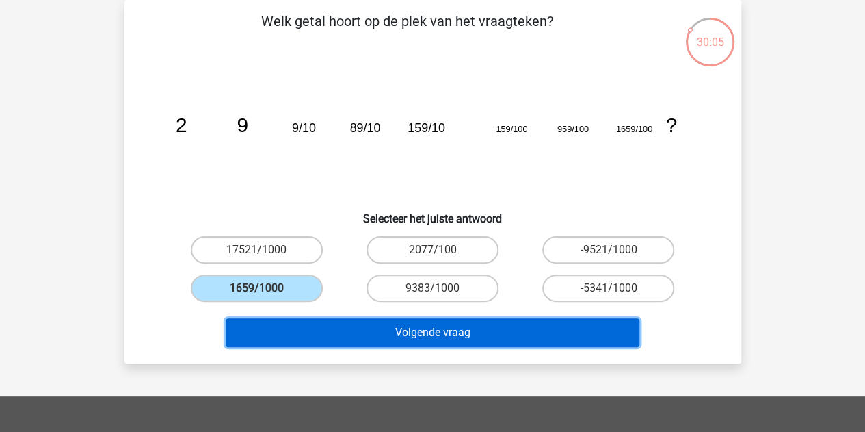
click at [328, 339] on button "Volgende vraag" at bounding box center [433, 332] width 414 height 29
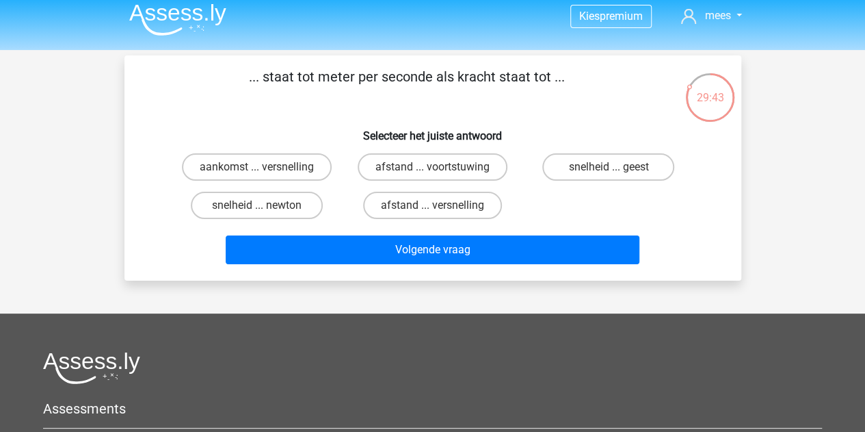
scroll to position [9, 0]
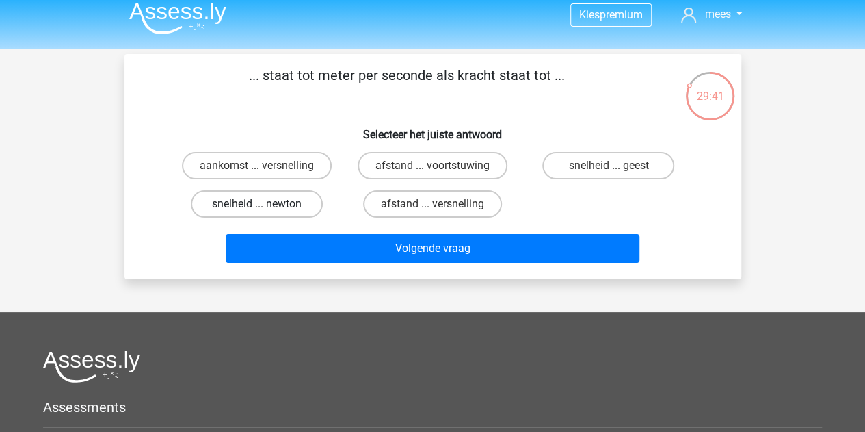
click at [294, 202] on label "snelheid ... newton" at bounding box center [257, 203] width 132 height 27
click at [265, 204] on input "snelheid ... newton" at bounding box center [261, 208] width 9 height 9
radio input "true"
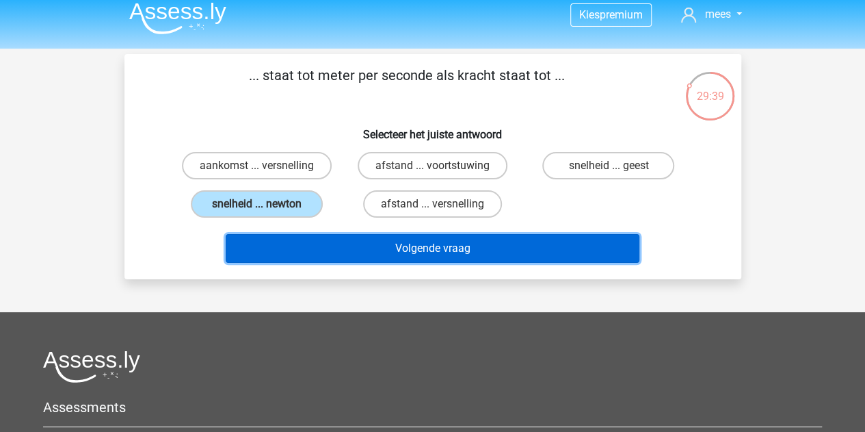
click at [337, 244] on button "Volgende vraag" at bounding box center [433, 248] width 414 height 29
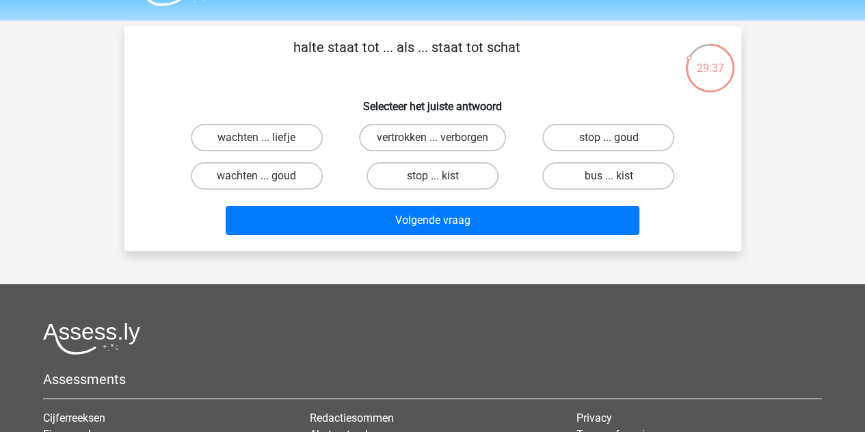
scroll to position [36, 0]
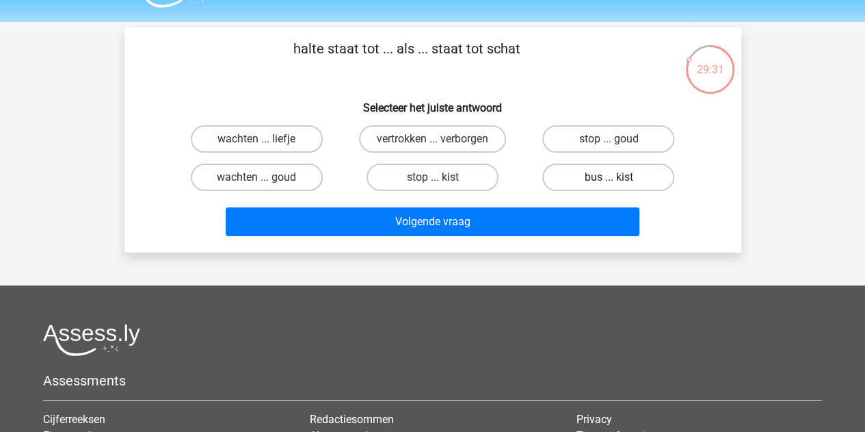
click at [569, 175] on label "bus ... kist" at bounding box center [609, 177] width 132 height 27
click at [609, 177] on input "bus ... kist" at bounding box center [613, 181] width 9 height 9
radio input "true"
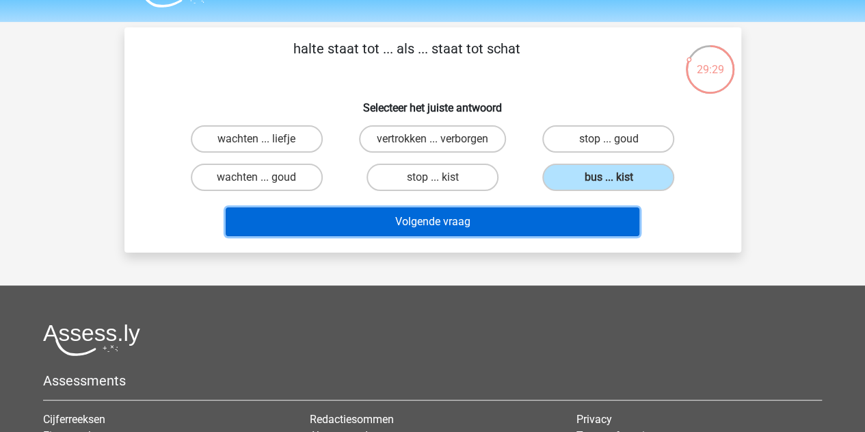
click at [487, 218] on button "Volgende vraag" at bounding box center [433, 221] width 414 height 29
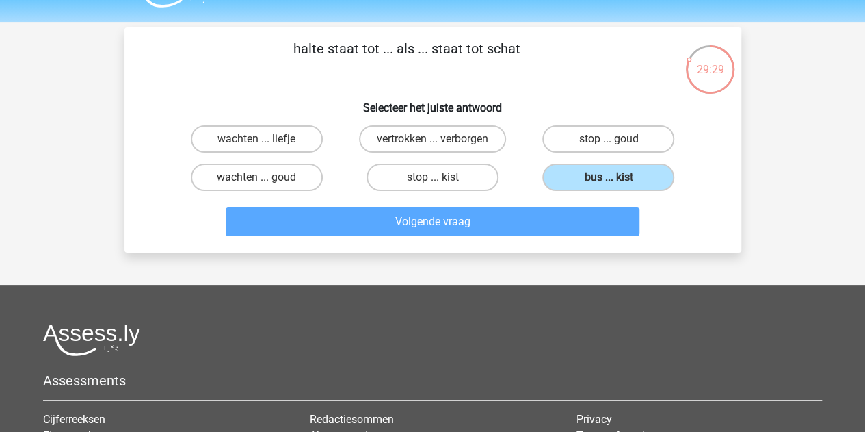
scroll to position [63, 0]
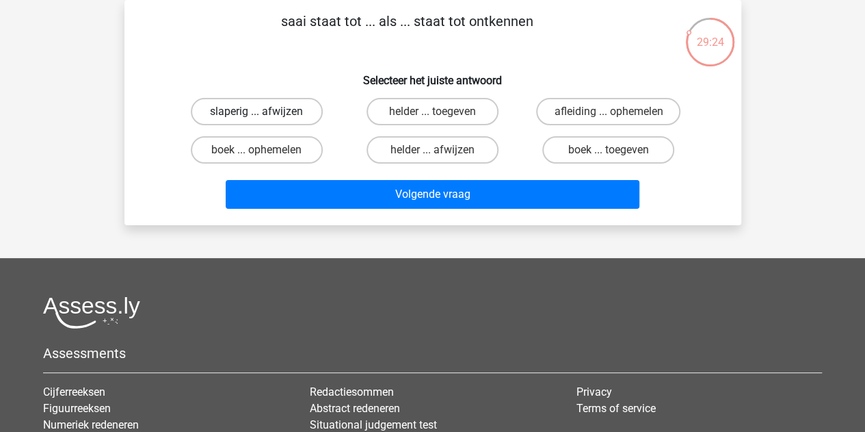
click at [261, 110] on label "slaperig ... afwijzen" at bounding box center [257, 111] width 132 height 27
click at [261, 112] on input "slaperig ... afwijzen" at bounding box center [261, 116] width 9 height 9
radio input "true"
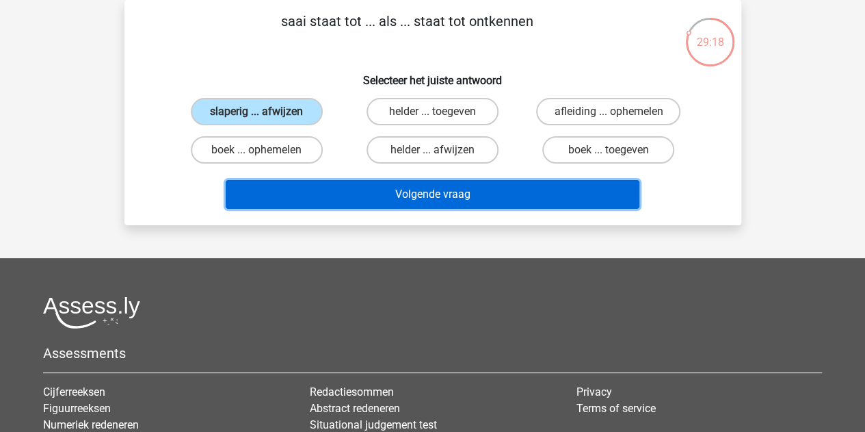
click at [321, 191] on button "Volgende vraag" at bounding box center [433, 194] width 414 height 29
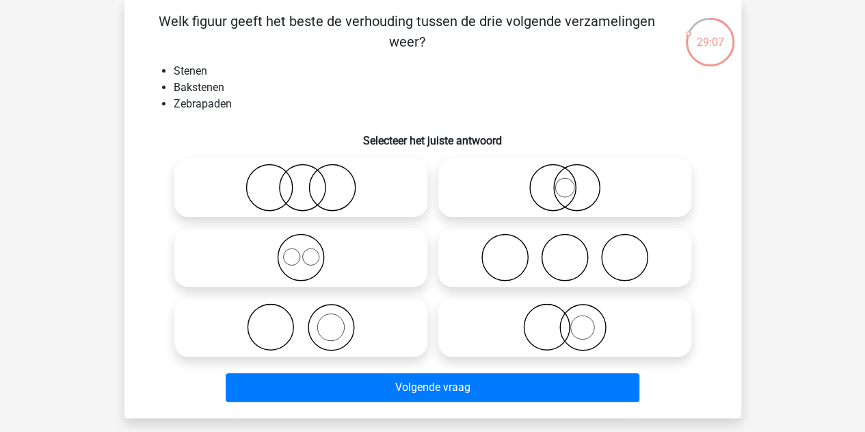
click at [317, 336] on icon at bounding box center [301, 327] width 242 height 48
click at [310, 320] on input "radio" at bounding box center [305, 315] width 9 height 9
radio input "true"
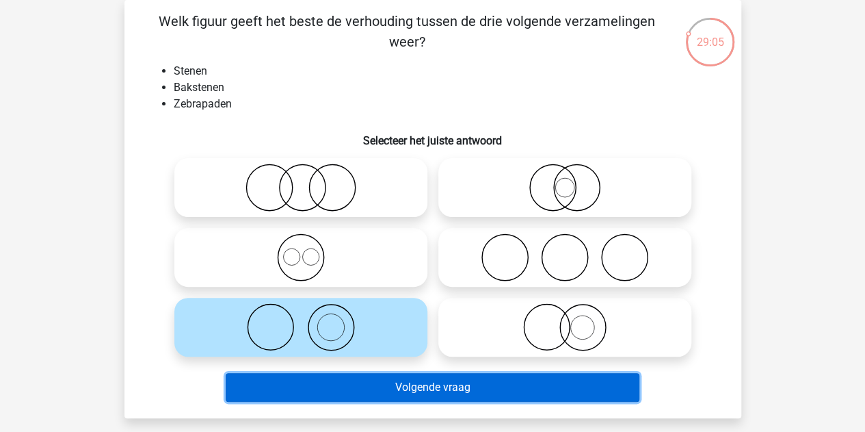
click at [337, 391] on button "Volgende vraag" at bounding box center [433, 387] width 414 height 29
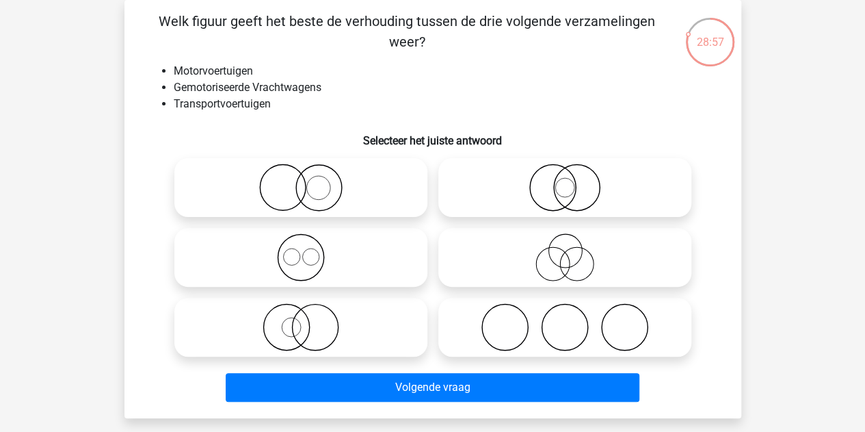
click at [341, 244] on icon at bounding box center [301, 257] width 242 height 48
click at [310, 244] on input "radio" at bounding box center [305, 245] width 9 height 9
radio input "true"
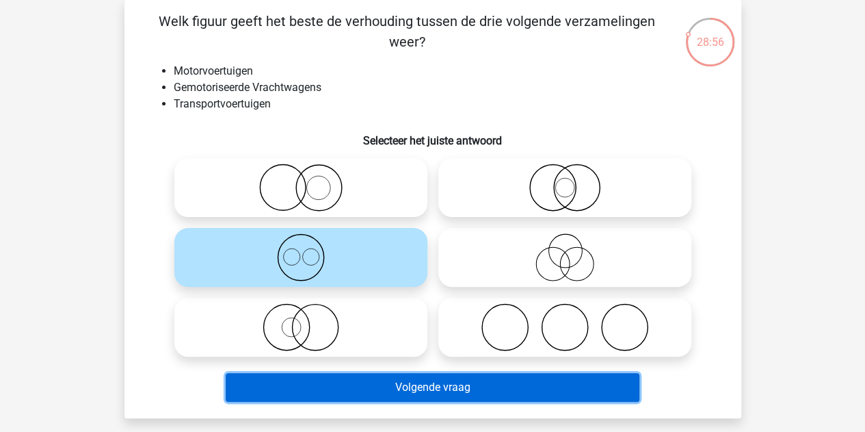
click at [324, 387] on button "Volgende vraag" at bounding box center [433, 387] width 414 height 29
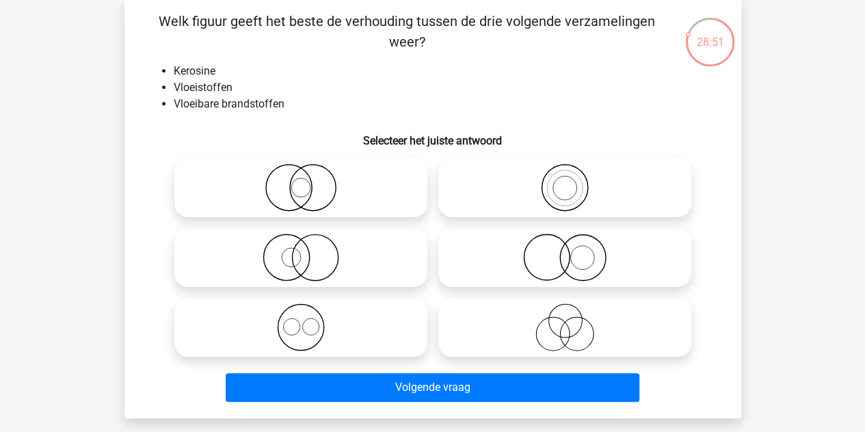
click at [490, 179] on icon at bounding box center [565, 188] width 242 height 48
click at [565, 179] on input "radio" at bounding box center [569, 176] width 9 height 9
radio input "true"
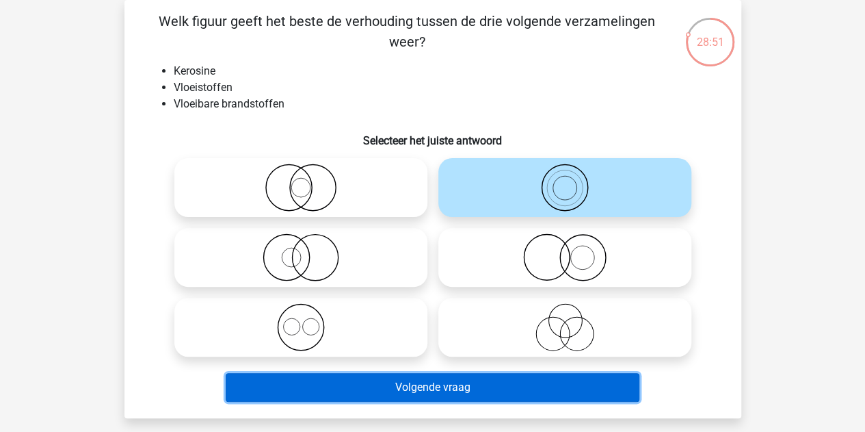
click at [354, 388] on button "Volgende vraag" at bounding box center [433, 387] width 414 height 29
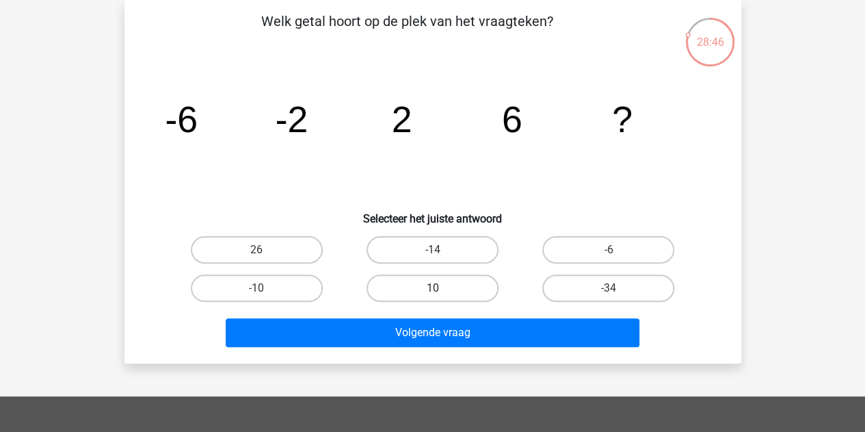
click at [397, 277] on label "10" at bounding box center [433, 287] width 132 height 27
click at [432, 288] on input "10" at bounding box center [436, 292] width 9 height 9
radio input "true"
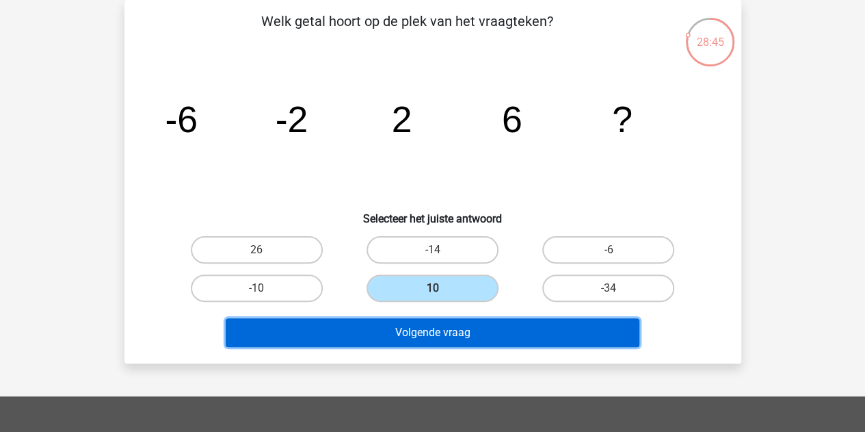
click at [397, 337] on button "Volgende vraag" at bounding box center [433, 332] width 414 height 29
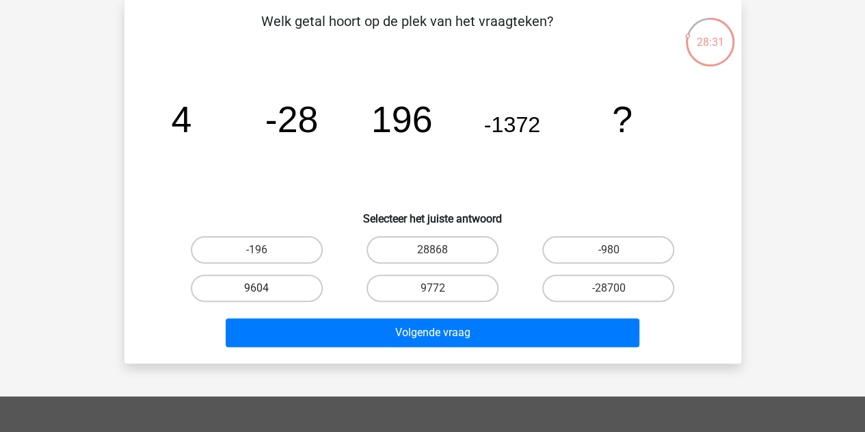
click at [289, 287] on label "9604" at bounding box center [257, 287] width 132 height 27
click at [265, 288] on input "9604" at bounding box center [261, 292] width 9 height 9
radio input "true"
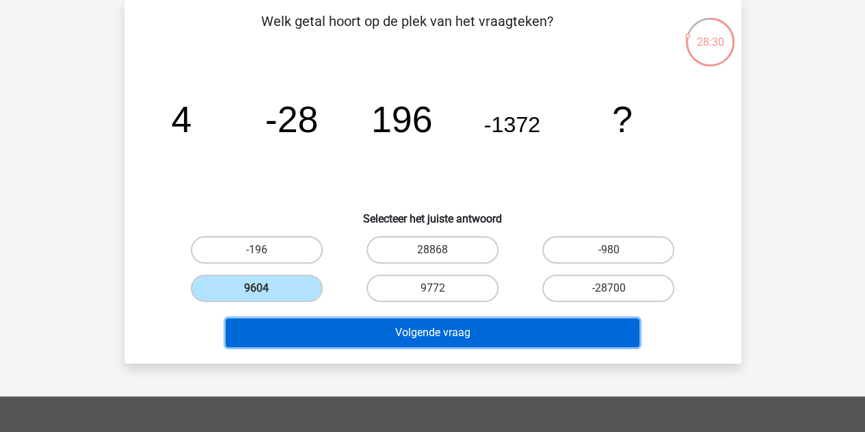
click at [342, 324] on button "Volgende vraag" at bounding box center [433, 332] width 414 height 29
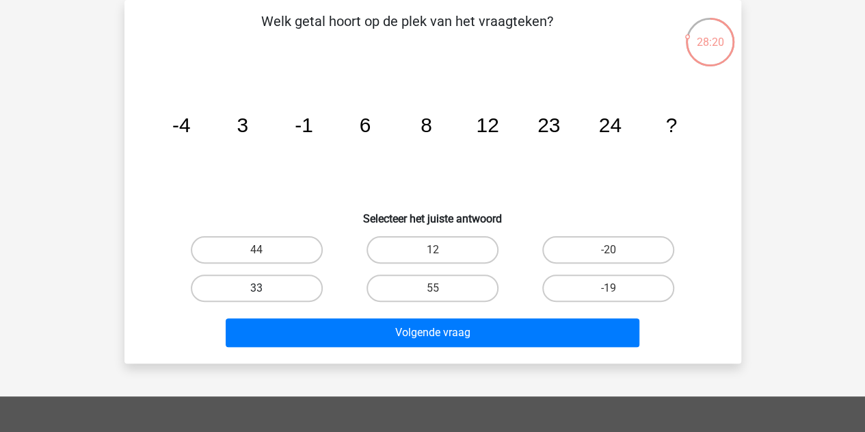
click at [281, 285] on label "33" at bounding box center [257, 287] width 132 height 27
click at [265, 288] on input "33" at bounding box center [261, 292] width 9 height 9
radio input "true"
click at [267, 246] on label "44" at bounding box center [257, 249] width 132 height 27
click at [265, 250] on input "44" at bounding box center [261, 254] width 9 height 9
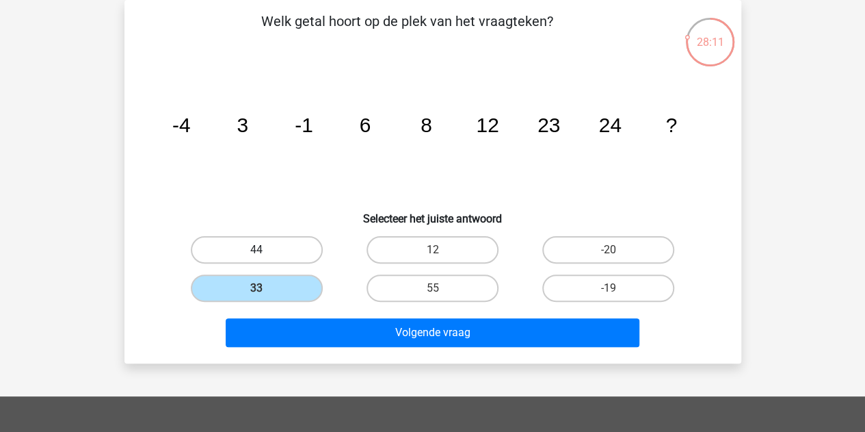
radio input "true"
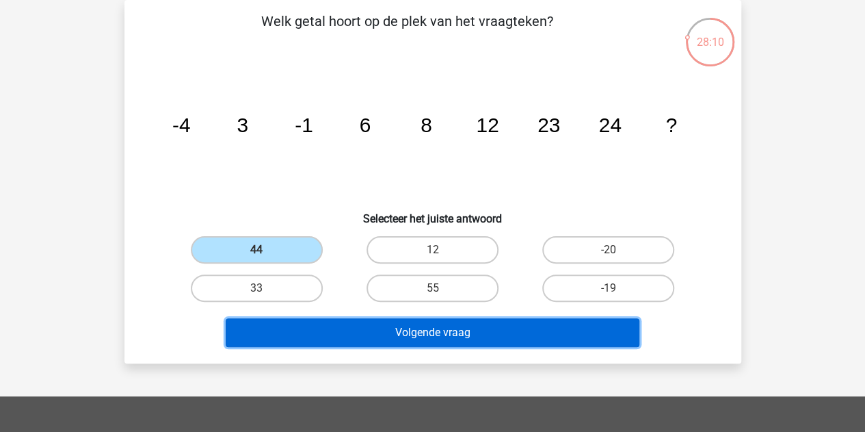
click at [313, 330] on button "Volgende vraag" at bounding box center [433, 332] width 414 height 29
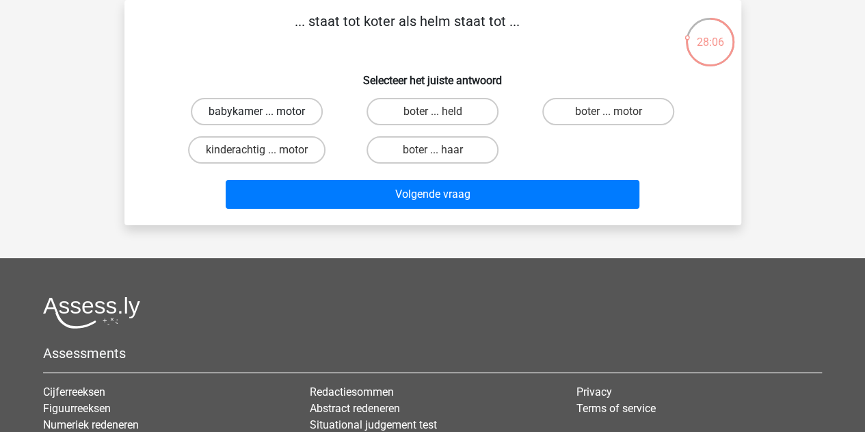
click at [255, 112] on label "babykamer ... motor" at bounding box center [257, 111] width 132 height 27
click at [257, 112] on input "babykamer ... motor" at bounding box center [261, 116] width 9 height 9
radio input "true"
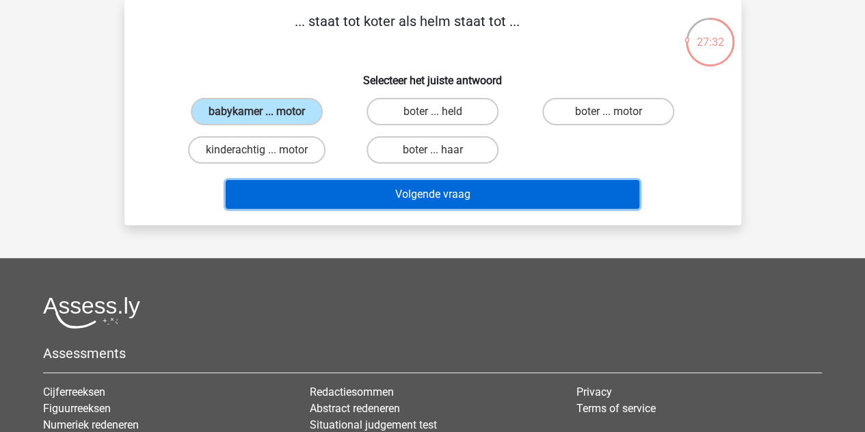
click at [406, 190] on button "Volgende vraag" at bounding box center [433, 194] width 414 height 29
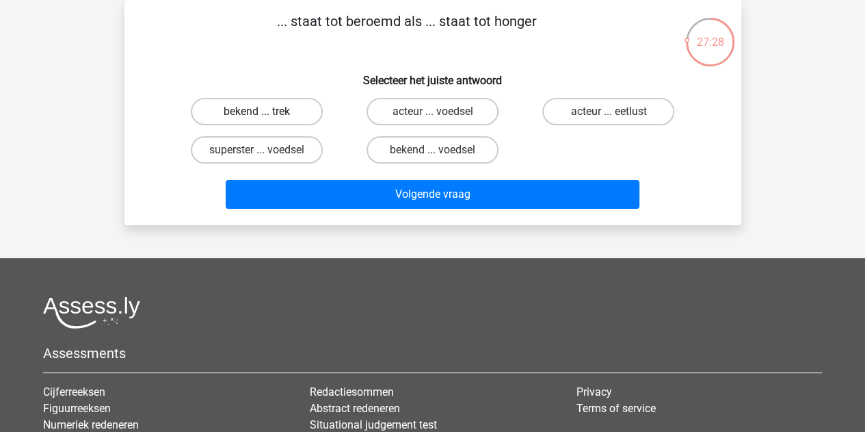
click at [277, 105] on label "bekend ... trek" at bounding box center [257, 111] width 132 height 27
click at [265, 112] on input "bekend ... trek" at bounding box center [261, 116] width 9 height 9
radio input "true"
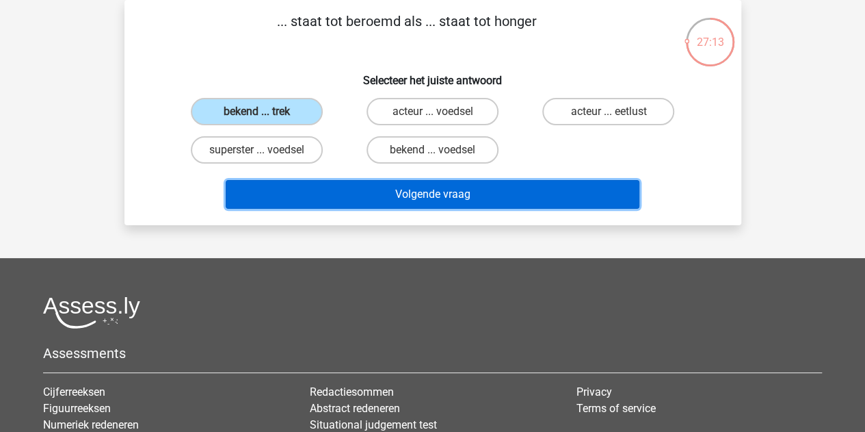
click at [383, 192] on button "Volgende vraag" at bounding box center [433, 194] width 414 height 29
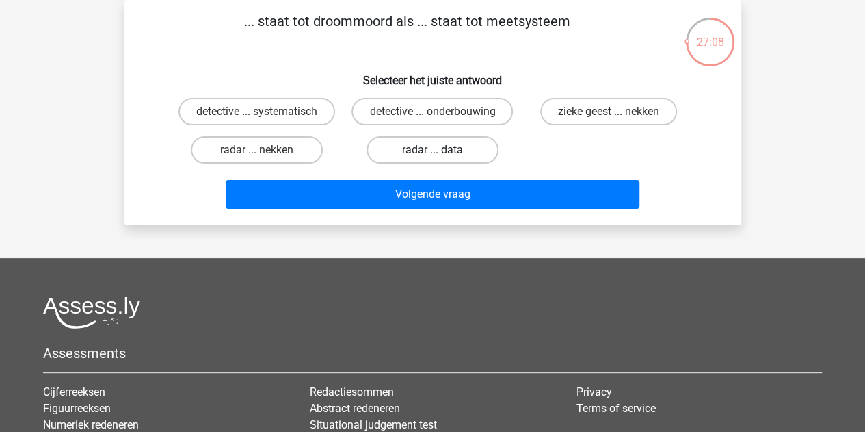
click at [413, 153] on label "radar ... data" at bounding box center [433, 149] width 132 height 27
click at [432, 153] on input "radar ... data" at bounding box center [436, 154] width 9 height 9
radio input "true"
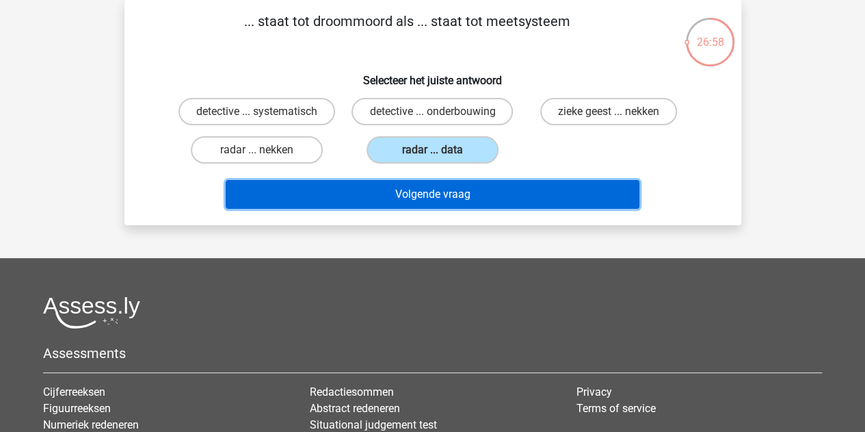
drag, startPoint x: 419, startPoint y: 201, endPoint x: 431, endPoint y: 243, distance: 43.3
click at [431, 243] on div "Kies premium mees [EMAIL_ADDRESS][DOMAIN_NAME]" at bounding box center [432, 278] width 865 height 682
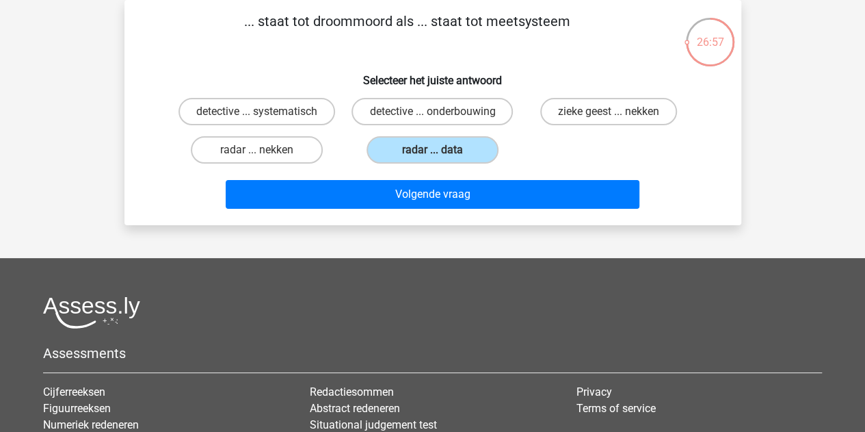
click at [415, 243] on div "Kies premium mees [EMAIL_ADDRESS][DOMAIN_NAME]" at bounding box center [432, 278] width 865 height 682
click at [276, 123] on label "detective ... systematisch" at bounding box center [257, 111] width 157 height 27
click at [265, 120] on input "detective ... systematisch" at bounding box center [261, 116] width 9 height 9
radio input "true"
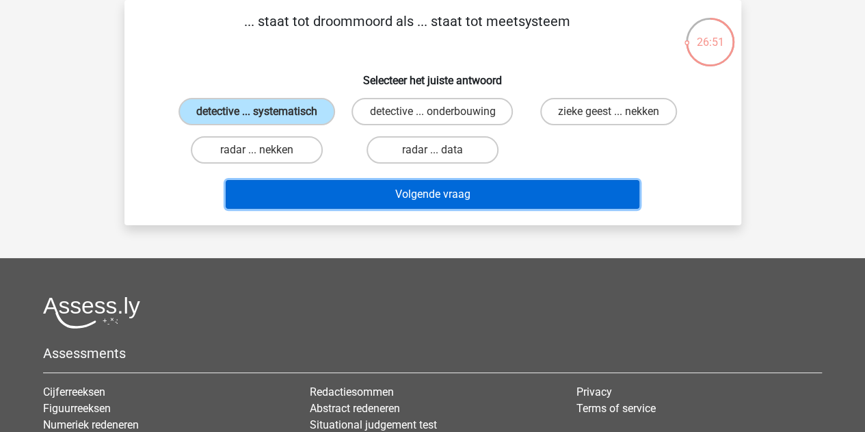
click at [364, 200] on button "Volgende vraag" at bounding box center [433, 194] width 414 height 29
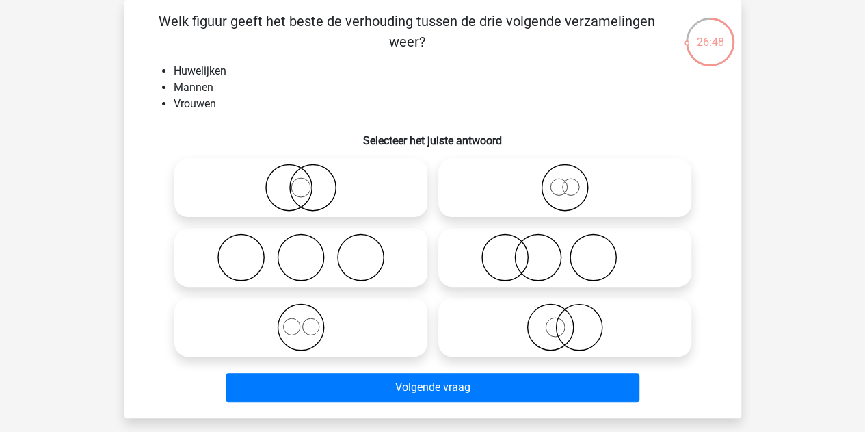
click at [349, 197] on icon at bounding box center [301, 188] width 242 height 48
click at [310, 181] on input "radio" at bounding box center [305, 176] width 9 height 9
radio input "true"
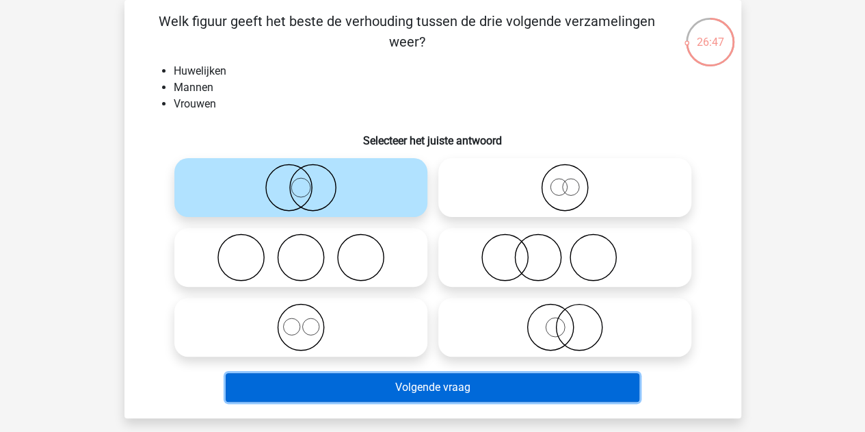
click at [413, 389] on button "Volgende vraag" at bounding box center [433, 387] width 414 height 29
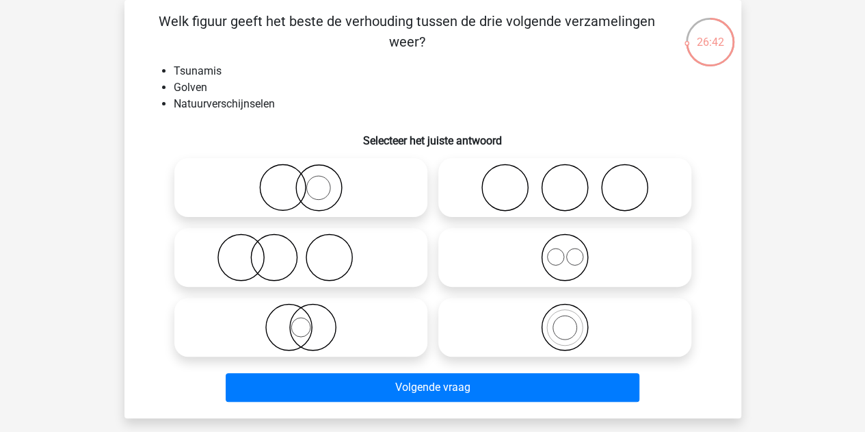
click at [548, 255] on icon at bounding box center [565, 257] width 242 height 48
click at [565, 250] on input "radio" at bounding box center [569, 245] width 9 height 9
radio input "true"
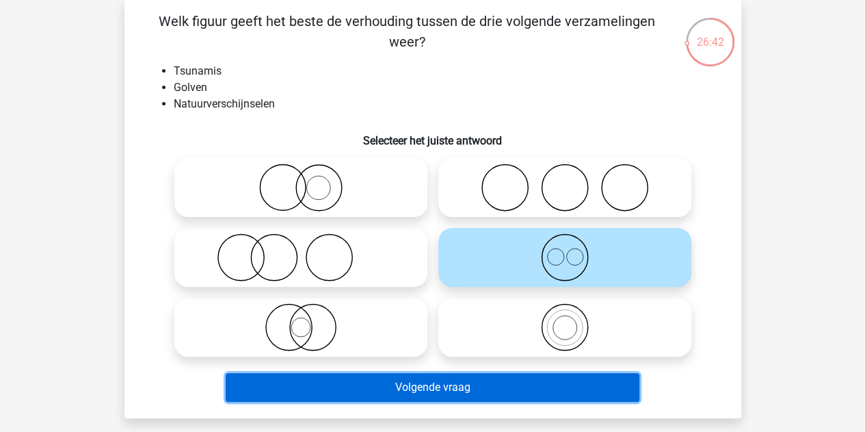
click at [456, 393] on button "Volgende vraag" at bounding box center [433, 387] width 414 height 29
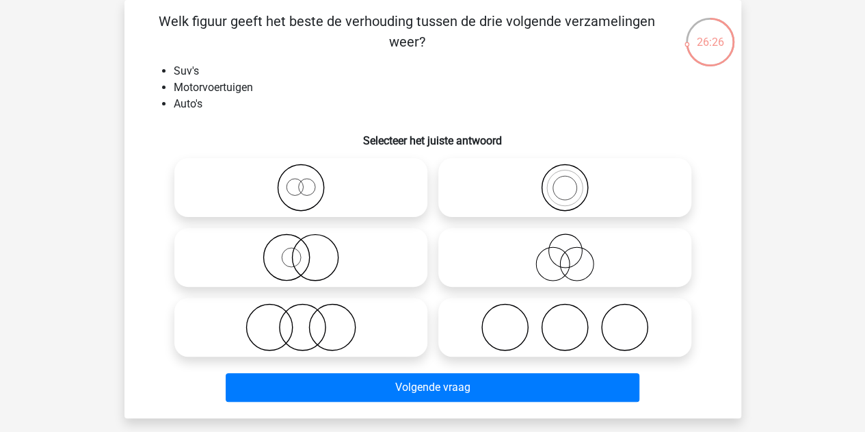
click at [467, 174] on icon at bounding box center [565, 188] width 242 height 48
click at [565, 174] on input "radio" at bounding box center [569, 176] width 9 height 9
radio input "true"
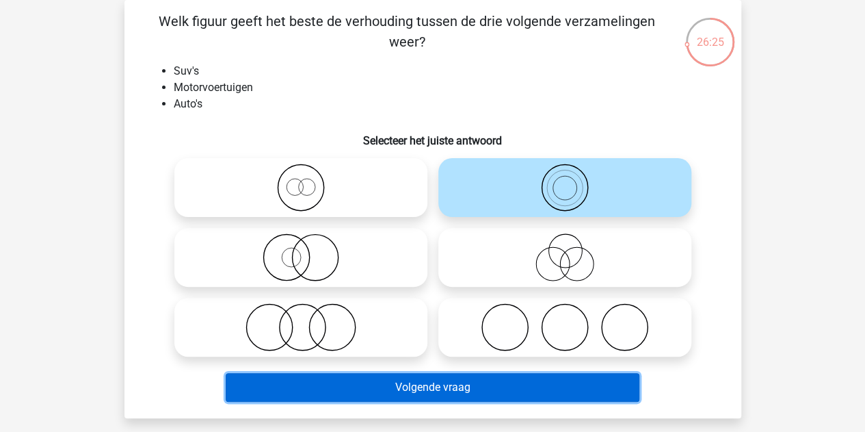
click at [364, 386] on button "Volgende vraag" at bounding box center [433, 387] width 414 height 29
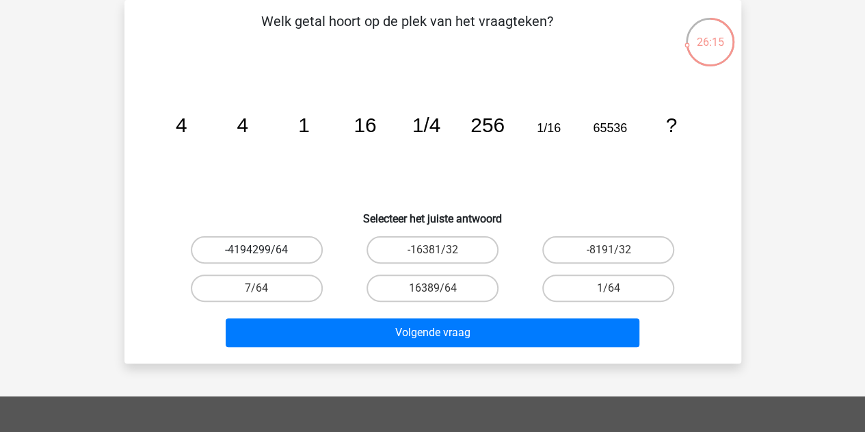
click at [284, 246] on label "-4194299/64" at bounding box center [257, 249] width 132 height 27
click at [265, 250] on input "-4194299/64" at bounding box center [261, 254] width 9 height 9
radio input "true"
click at [564, 207] on h6 "Selecteer het juiste antwoord" at bounding box center [432, 213] width 573 height 24
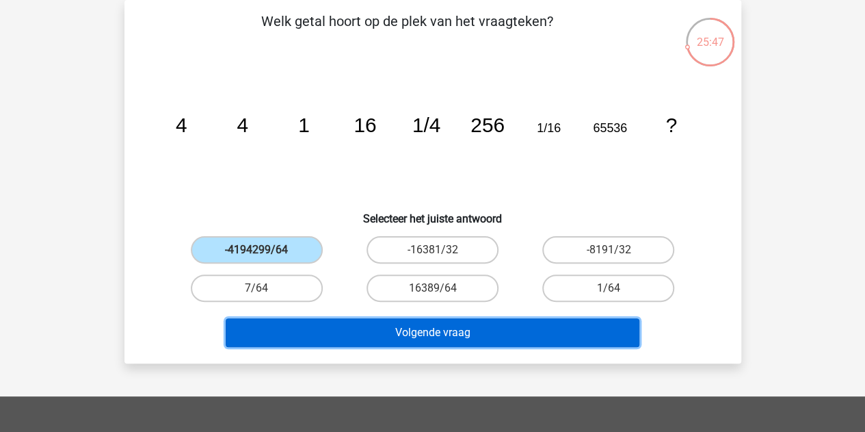
click at [335, 330] on button "Volgende vraag" at bounding box center [433, 332] width 414 height 29
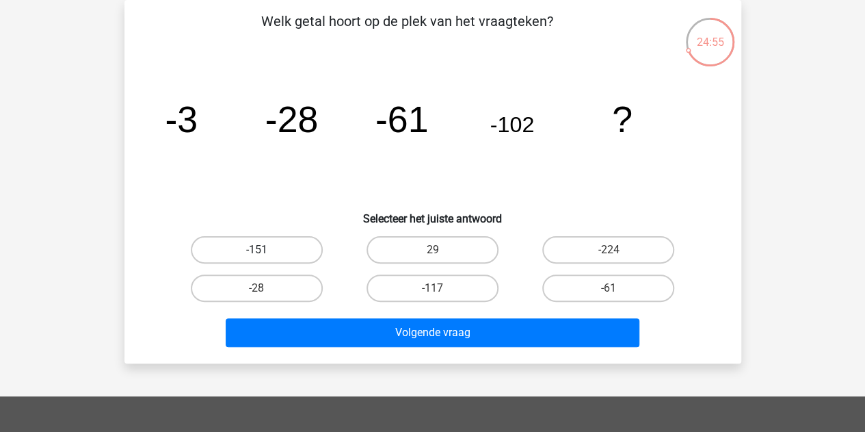
click at [268, 244] on label "-151" at bounding box center [257, 249] width 132 height 27
click at [265, 250] on input "-151" at bounding box center [261, 254] width 9 height 9
radio input "true"
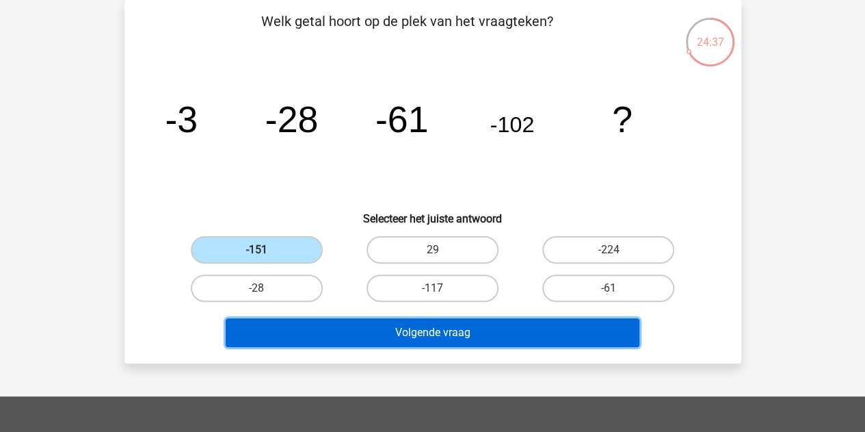
click at [393, 335] on button "Volgende vraag" at bounding box center [433, 332] width 414 height 29
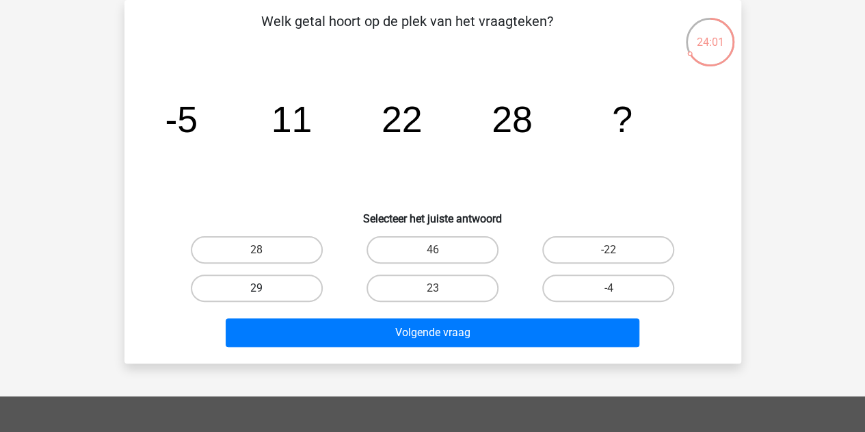
click at [287, 289] on label "29" at bounding box center [257, 287] width 132 height 27
click at [265, 289] on input "29" at bounding box center [261, 292] width 9 height 9
radio input "true"
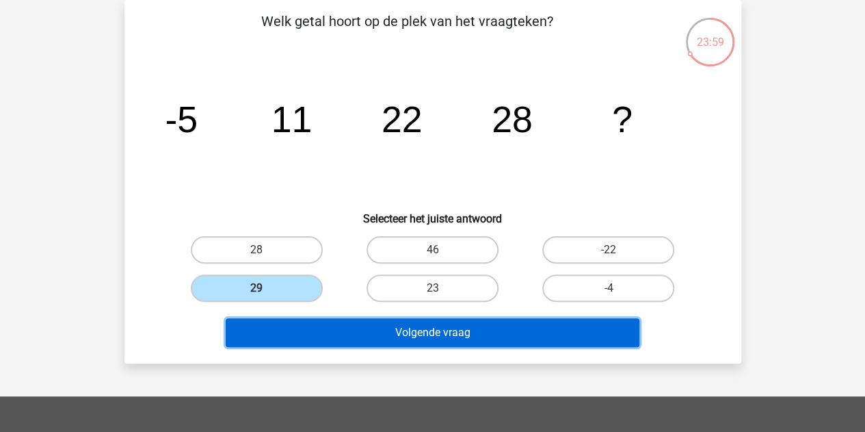
click at [349, 341] on button "Volgende vraag" at bounding box center [433, 332] width 414 height 29
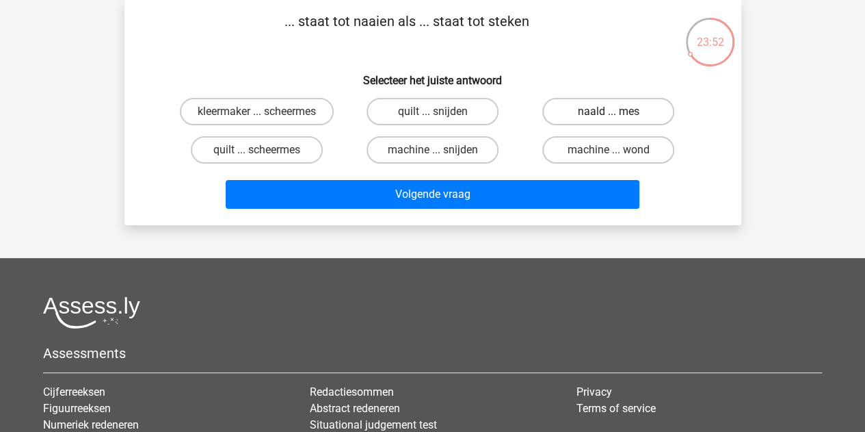
click at [582, 114] on label "naald ... mes" at bounding box center [609, 111] width 132 height 27
click at [609, 114] on input "naald ... mes" at bounding box center [613, 116] width 9 height 9
radio input "true"
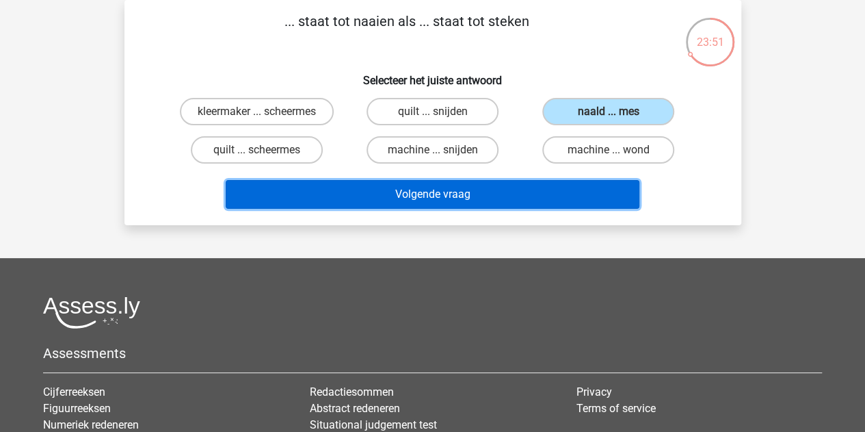
click at [486, 192] on button "Volgende vraag" at bounding box center [433, 194] width 414 height 29
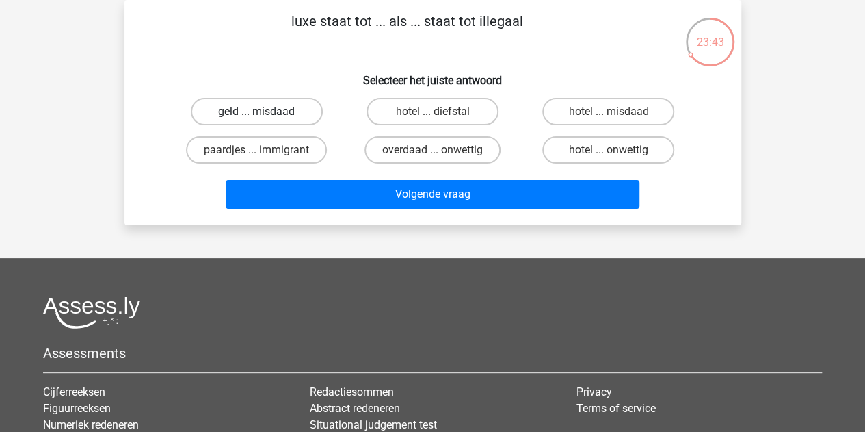
click at [282, 108] on label "geld ... misdaad" at bounding box center [257, 111] width 132 height 27
click at [265, 112] on input "geld ... misdaad" at bounding box center [261, 116] width 9 height 9
radio input "true"
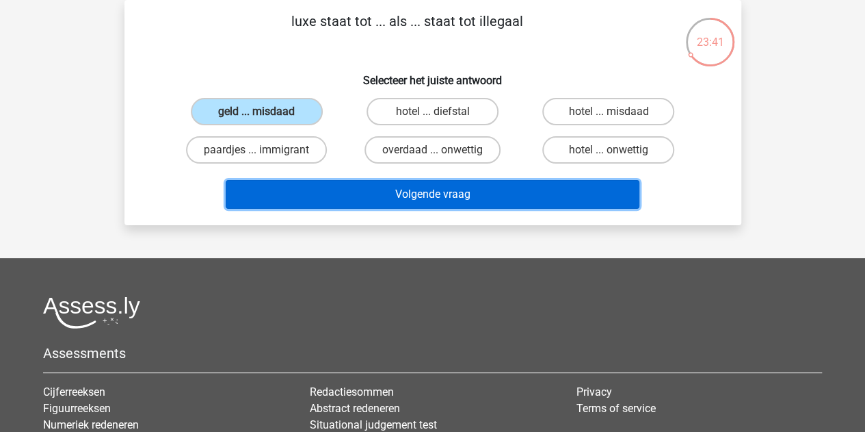
click at [339, 191] on button "Volgende vraag" at bounding box center [433, 194] width 414 height 29
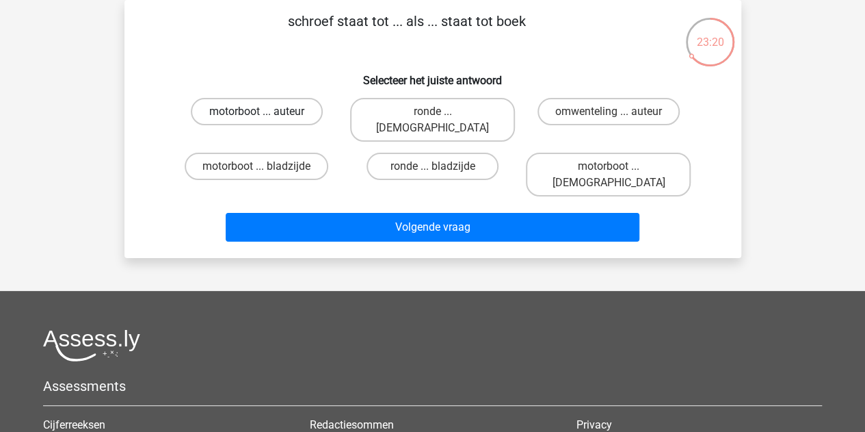
click at [277, 104] on label "motorboot ... auteur" at bounding box center [257, 111] width 132 height 27
click at [265, 112] on input "motorboot ... auteur" at bounding box center [261, 116] width 9 height 9
radio input "true"
click at [289, 153] on label "motorboot ... bladzijde" at bounding box center [257, 166] width 144 height 27
click at [265, 166] on input "motorboot ... bladzijde" at bounding box center [261, 170] width 9 height 9
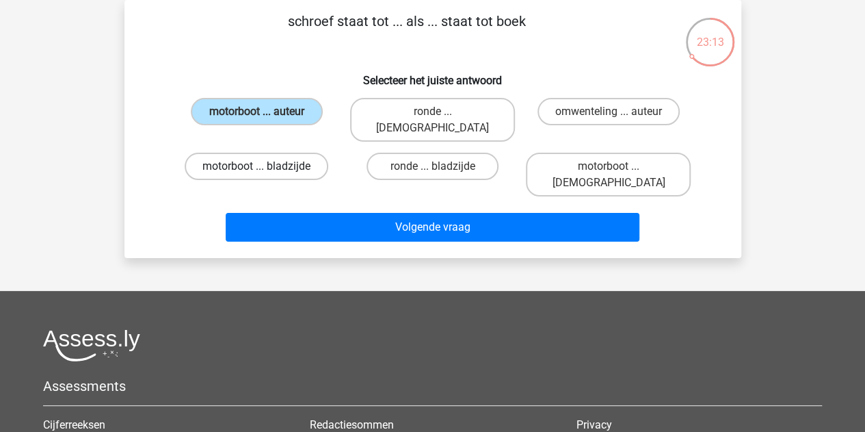
radio input "true"
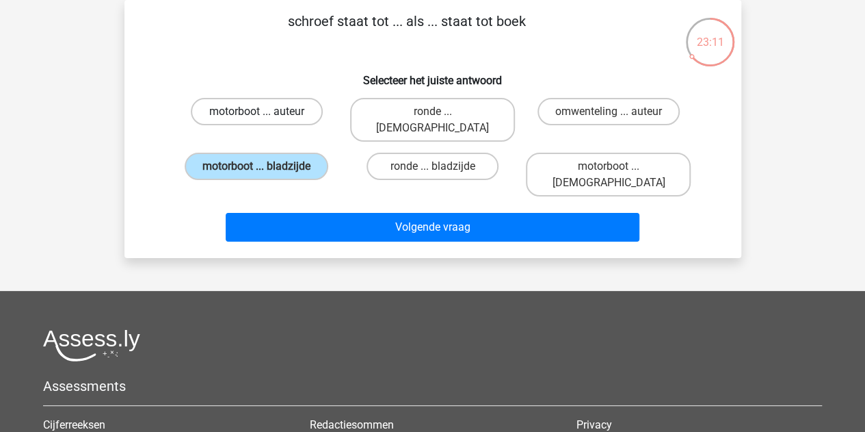
click at [275, 121] on label "motorboot ... auteur" at bounding box center [257, 111] width 132 height 27
click at [265, 120] on input "motorboot ... auteur" at bounding box center [261, 116] width 9 height 9
radio input "true"
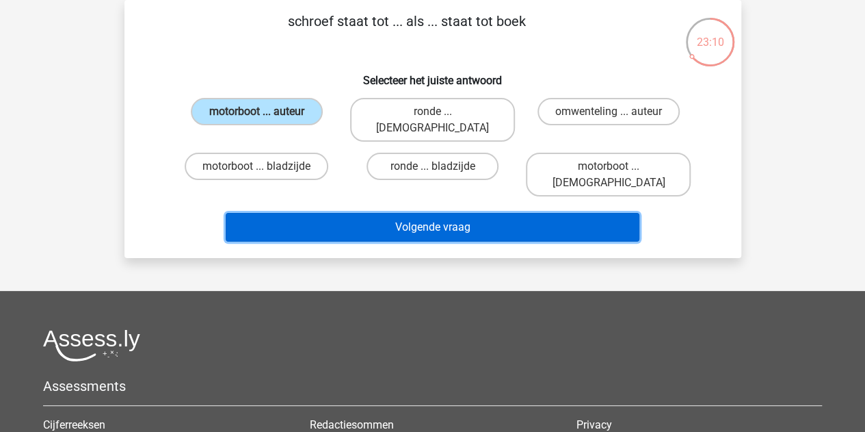
click at [359, 213] on button "Volgende vraag" at bounding box center [433, 227] width 414 height 29
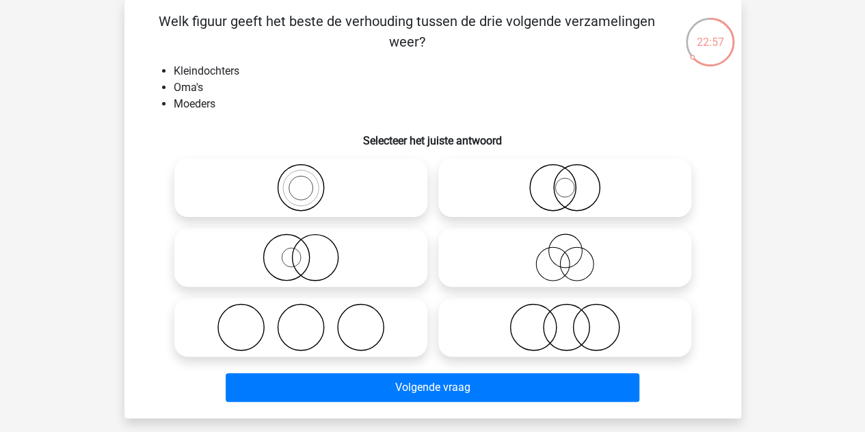
click at [349, 195] on icon at bounding box center [301, 188] width 242 height 48
click at [310, 181] on input "radio" at bounding box center [305, 176] width 9 height 9
radio input "true"
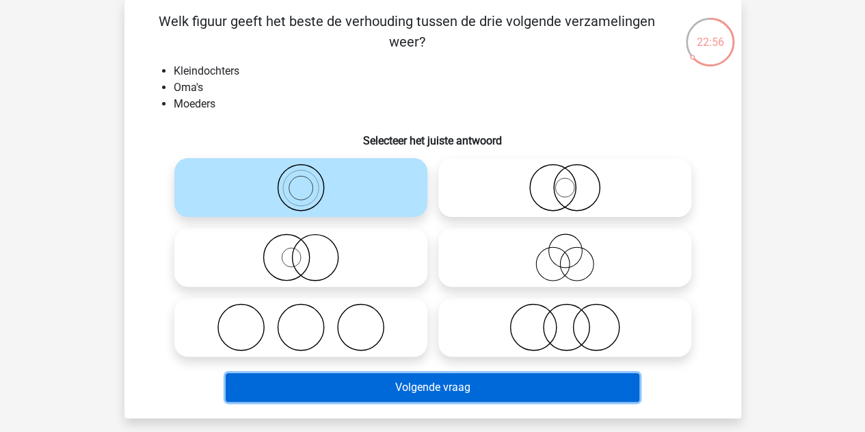
click at [365, 382] on button "Volgende vraag" at bounding box center [433, 387] width 414 height 29
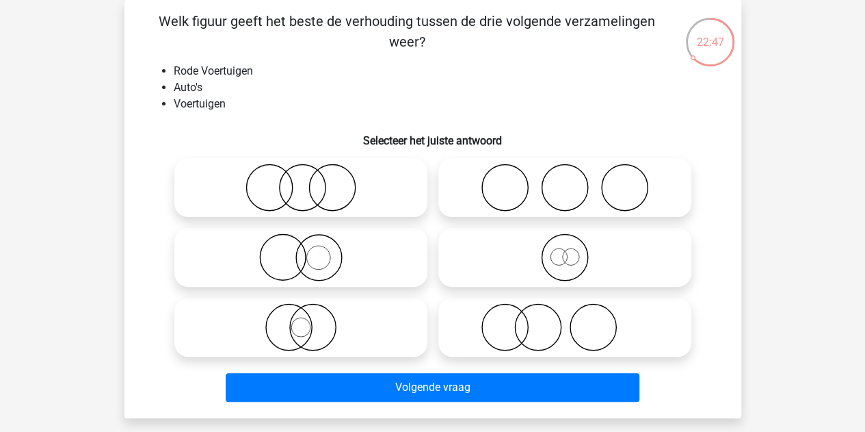
click at [311, 249] on icon at bounding box center [301, 257] width 242 height 48
click at [310, 249] on input "radio" at bounding box center [305, 245] width 9 height 9
radio input "true"
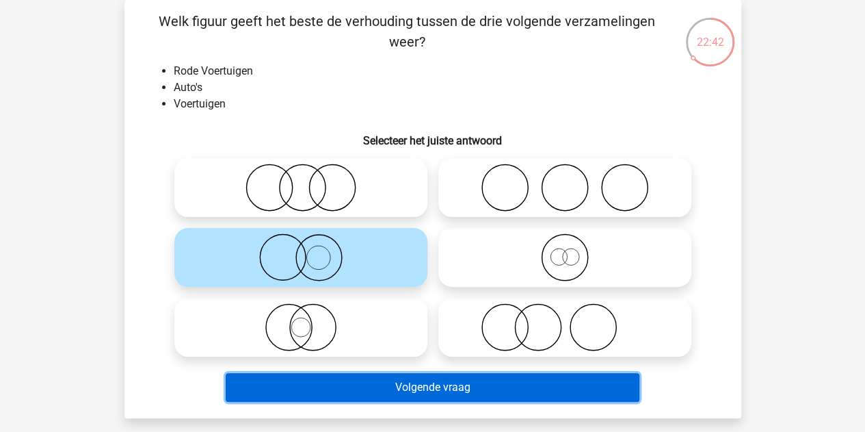
click at [375, 381] on button "Volgende vraag" at bounding box center [433, 387] width 414 height 29
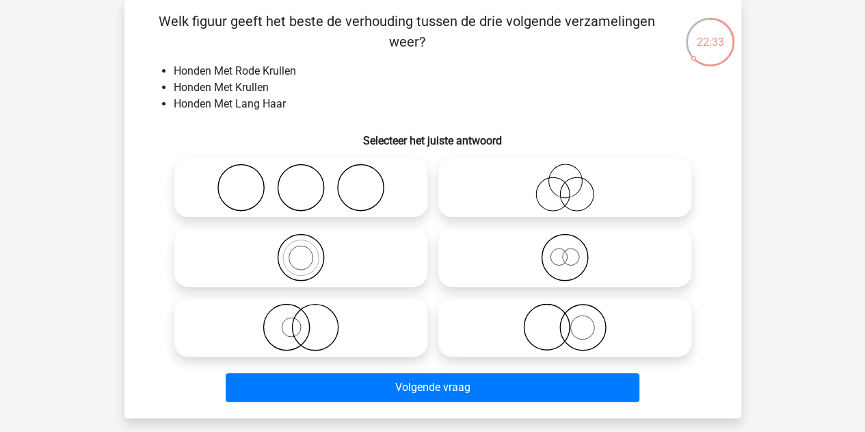
click at [532, 335] on icon at bounding box center [565, 327] width 242 height 48
click at [565, 320] on input "radio" at bounding box center [569, 315] width 9 height 9
radio input "true"
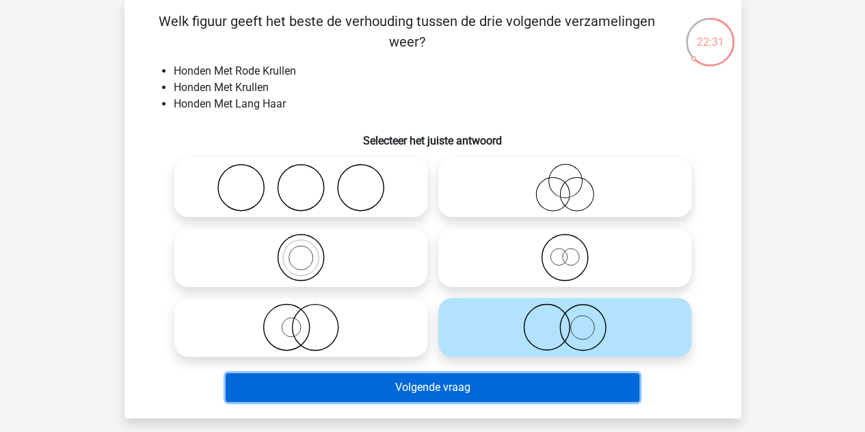
click at [449, 382] on button "Volgende vraag" at bounding box center [433, 387] width 414 height 29
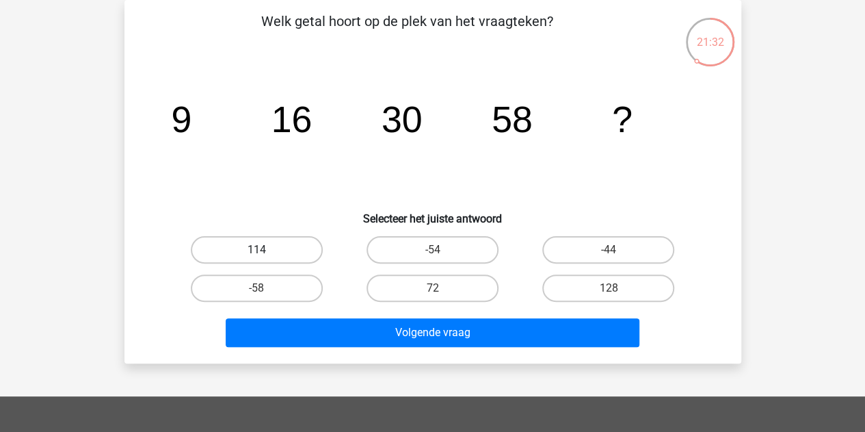
click at [280, 247] on label "114" at bounding box center [257, 249] width 132 height 27
click at [265, 250] on input "114" at bounding box center [261, 254] width 9 height 9
radio input "true"
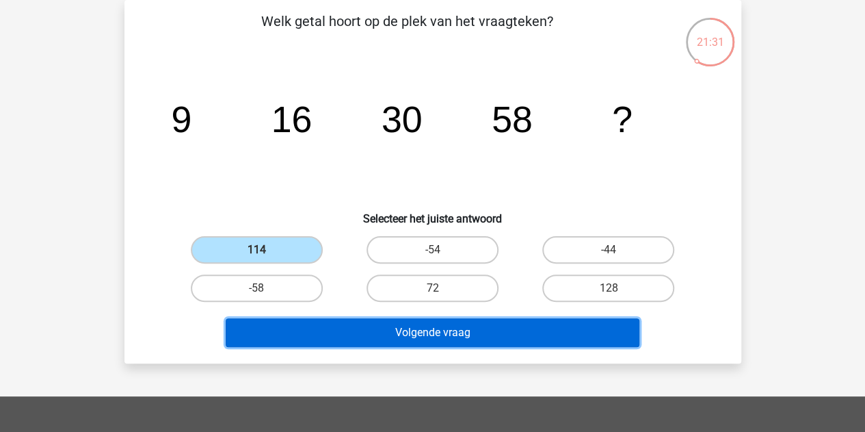
click at [343, 330] on button "Volgende vraag" at bounding box center [433, 332] width 414 height 29
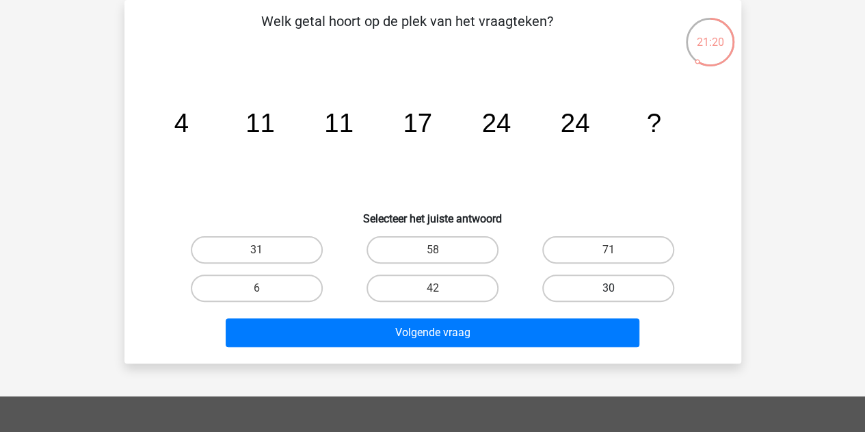
click at [612, 300] on label "30" at bounding box center [609, 287] width 132 height 27
click at [612, 297] on input "30" at bounding box center [613, 292] width 9 height 9
radio input "true"
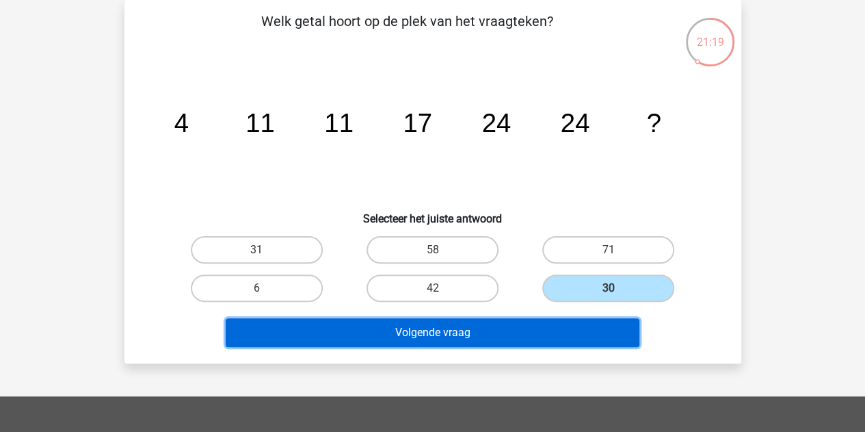
click at [536, 337] on button "Volgende vraag" at bounding box center [433, 332] width 414 height 29
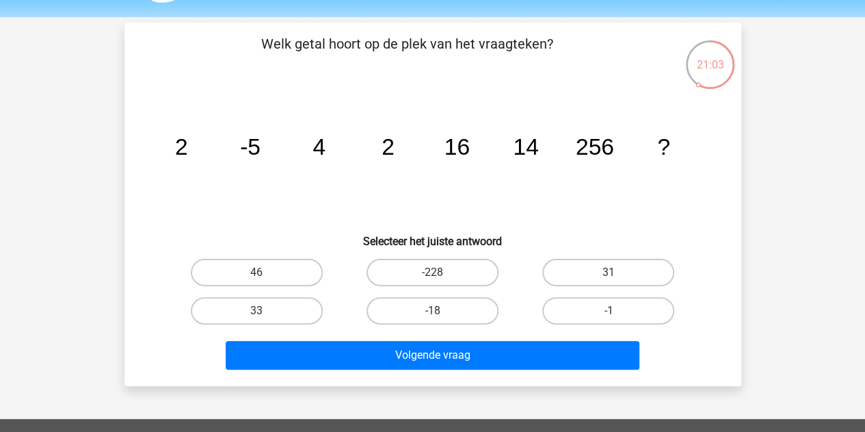
scroll to position [42, 0]
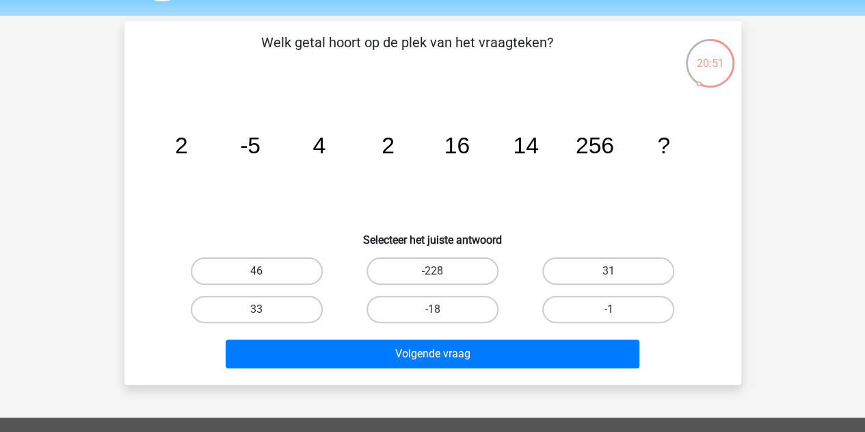
click at [275, 266] on label "46" at bounding box center [257, 270] width 132 height 27
click at [265, 271] on input "46" at bounding box center [261, 275] width 9 height 9
radio input "true"
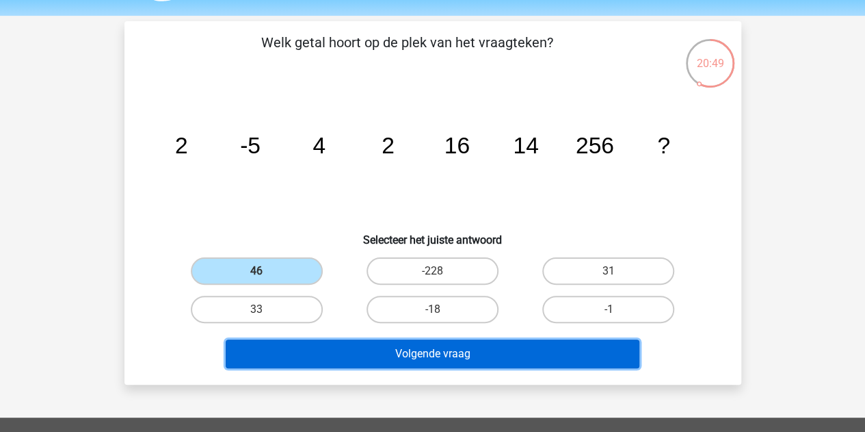
click at [387, 354] on button "Volgende vraag" at bounding box center [433, 353] width 414 height 29
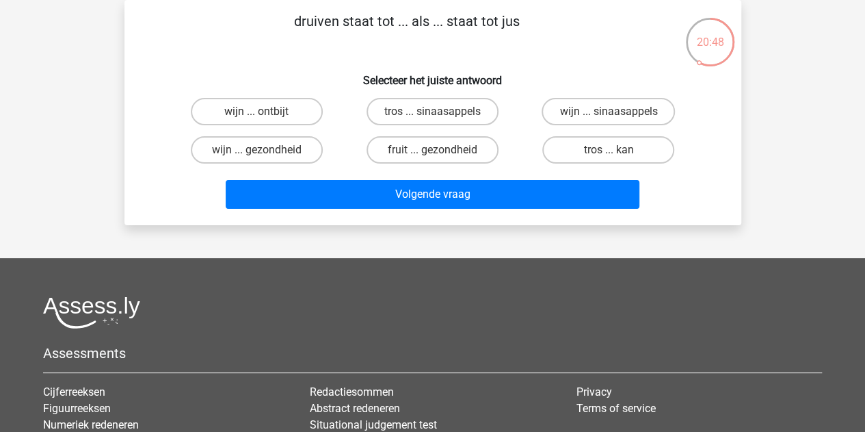
scroll to position [0, 0]
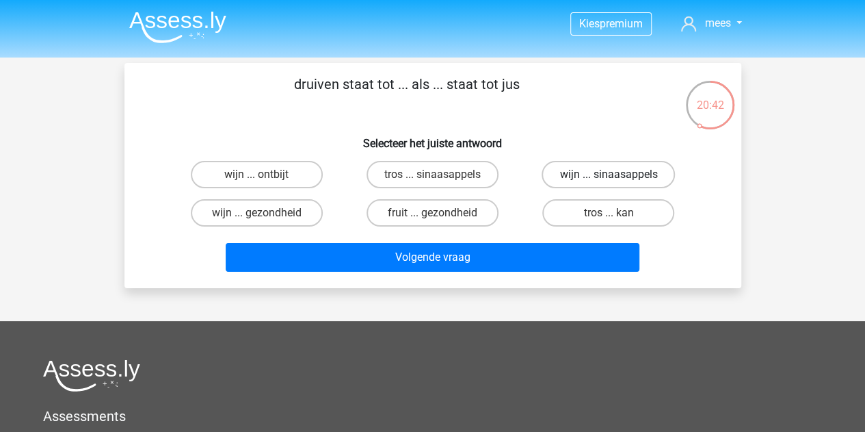
click at [601, 165] on label "wijn ... sinaasappels" at bounding box center [608, 174] width 133 height 27
click at [609, 174] on input "wijn ... sinaasappels" at bounding box center [613, 178] width 9 height 9
radio input "true"
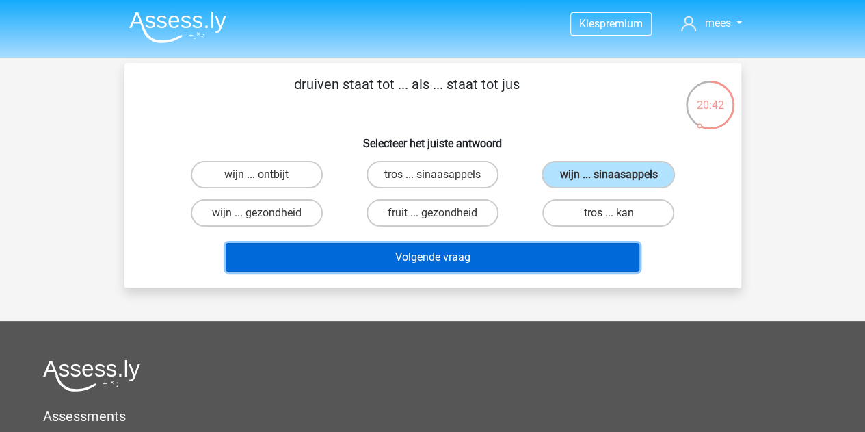
click at [442, 257] on button "Volgende vraag" at bounding box center [433, 257] width 414 height 29
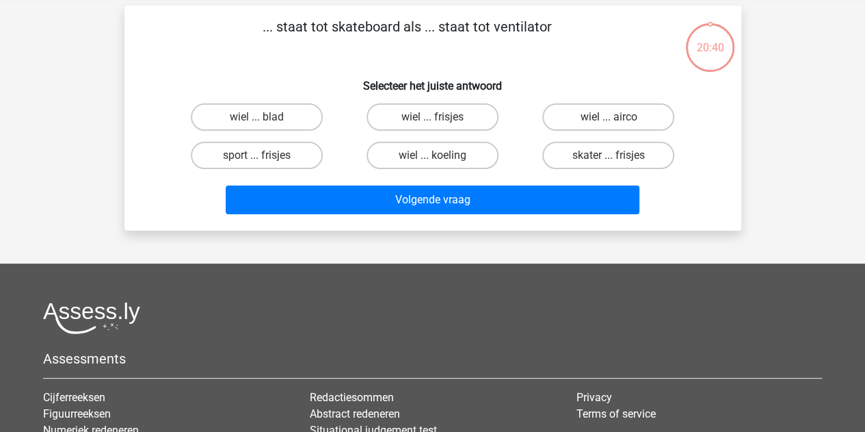
scroll to position [63, 0]
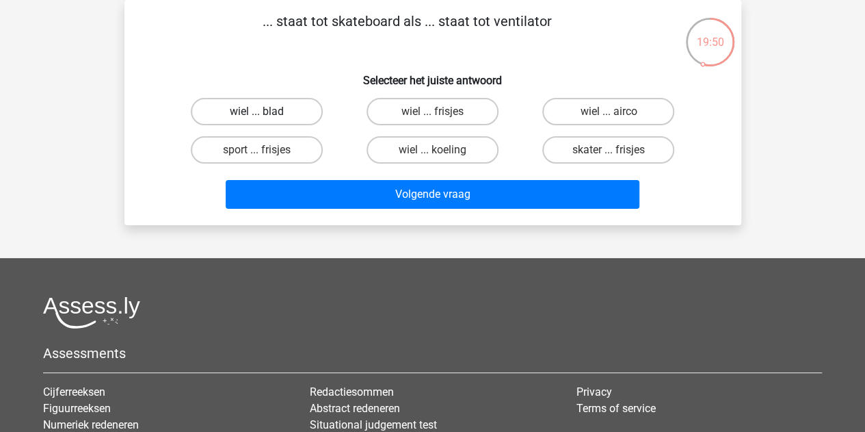
click at [276, 108] on label "wiel ... blad" at bounding box center [257, 111] width 132 height 27
click at [265, 112] on input "wiel ... blad" at bounding box center [261, 116] width 9 height 9
radio input "true"
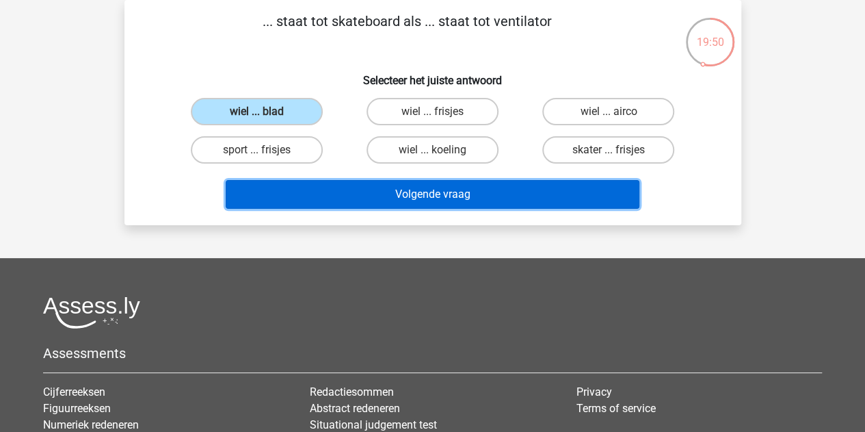
click at [360, 191] on button "Volgende vraag" at bounding box center [433, 194] width 414 height 29
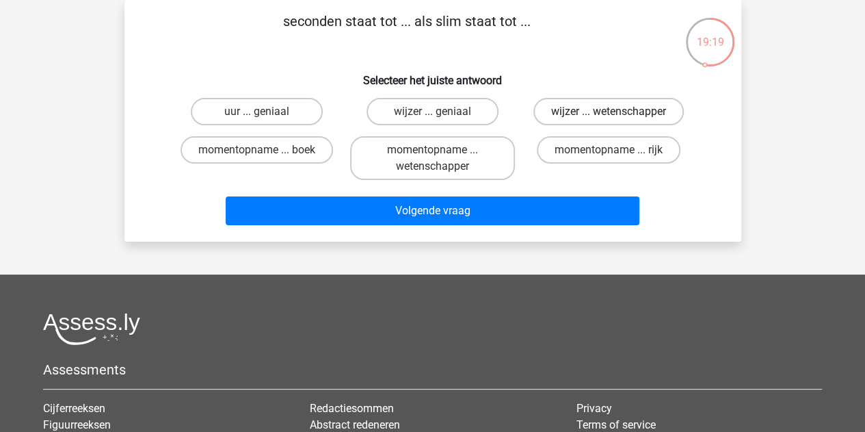
click at [568, 109] on label "wijzer ... wetenschapper" at bounding box center [609, 111] width 151 height 27
click at [609, 112] on input "wijzer ... wetenschapper" at bounding box center [613, 116] width 9 height 9
radio input "true"
click at [319, 117] on label "uur ... geniaal" at bounding box center [257, 111] width 132 height 27
click at [265, 117] on input "uur ... geniaal" at bounding box center [261, 116] width 9 height 9
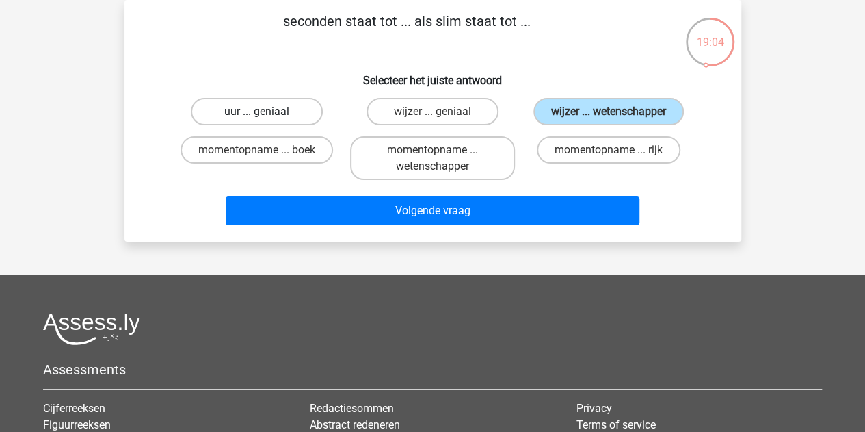
radio input "true"
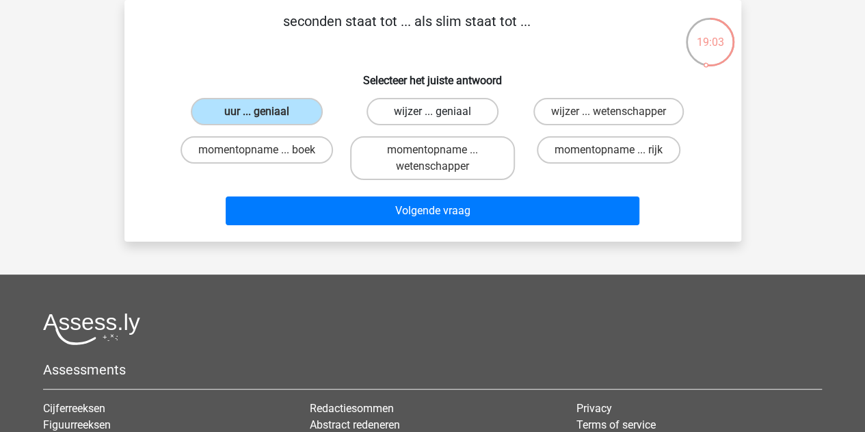
click at [406, 107] on label "wijzer ... geniaal" at bounding box center [433, 111] width 132 height 27
click at [432, 112] on input "wijzer ... geniaal" at bounding box center [436, 116] width 9 height 9
radio input "true"
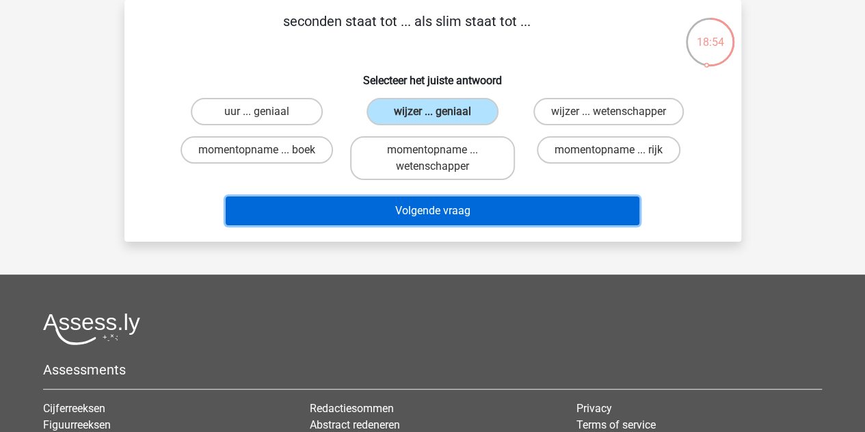
click at [416, 211] on button "Volgende vraag" at bounding box center [433, 210] width 414 height 29
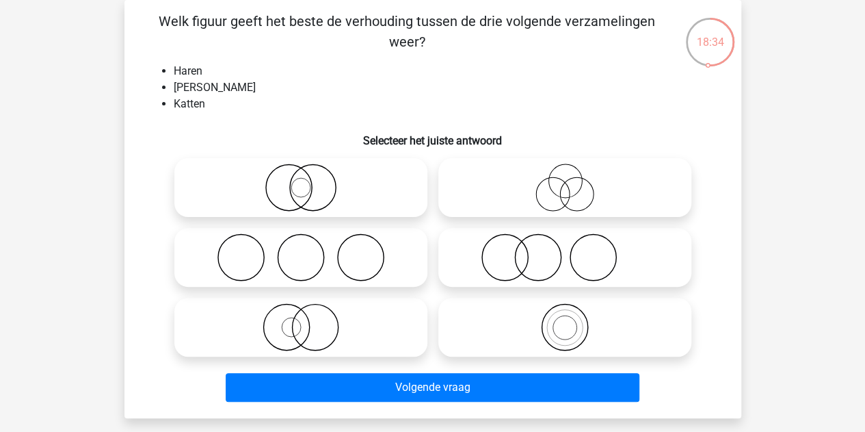
click at [356, 256] on icon at bounding box center [301, 257] width 242 height 48
click at [310, 250] on input "radio" at bounding box center [305, 245] width 9 height 9
radio input "true"
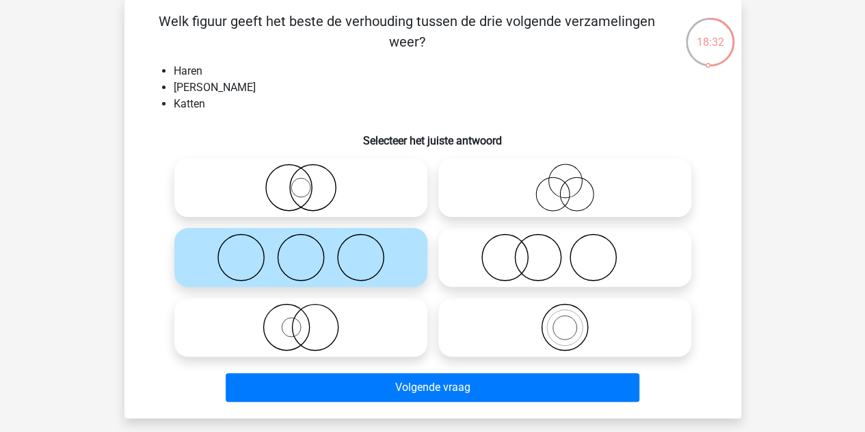
click at [525, 283] on label at bounding box center [565, 257] width 253 height 59
click at [565, 250] on input "radio" at bounding box center [569, 245] width 9 height 9
radio input "true"
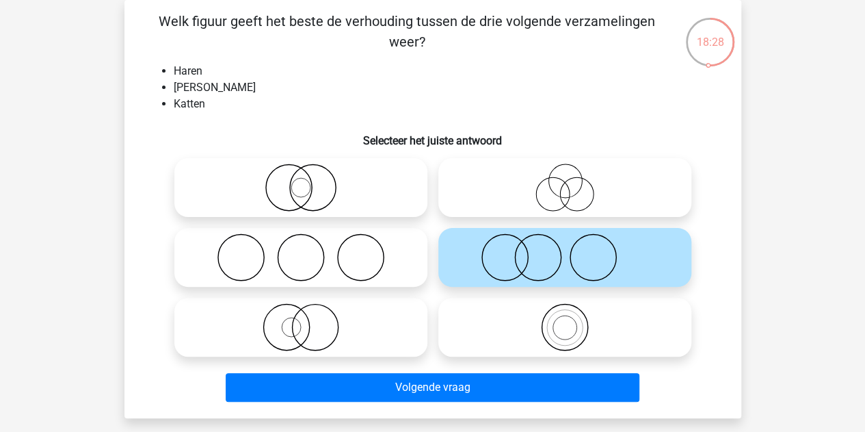
click at [350, 241] on icon at bounding box center [301, 257] width 242 height 48
click at [310, 241] on input "radio" at bounding box center [305, 245] width 9 height 9
radio input "true"
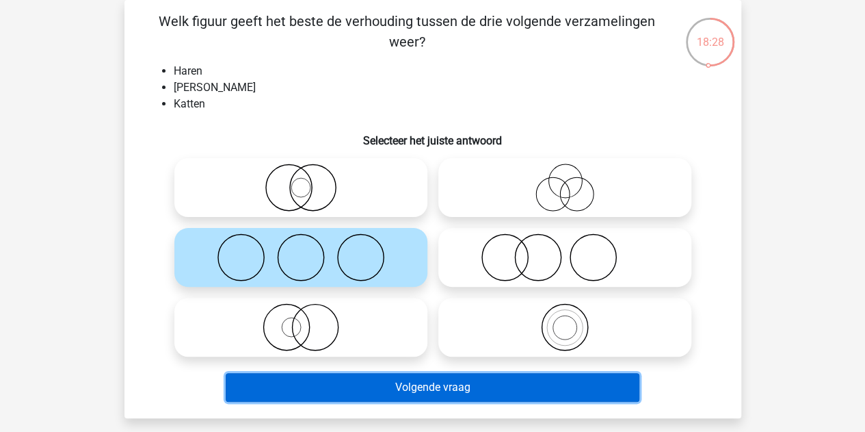
click at [391, 383] on button "Volgende vraag" at bounding box center [433, 387] width 414 height 29
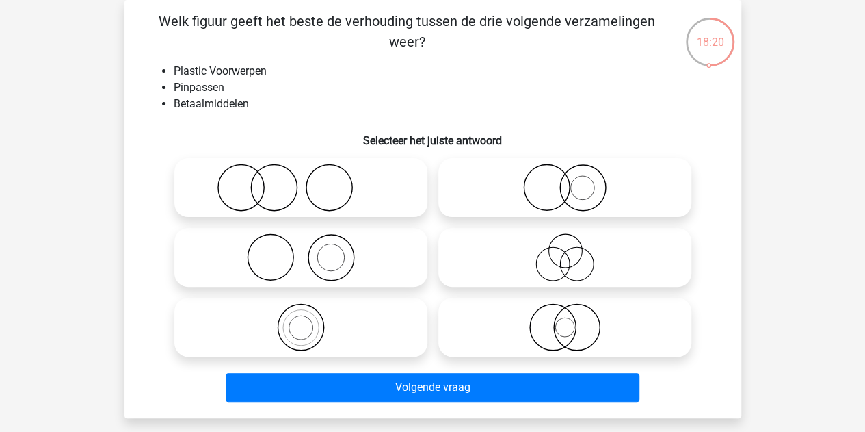
click at [300, 190] on icon at bounding box center [301, 188] width 242 height 48
click at [301, 181] on input "radio" at bounding box center [305, 176] width 9 height 9
radio input "true"
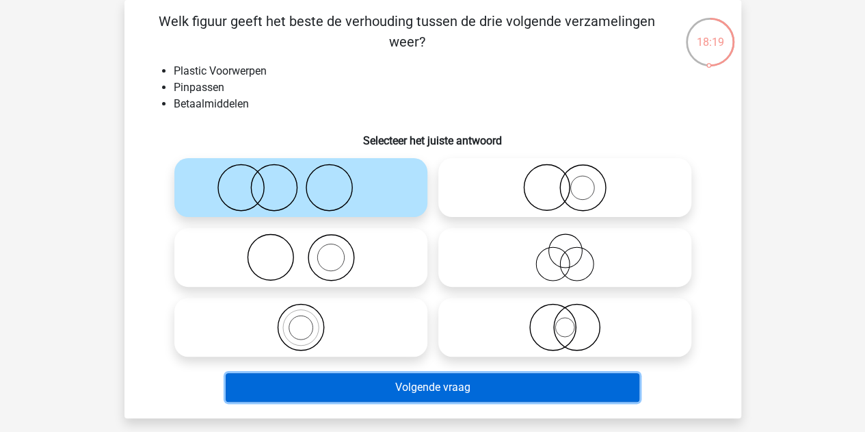
click at [391, 384] on button "Volgende vraag" at bounding box center [433, 387] width 414 height 29
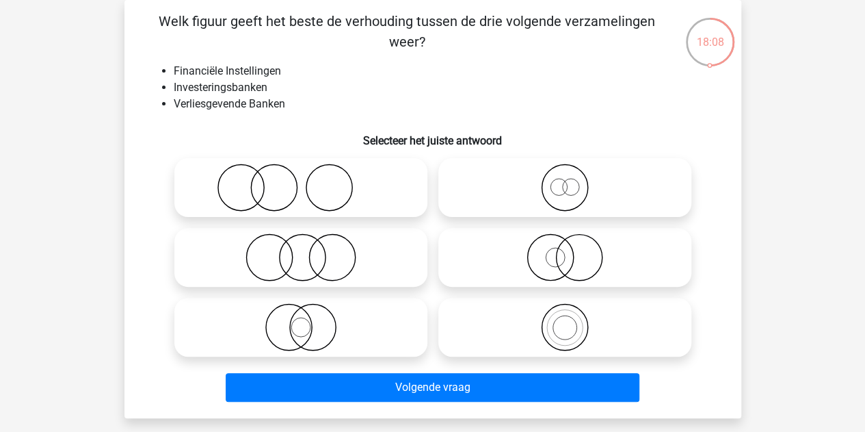
click at [577, 173] on icon at bounding box center [565, 188] width 242 height 48
click at [574, 173] on input "radio" at bounding box center [569, 176] width 9 height 9
radio input "true"
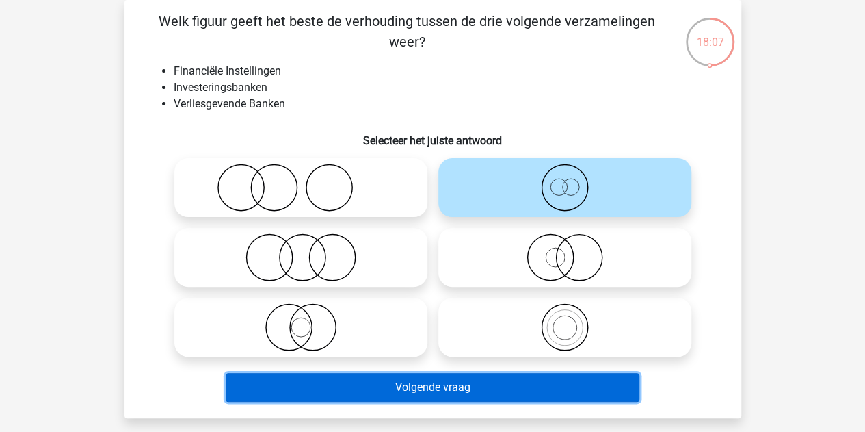
click at [482, 382] on button "Volgende vraag" at bounding box center [433, 387] width 414 height 29
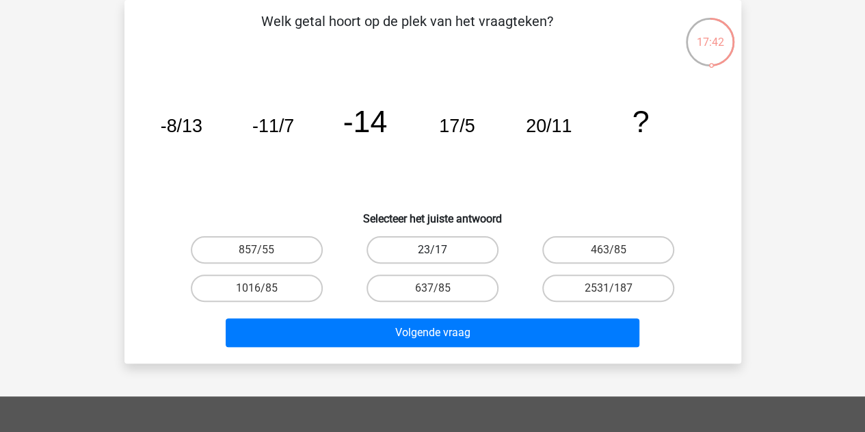
click at [428, 251] on label "23/17" at bounding box center [433, 249] width 132 height 27
click at [432, 251] on input "23/17" at bounding box center [436, 254] width 9 height 9
radio input "true"
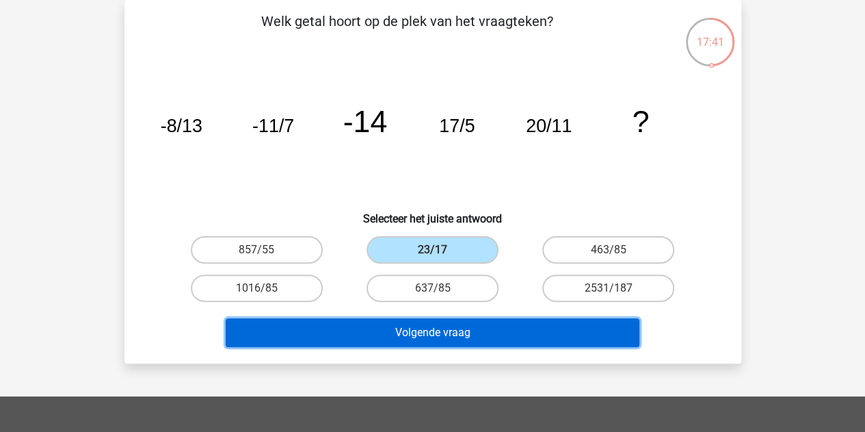
click at [400, 319] on button "Volgende vraag" at bounding box center [433, 332] width 414 height 29
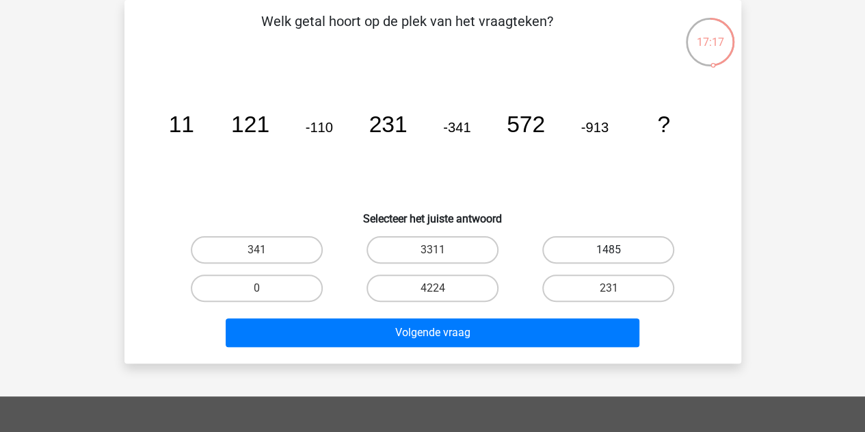
click at [597, 242] on label "1485" at bounding box center [609, 249] width 132 height 27
click at [609, 250] on input "1485" at bounding box center [613, 254] width 9 height 9
radio input "true"
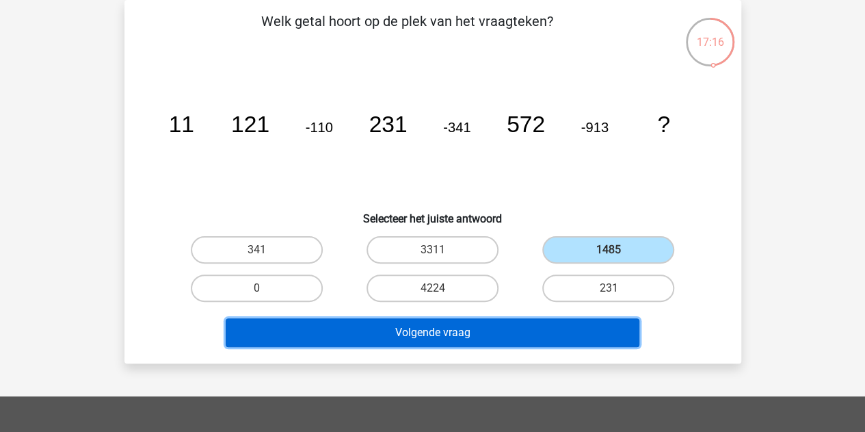
click at [444, 323] on button "Volgende vraag" at bounding box center [433, 332] width 414 height 29
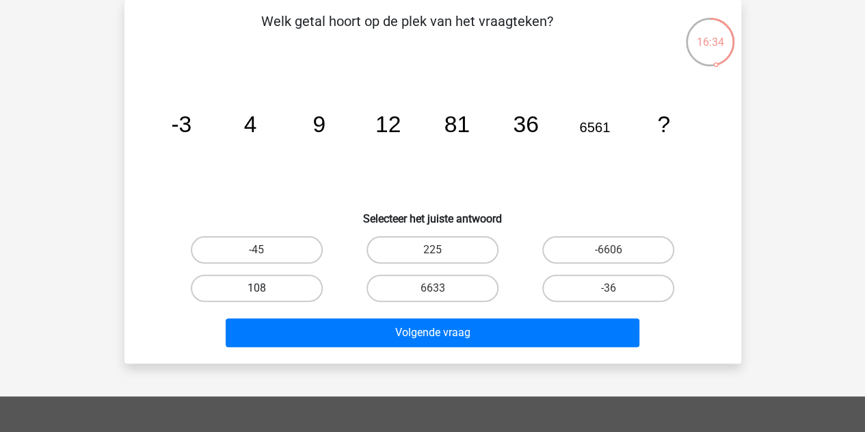
click at [306, 287] on label "108" at bounding box center [257, 287] width 132 height 27
click at [265, 288] on input "108" at bounding box center [261, 292] width 9 height 9
radio input "true"
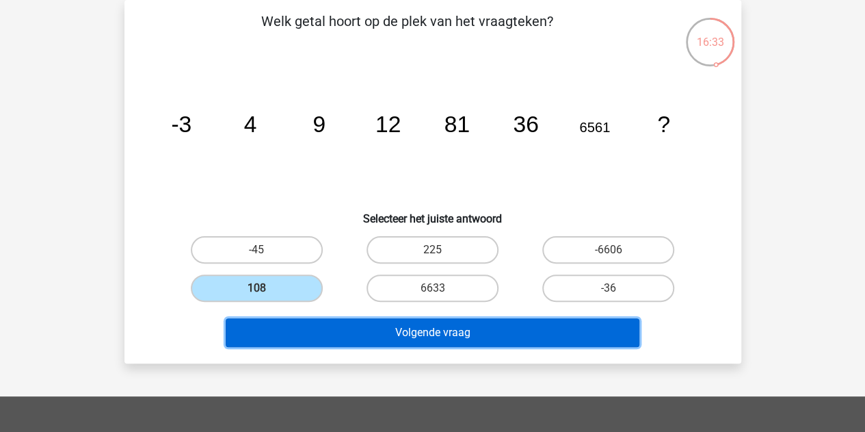
click at [357, 328] on button "Volgende vraag" at bounding box center [433, 332] width 414 height 29
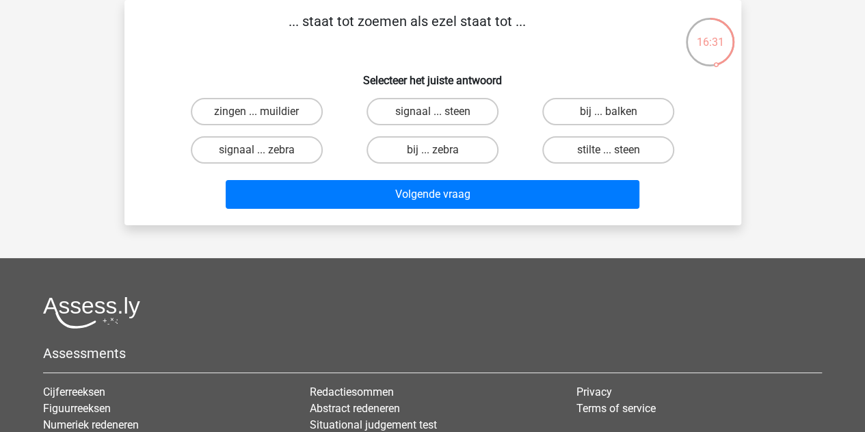
scroll to position [0, 0]
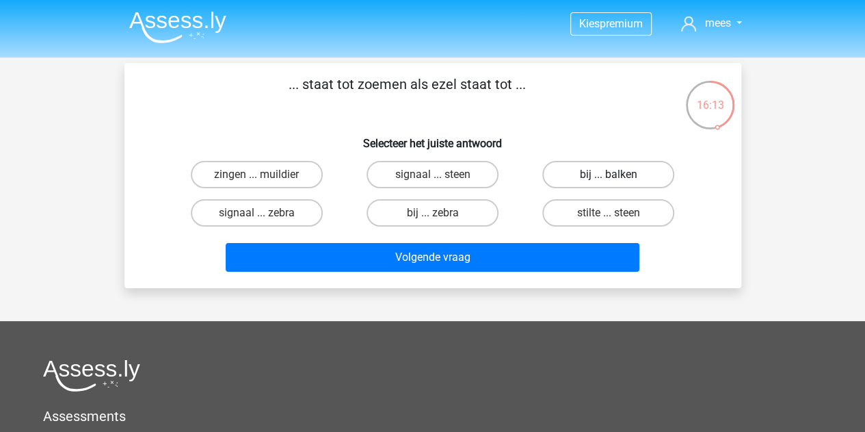
click at [602, 175] on label "bij ... balken" at bounding box center [609, 174] width 132 height 27
click at [609, 175] on input "bij ... balken" at bounding box center [613, 178] width 9 height 9
radio input "true"
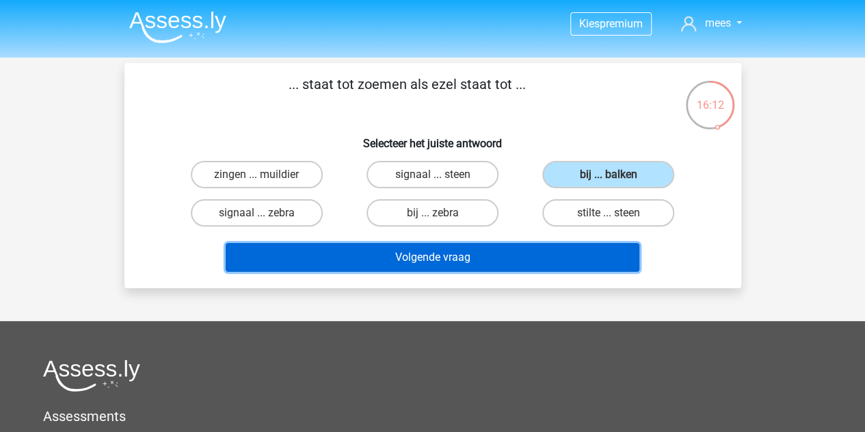
click at [479, 258] on button "Volgende vraag" at bounding box center [433, 257] width 414 height 29
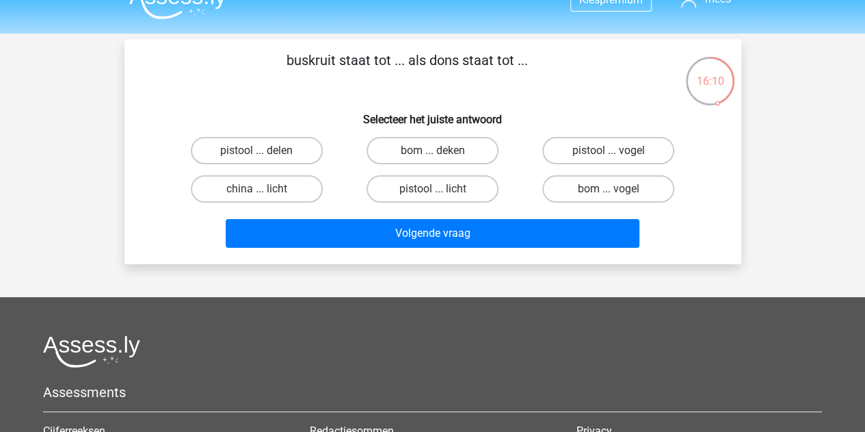
scroll to position [20, 0]
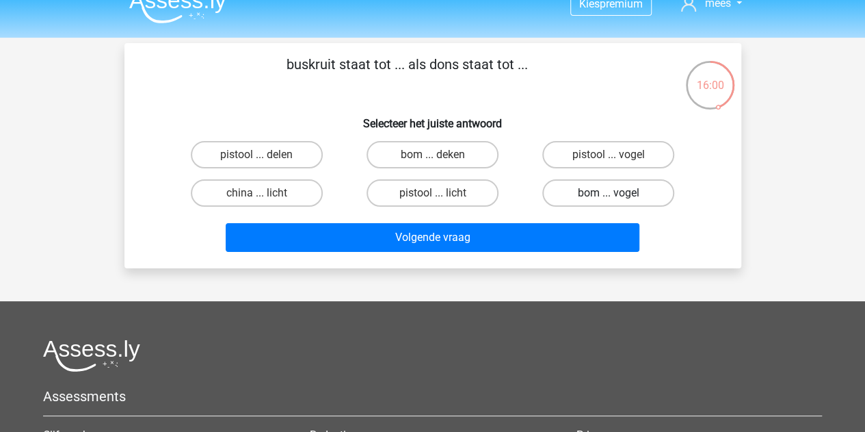
click at [579, 192] on label "bom ... vogel" at bounding box center [609, 192] width 132 height 27
click at [609, 193] on input "bom ... vogel" at bounding box center [613, 197] width 9 height 9
radio input "true"
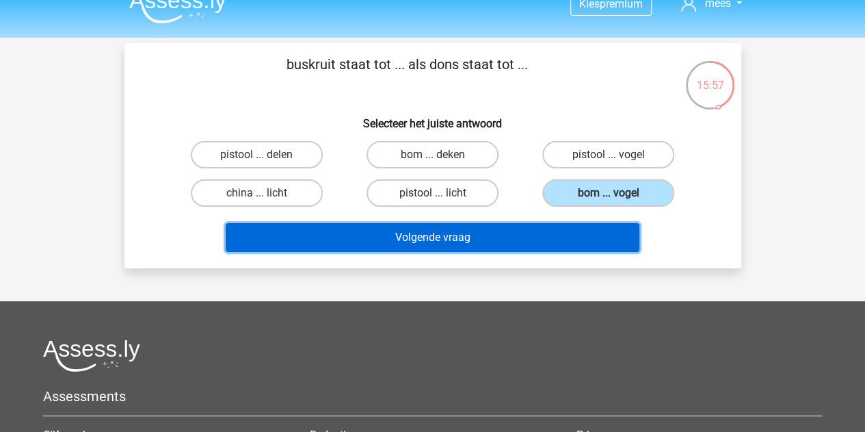
drag, startPoint x: 491, startPoint y: 243, endPoint x: 519, endPoint y: 337, distance: 98.5
click at [519, 337] on div "Kies premium mees [EMAIL_ADDRESS][DOMAIN_NAME]" at bounding box center [432, 321] width 865 height 682
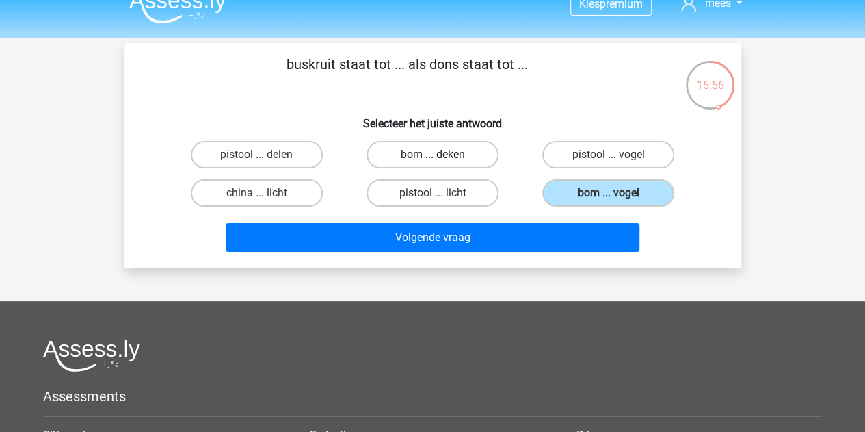
click at [464, 155] on label "bom ... deken" at bounding box center [433, 154] width 132 height 27
click at [441, 155] on input "bom ... deken" at bounding box center [436, 159] width 9 height 9
radio input "true"
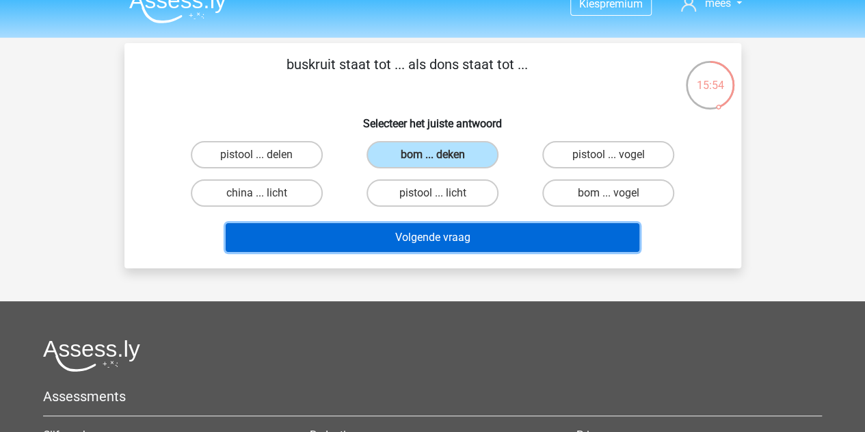
click at [446, 230] on button "Volgende vraag" at bounding box center [433, 237] width 414 height 29
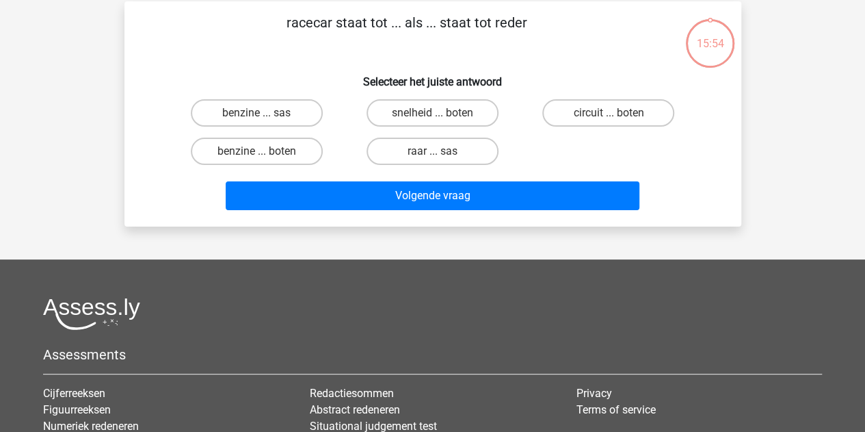
scroll to position [63, 0]
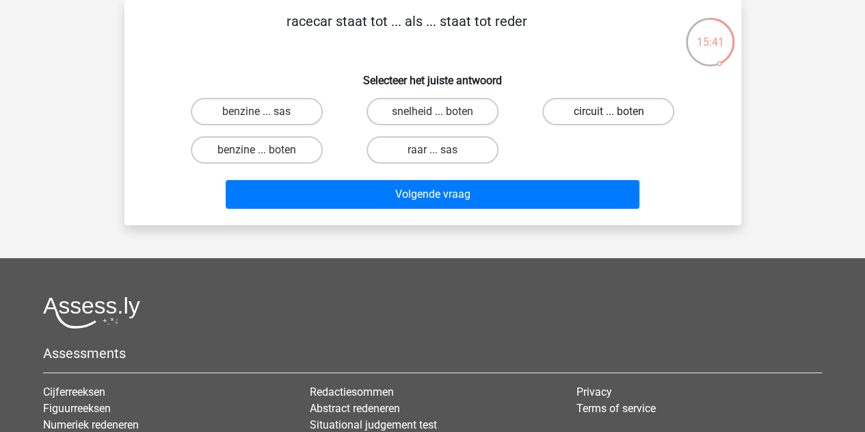
click at [569, 112] on label "circuit ... boten" at bounding box center [609, 111] width 132 height 27
click at [609, 112] on input "circuit ... boten" at bounding box center [613, 116] width 9 height 9
radio input "true"
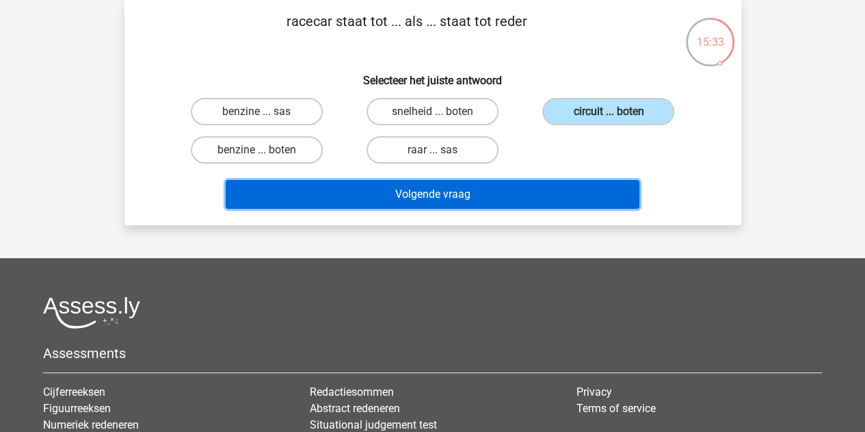
click at [440, 191] on button "Volgende vraag" at bounding box center [433, 194] width 414 height 29
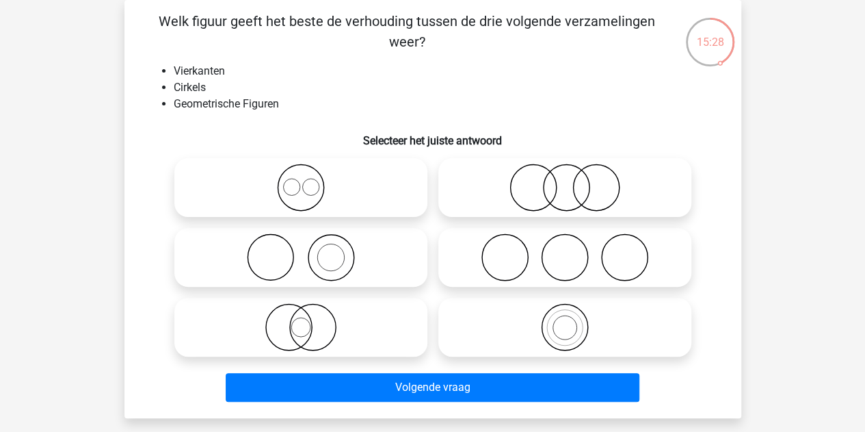
click at [280, 177] on icon at bounding box center [301, 188] width 242 height 48
click at [301, 177] on input "radio" at bounding box center [305, 176] width 9 height 9
radio input "true"
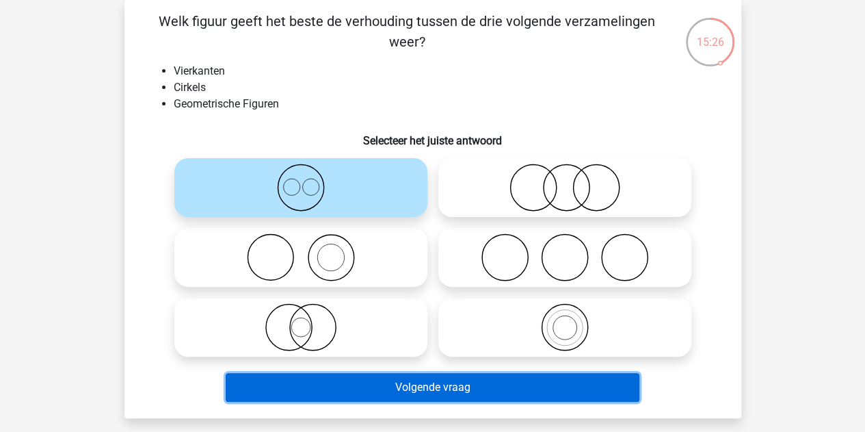
click at [371, 378] on button "Volgende vraag" at bounding box center [433, 387] width 414 height 29
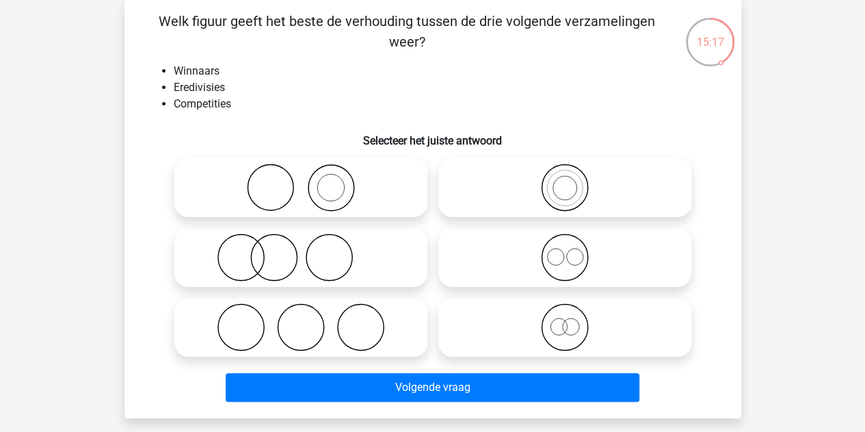
click at [289, 181] on icon at bounding box center [301, 188] width 242 height 48
click at [301, 181] on input "radio" at bounding box center [305, 176] width 9 height 9
radio input "true"
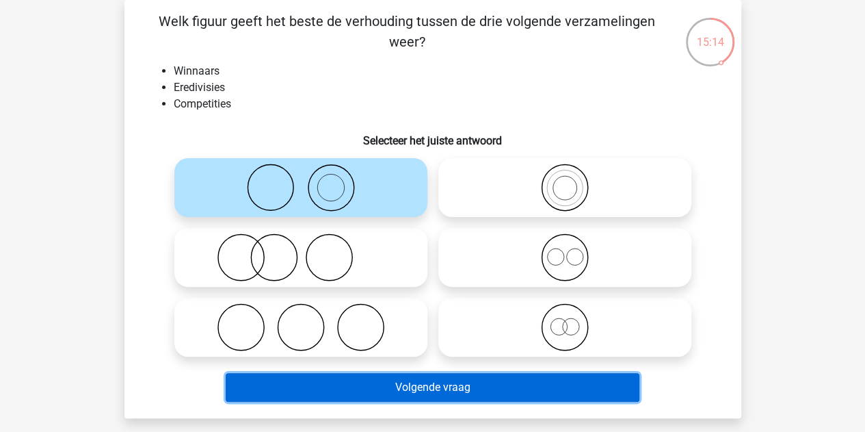
click at [317, 397] on button "Volgende vraag" at bounding box center [433, 387] width 414 height 29
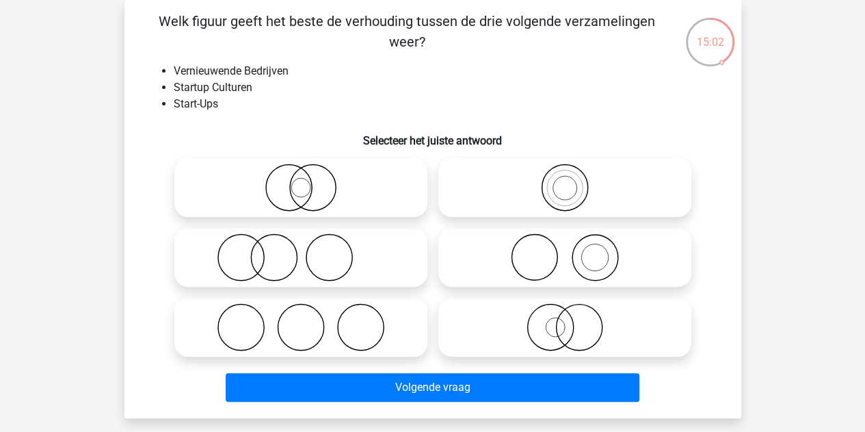
click at [293, 246] on circle at bounding box center [274, 258] width 46 height 46
click at [301, 246] on input "radio" at bounding box center [305, 245] width 9 height 9
radio input "true"
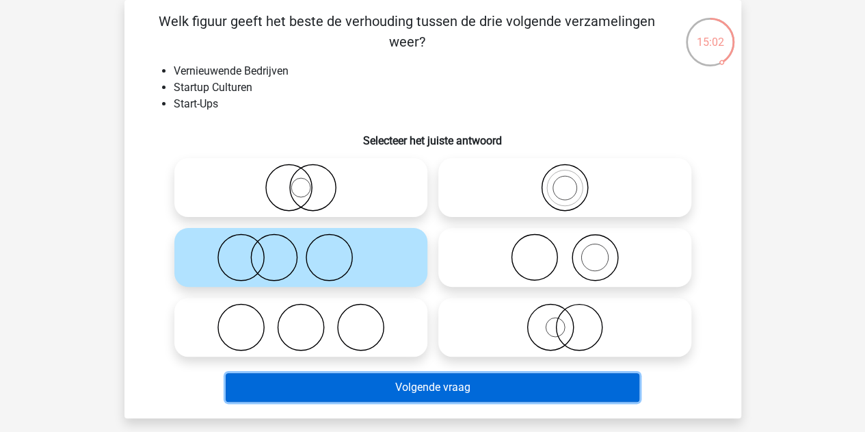
click at [355, 382] on button "Volgende vraag" at bounding box center [433, 387] width 414 height 29
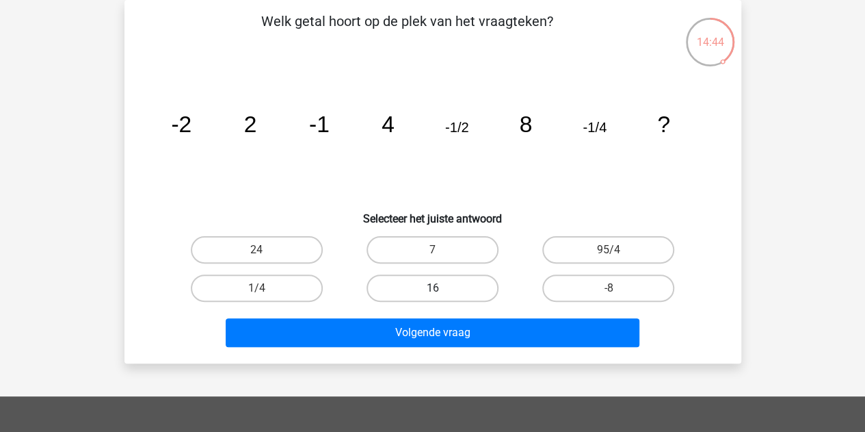
click at [404, 277] on label "16" at bounding box center [433, 287] width 132 height 27
click at [432, 288] on input "16" at bounding box center [436, 292] width 9 height 9
radio input "true"
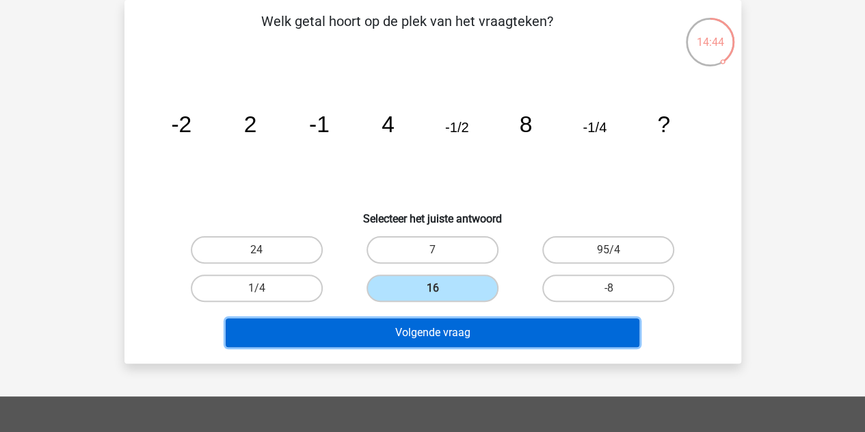
click at [409, 332] on button "Volgende vraag" at bounding box center [433, 332] width 414 height 29
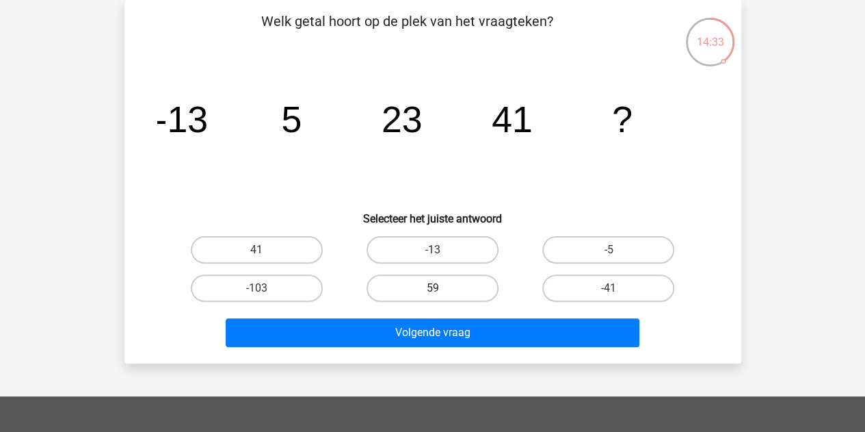
click at [467, 283] on label "59" at bounding box center [433, 287] width 132 height 27
click at [441, 288] on input "59" at bounding box center [436, 292] width 9 height 9
radio input "true"
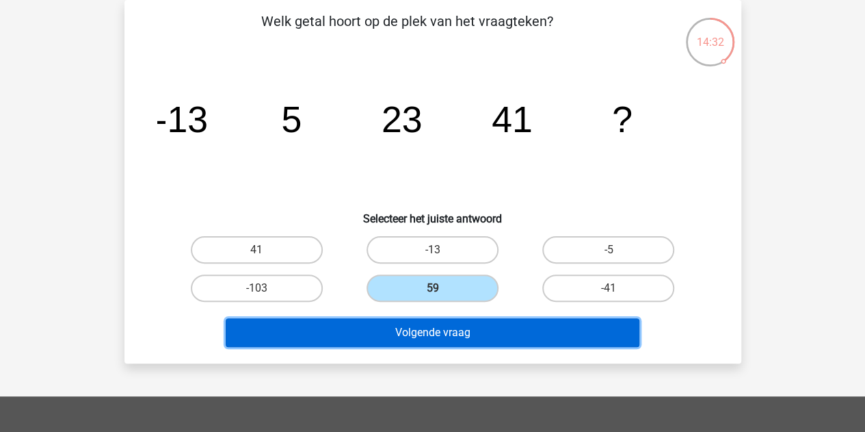
click at [442, 332] on button "Volgende vraag" at bounding box center [433, 332] width 414 height 29
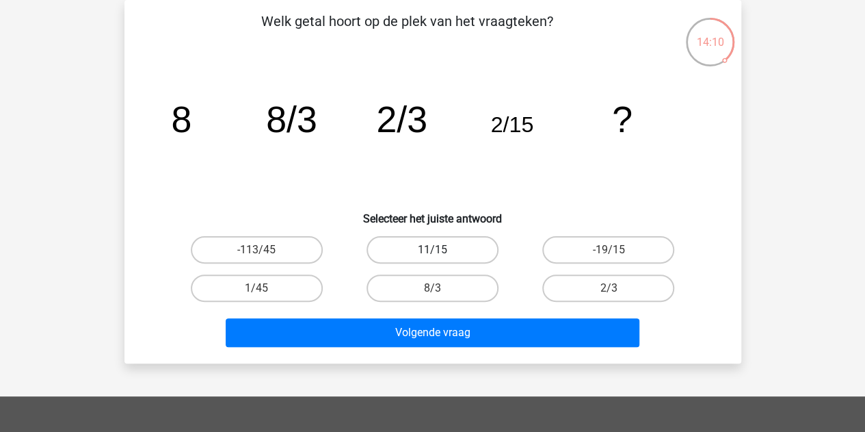
click at [430, 252] on label "11/15" at bounding box center [433, 249] width 132 height 27
click at [432, 252] on input "11/15" at bounding box center [436, 254] width 9 height 9
radio input "true"
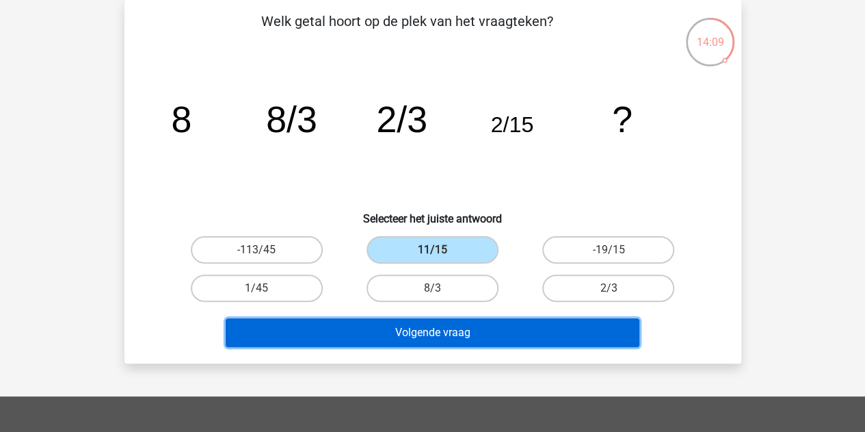
click at [415, 330] on button "Volgende vraag" at bounding box center [433, 332] width 414 height 29
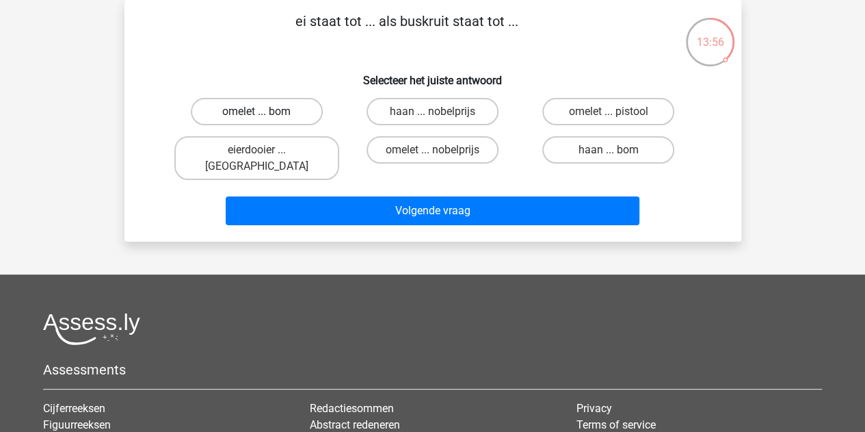
click at [256, 110] on label "omelet ... bom" at bounding box center [257, 111] width 132 height 27
click at [257, 112] on input "omelet ... bom" at bounding box center [261, 116] width 9 height 9
radio input "true"
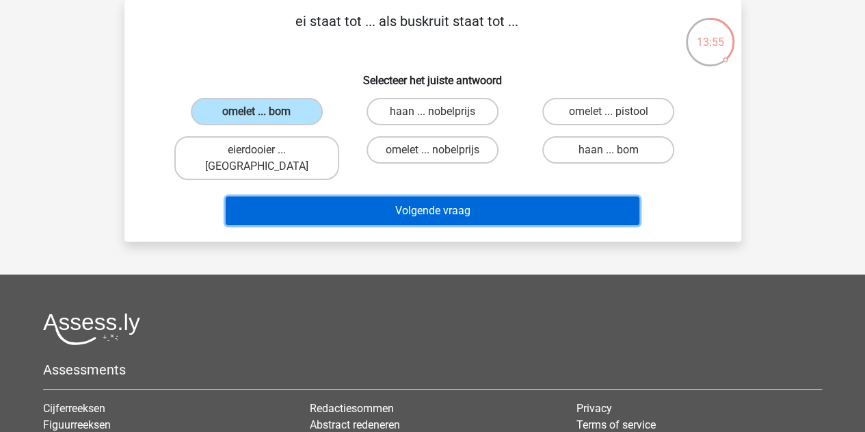
click at [324, 196] on button "Volgende vraag" at bounding box center [433, 210] width 414 height 29
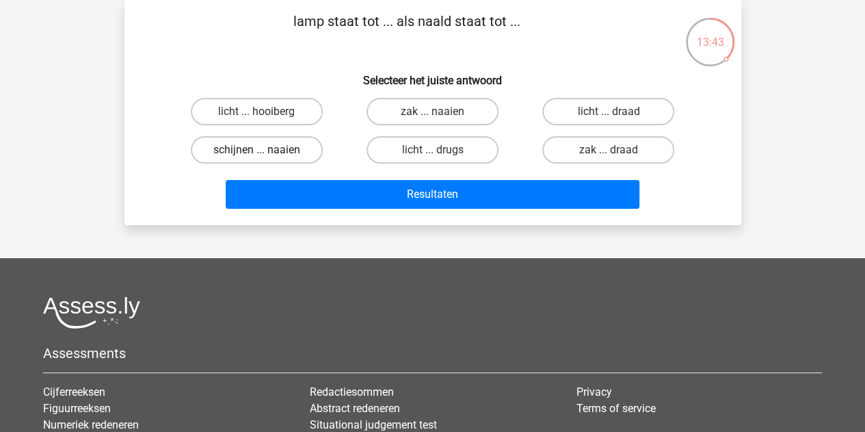
click at [270, 145] on label "schijnen ... naaien" at bounding box center [257, 149] width 132 height 27
click at [265, 150] on input "schijnen ... naaien" at bounding box center [261, 154] width 9 height 9
radio input "true"
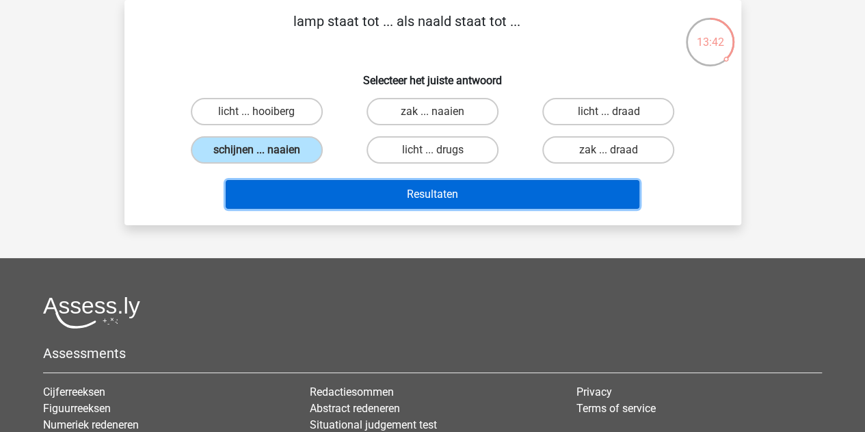
click at [333, 193] on button "Resultaten" at bounding box center [433, 194] width 414 height 29
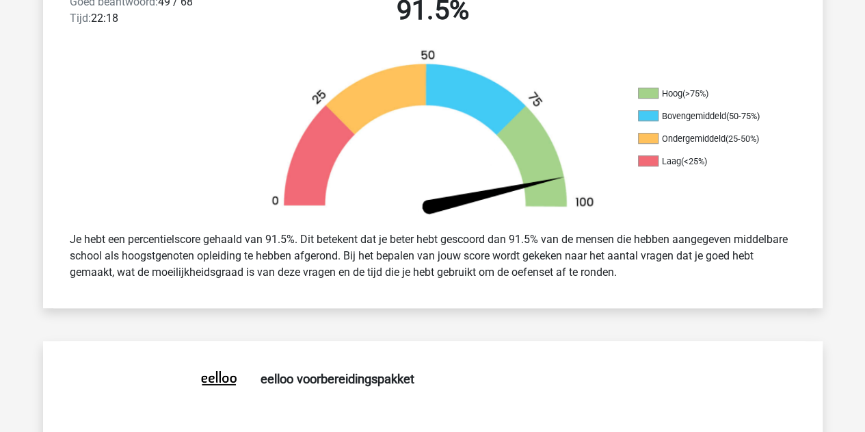
scroll to position [386, 0]
